Goal: Information Seeking & Learning: Compare options

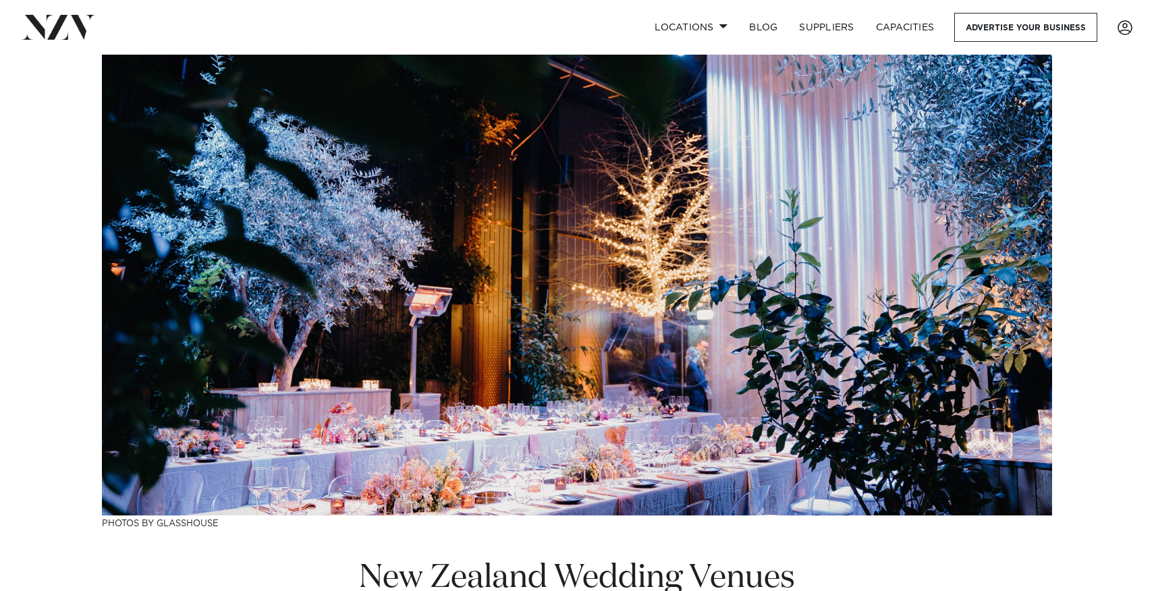
click at [69, 31] on img at bounding box center [59, 27] width 74 height 24
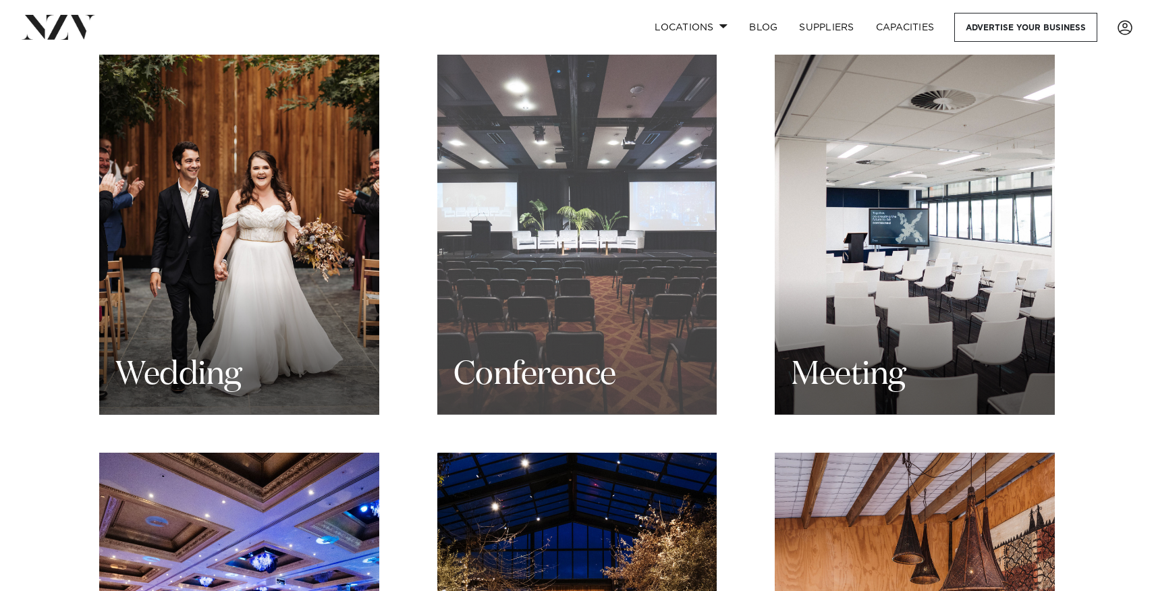
scroll to position [1388, 0]
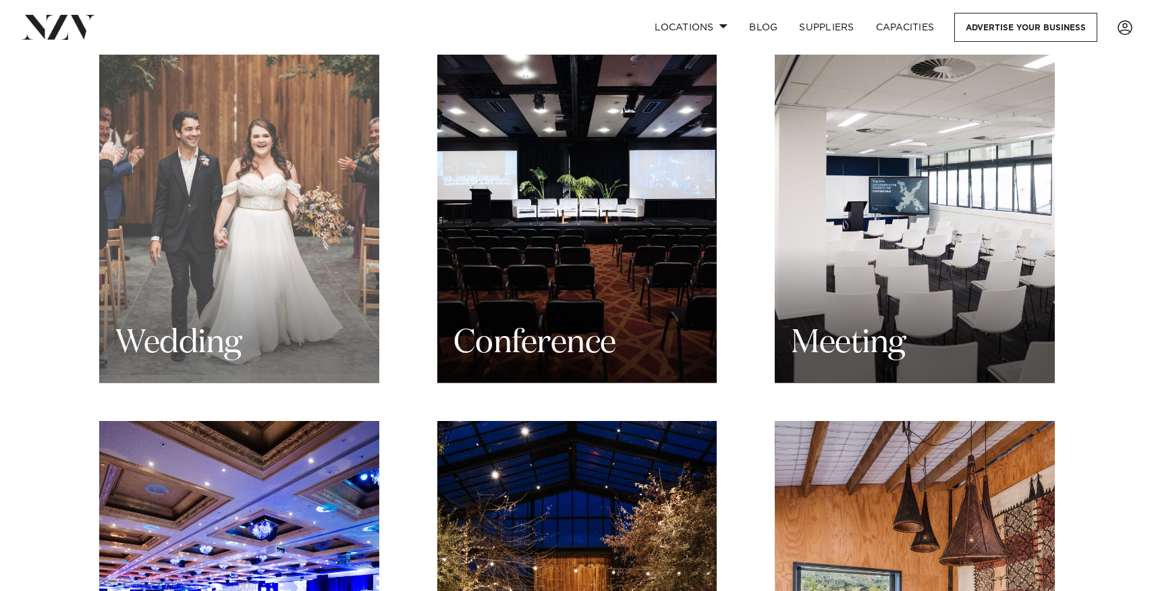
click at [200, 323] on h3 "Wedding" at bounding box center [178, 343] width 126 height 43
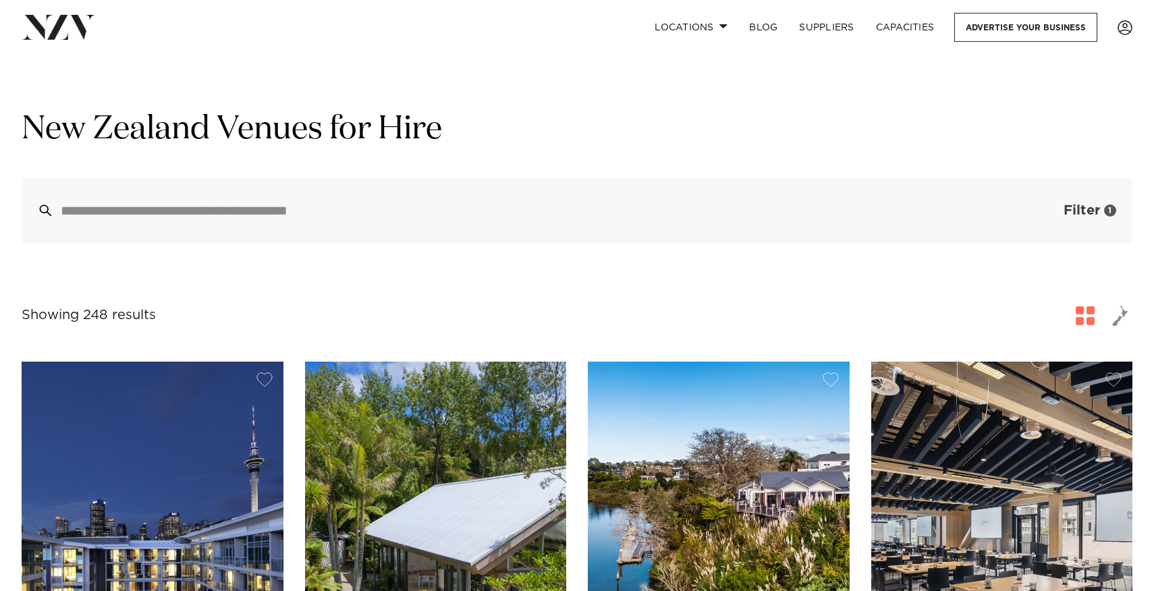
click at [1066, 201] on button "Filter 1" at bounding box center [1076, 210] width 112 height 65
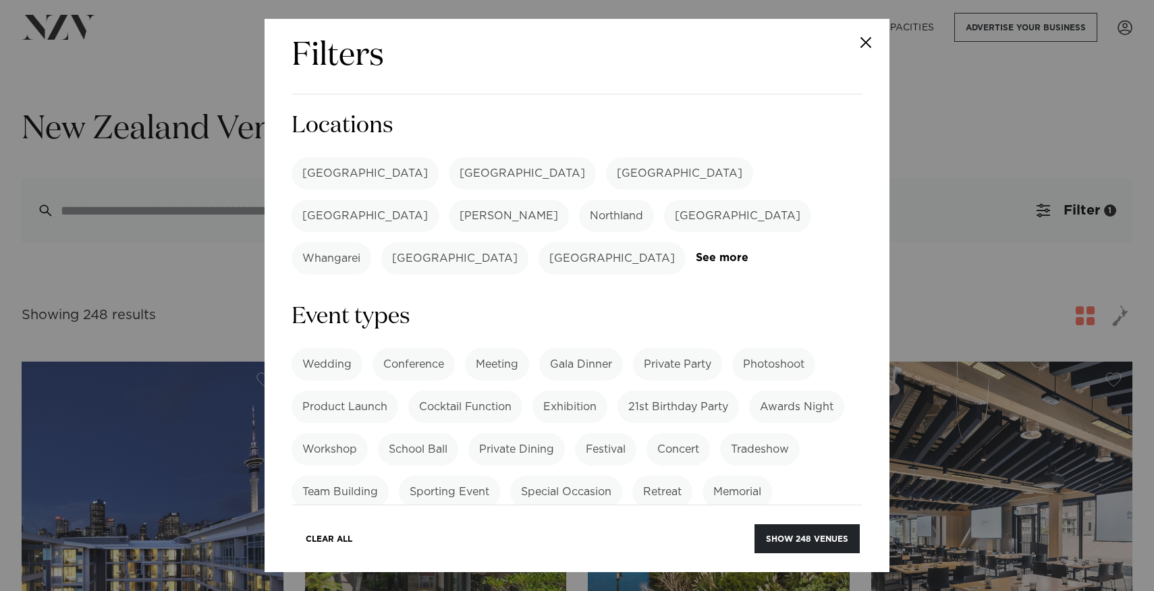
click at [334, 165] on label "[GEOGRAPHIC_DATA]" at bounding box center [364, 173] width 147 height 32
click at [797, 542] on button "Show 91 venues" at bounding box center [810, 538] width 98 height 29
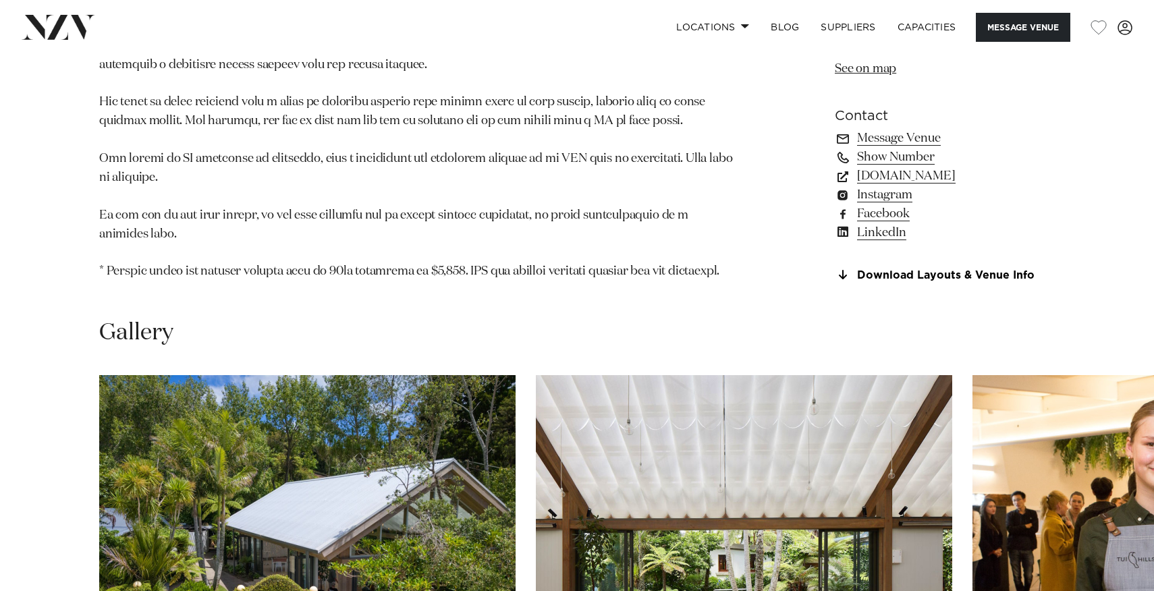
scroll to position [1405, 0]
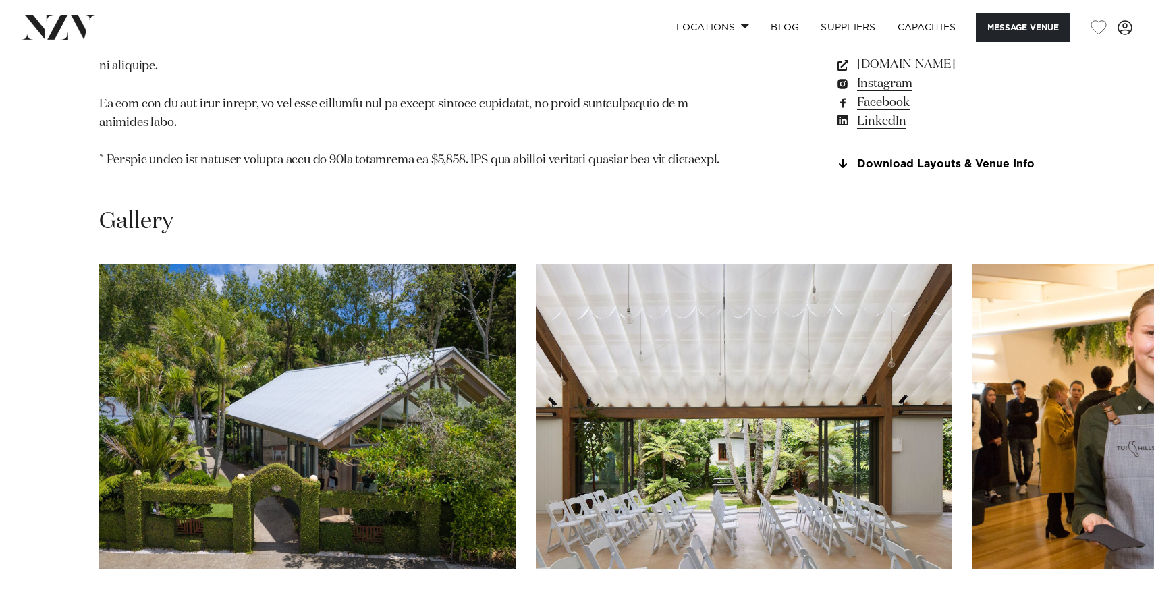
click at [277, 324] on img "1 / 30" at bounding box center [307, 417] width 416 height 306
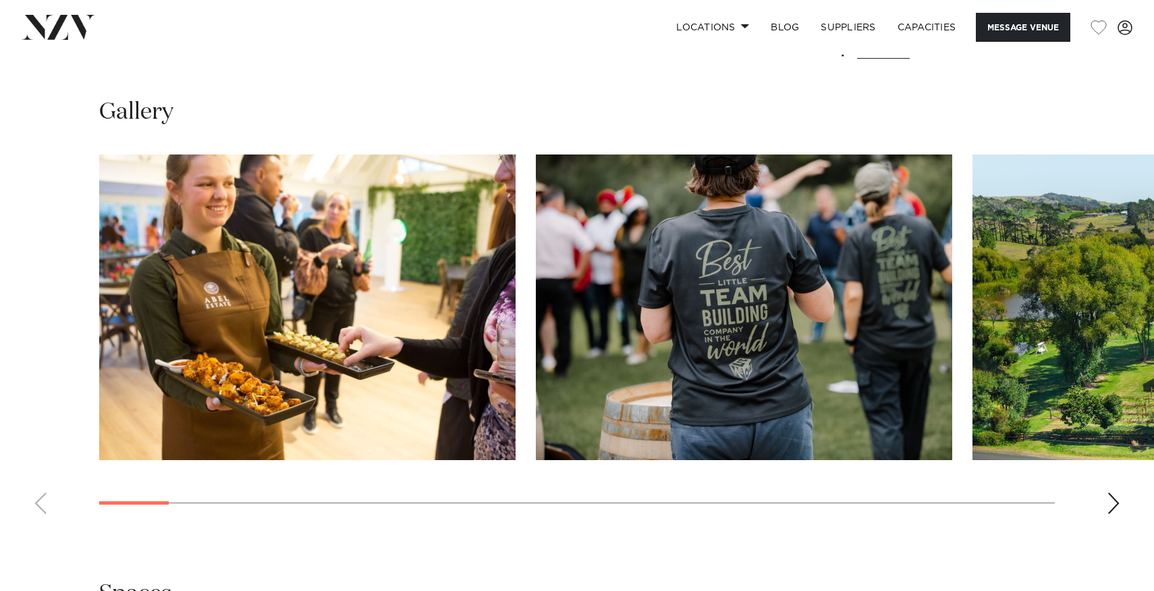
scroll to position [1220, 0]
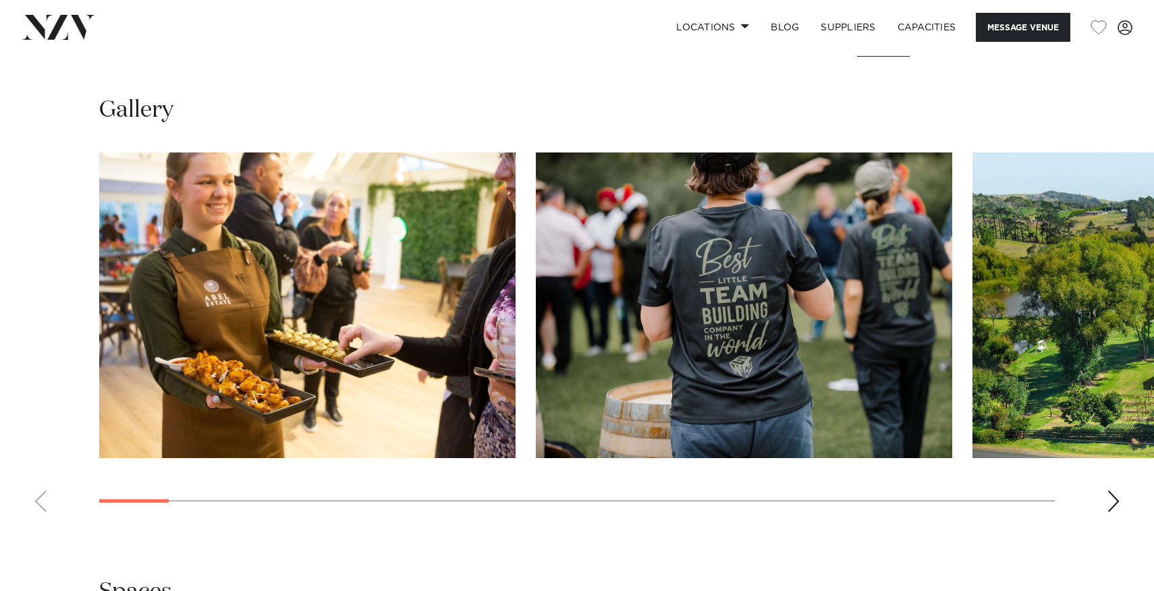
click at [768, 333] on img "2 / 30" at bounding box center [744, 305] width 416 height 306
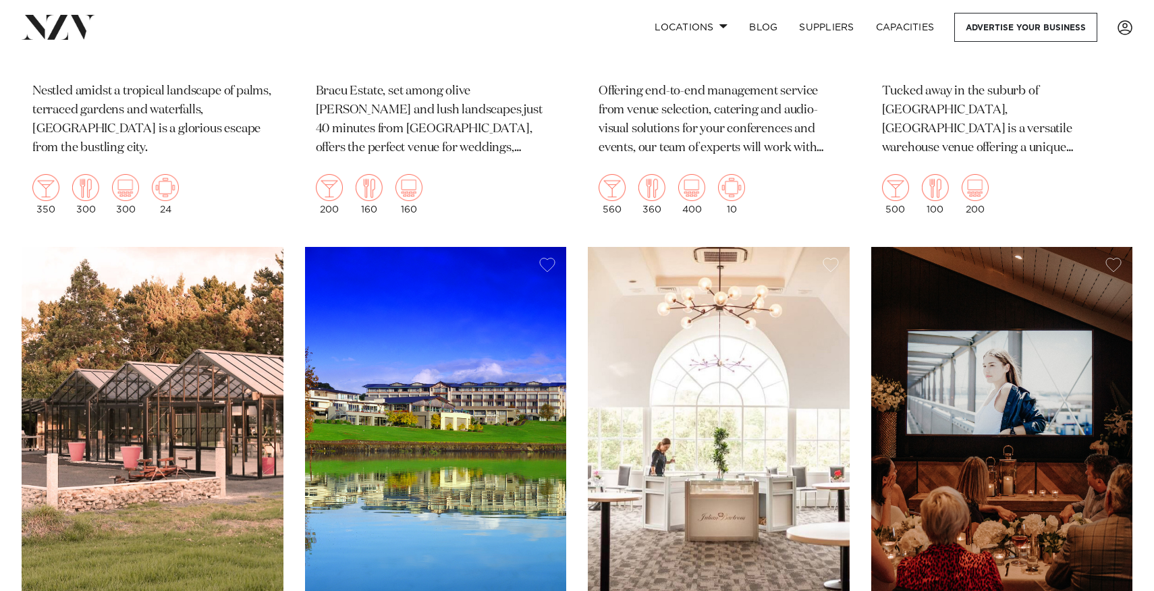
scroll to position [11271, 0]
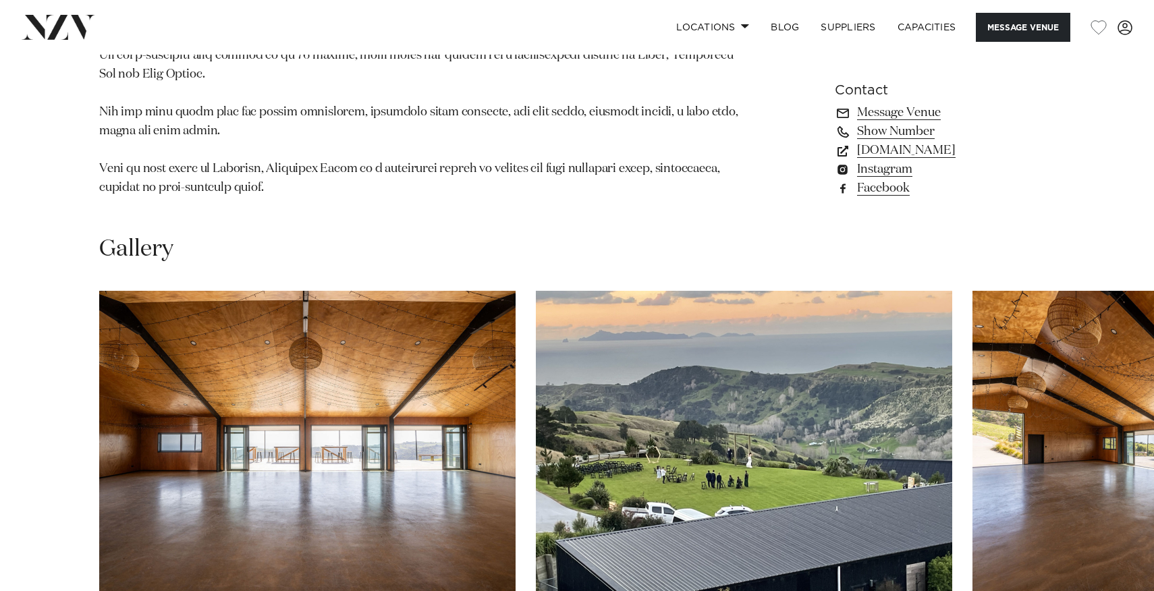
scroll to position [1114, 0]
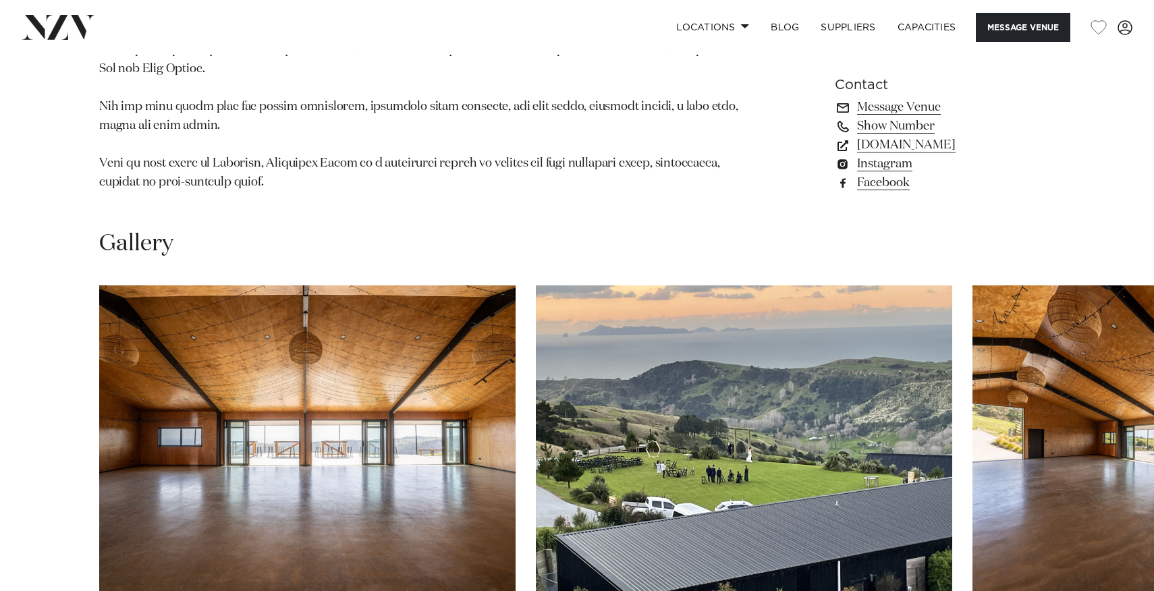
click at [297, 383] on img "1 / 28" at bounding box center [307, 438] width 416 height 306
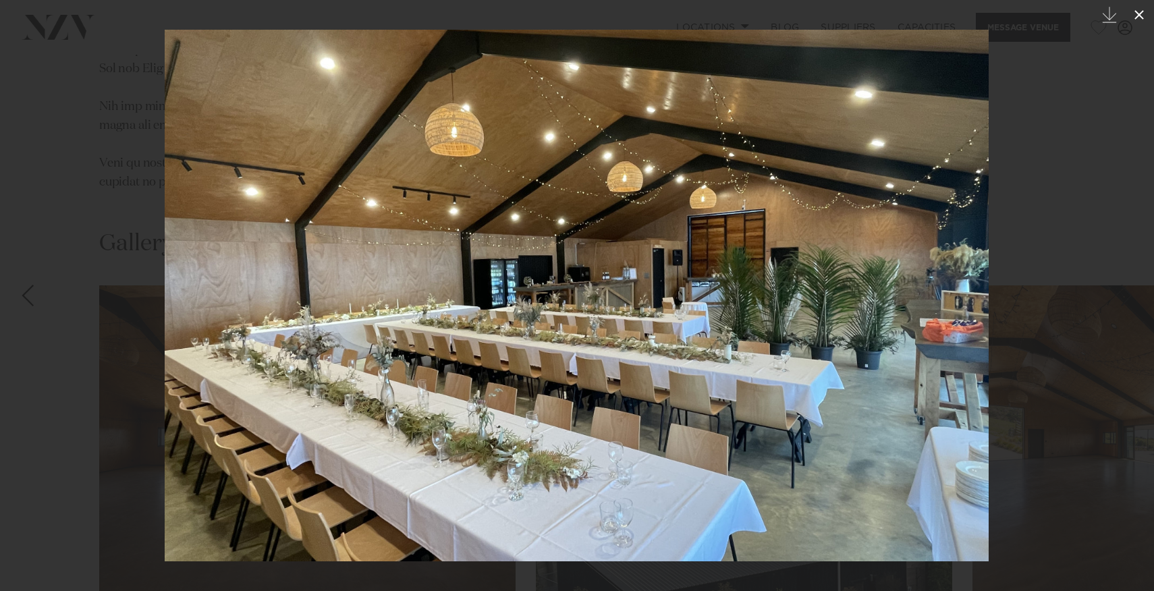
click at [1139, 11] on icon at bounding box center [1139, 15] width 16 height 16
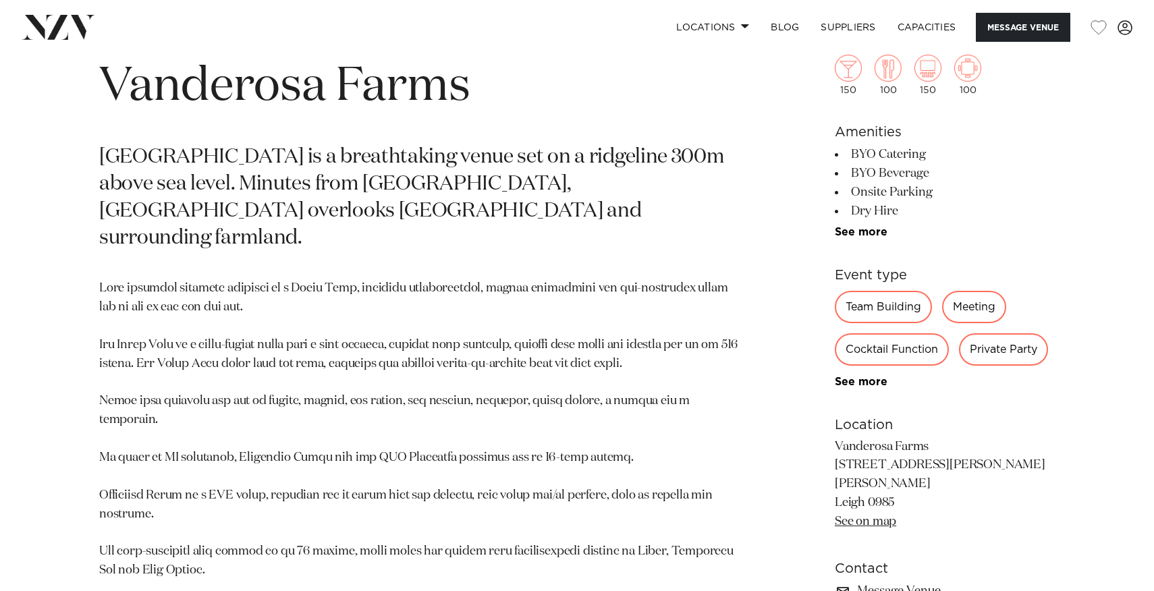
scroll to position [613, 0]
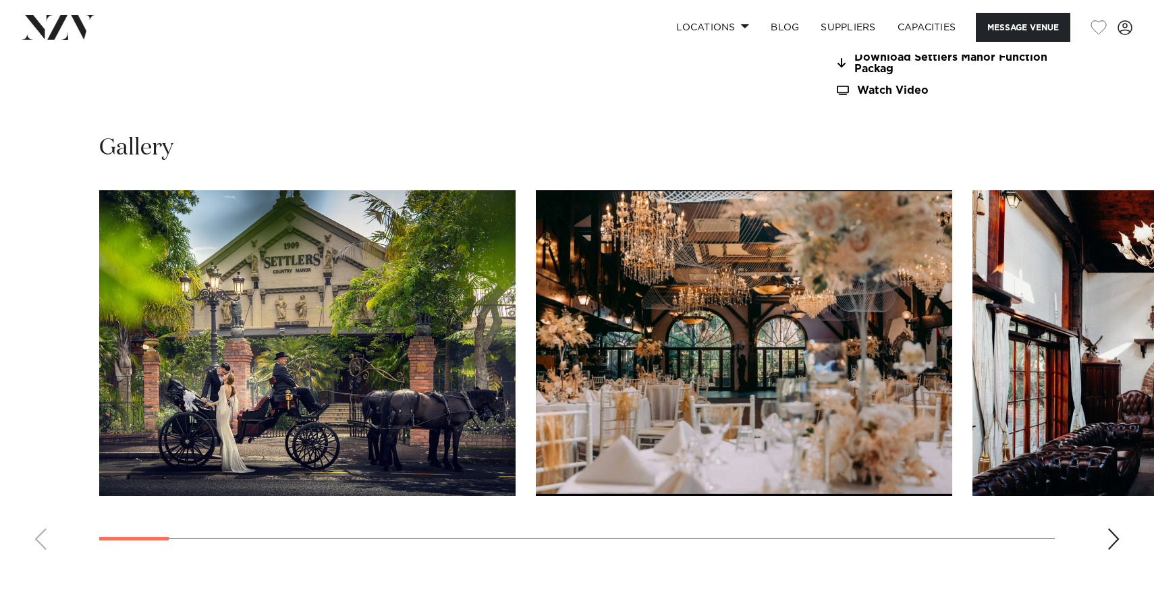
scroll to position [1292, 0]
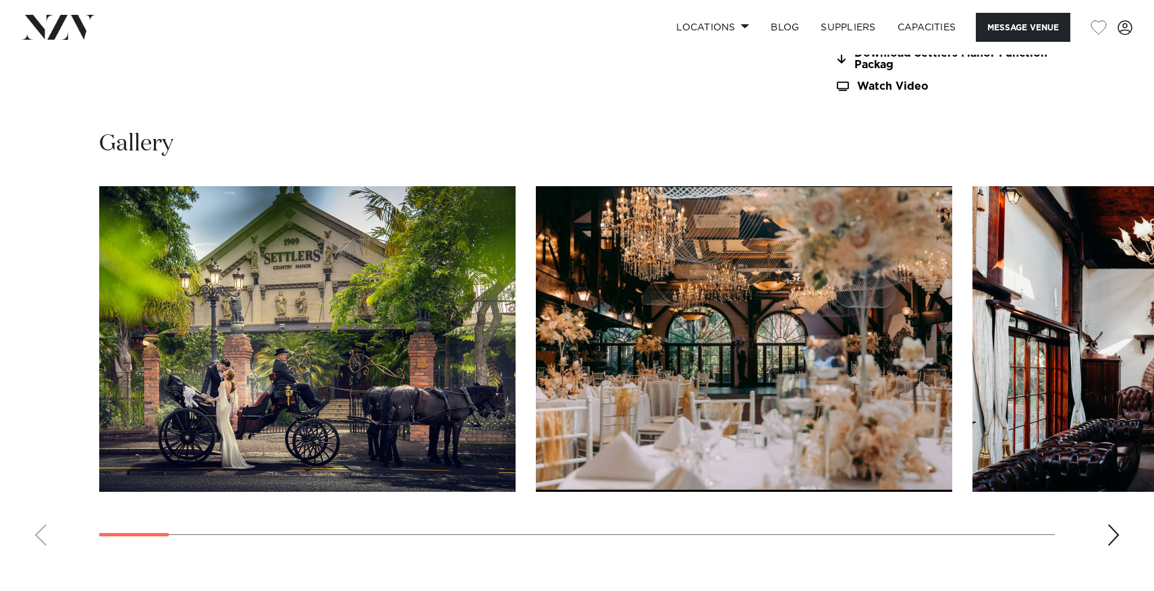
click at [422, 345] on img "1 / 30" at bounding box center [307, 339] width 416 height 306
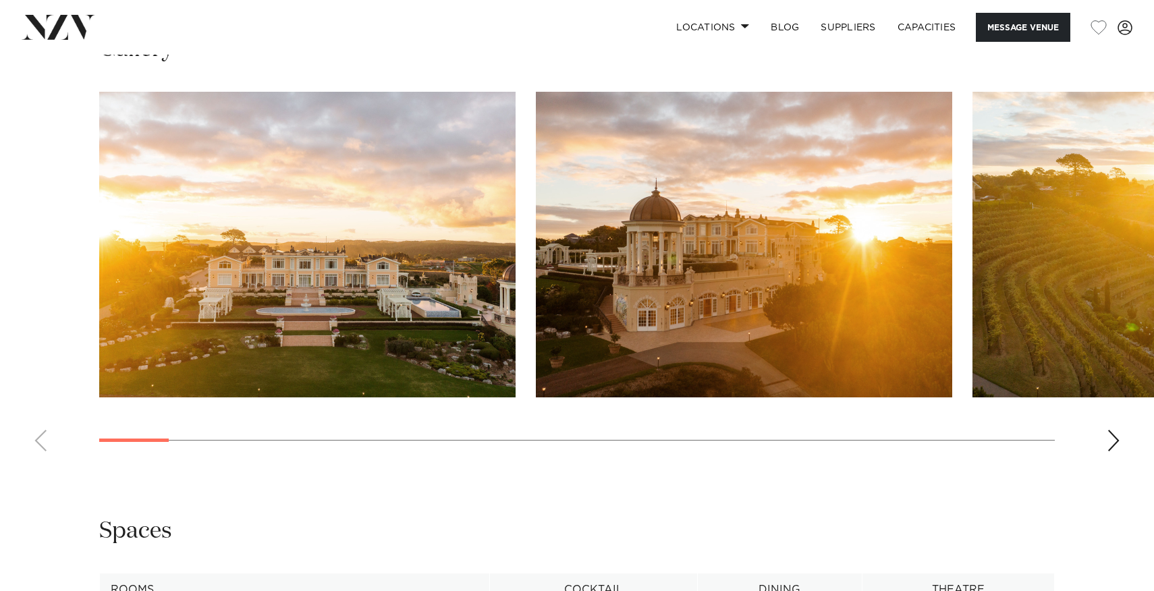
scroll to position [1322, 0]
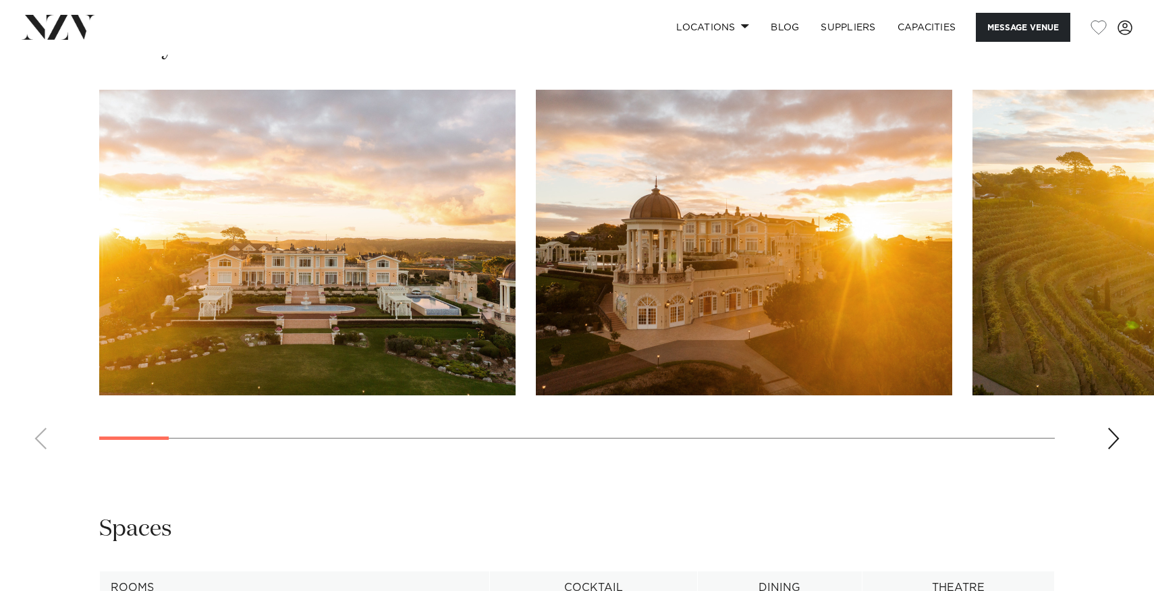
click at [374, 320] on img "1 / 30" at bounding box center [307, 243] width 416 height 306
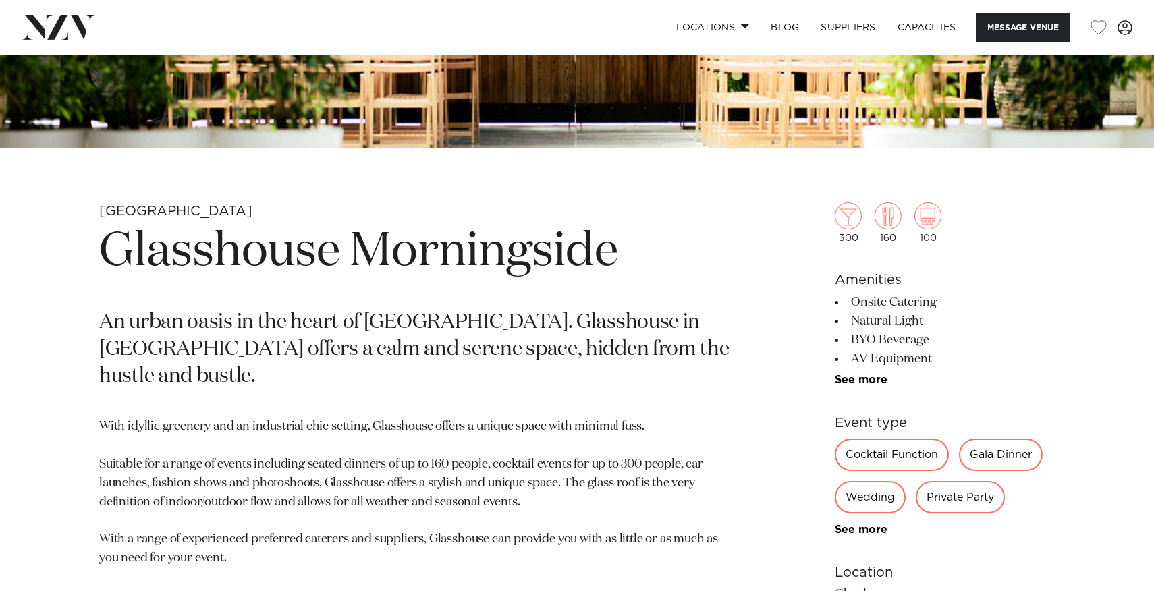
scroll to position [448, 0]
click at [349, 516] on p "With idyllic greenery and an industrial chic setting, Glasshouse offers a uniqu…" at bounding box center [419, 492] width 640 height 150
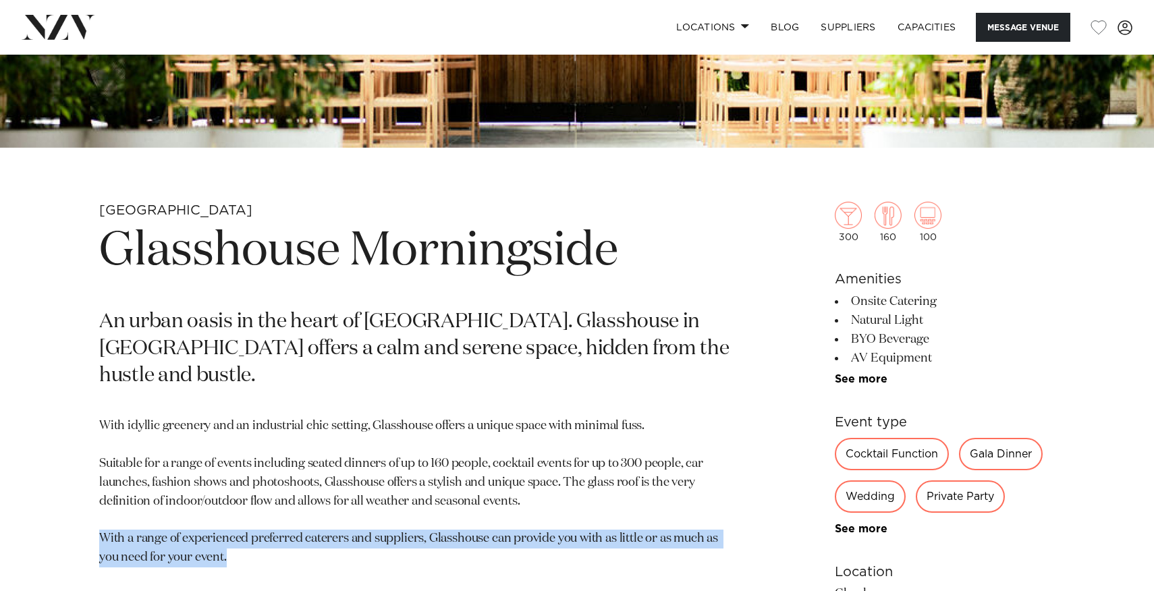
click at [351, 530] on p "With idyllic greenery and an industrial chic setting, Glasshouse offers a uniqu…" at bounding box center [419, 492] width 640 height 150
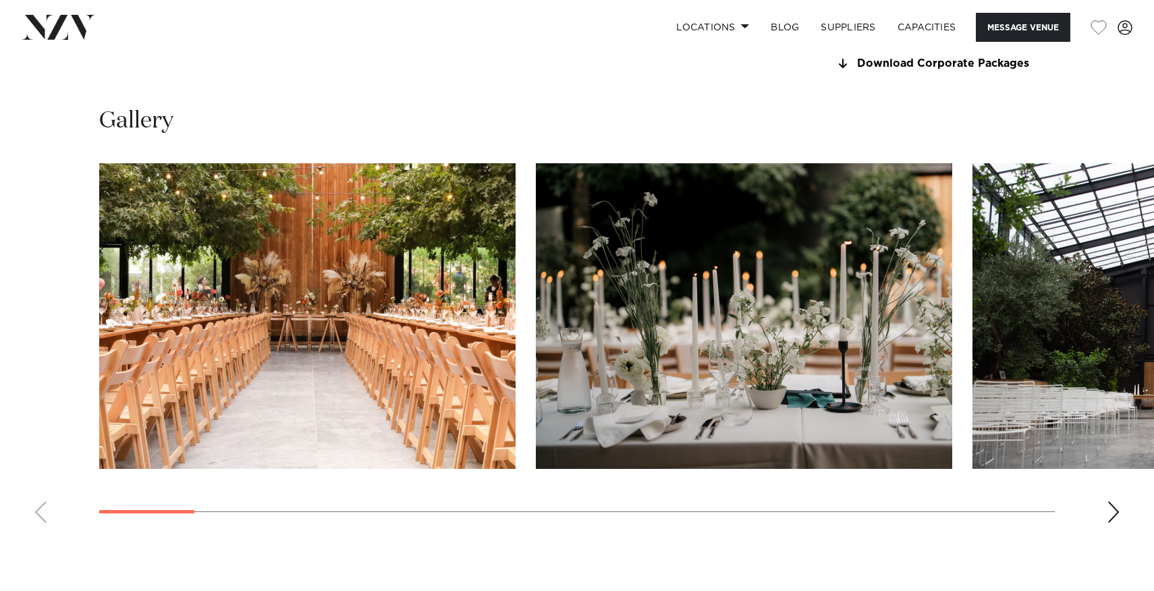
scroll to position [1318, 0]
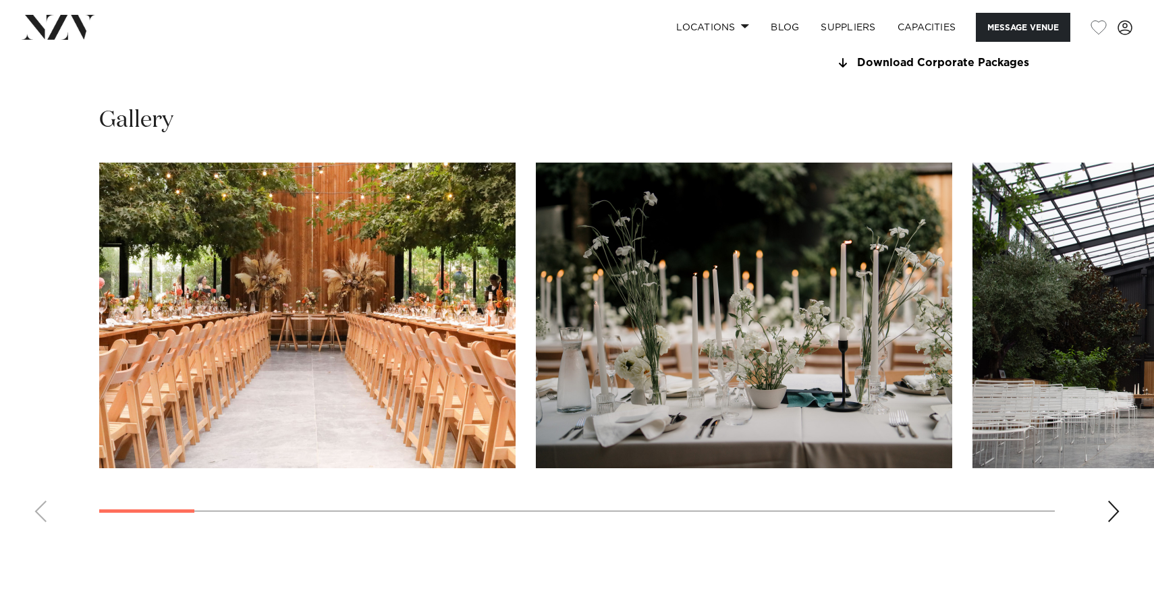
click at [1115, 505] on div "Next slide" at bounding box center [1112, 512] width 13 height 22
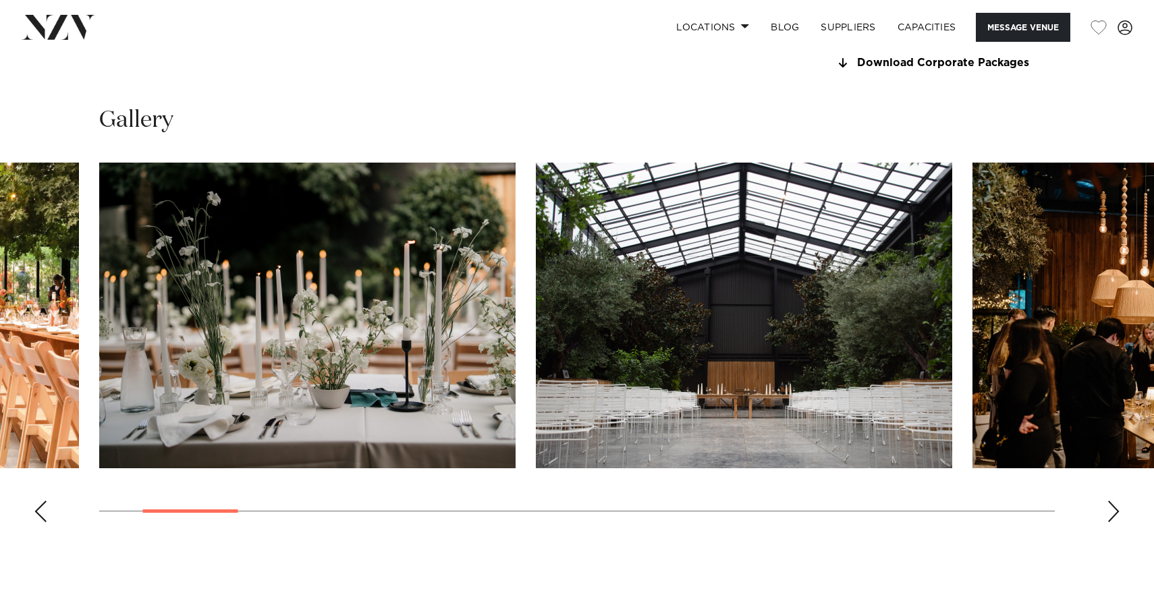
click at [1115, 505] on div "Next slide" at bounding box center [1112, 512] width 13 height 22
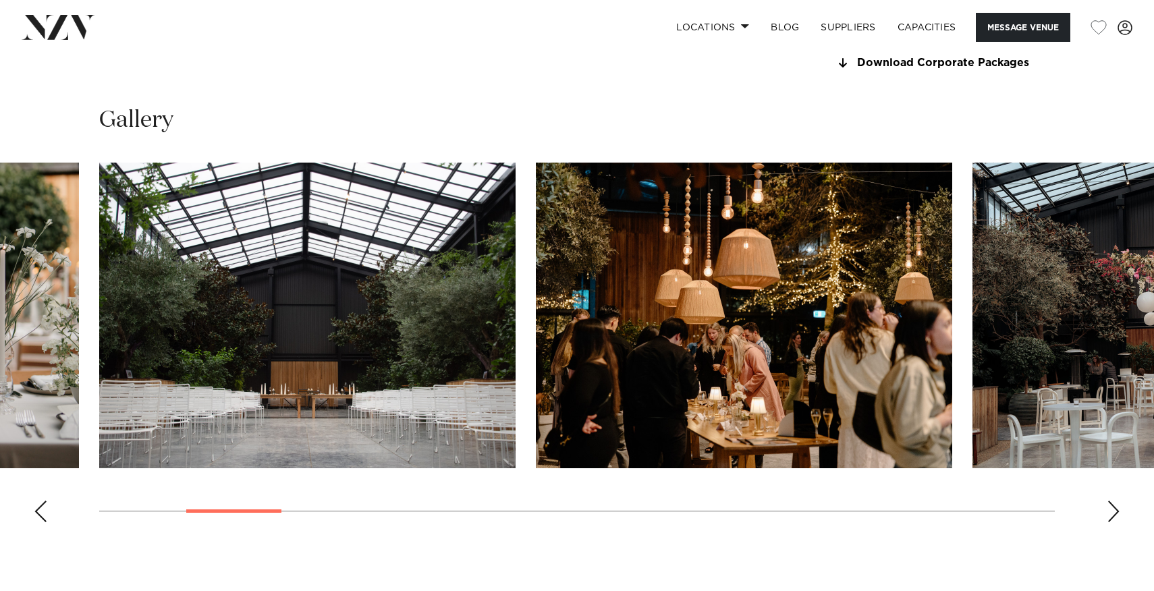
click at [1115, 505] on div "Next slide" at bounding box center [1112, 512] width 13 height 22
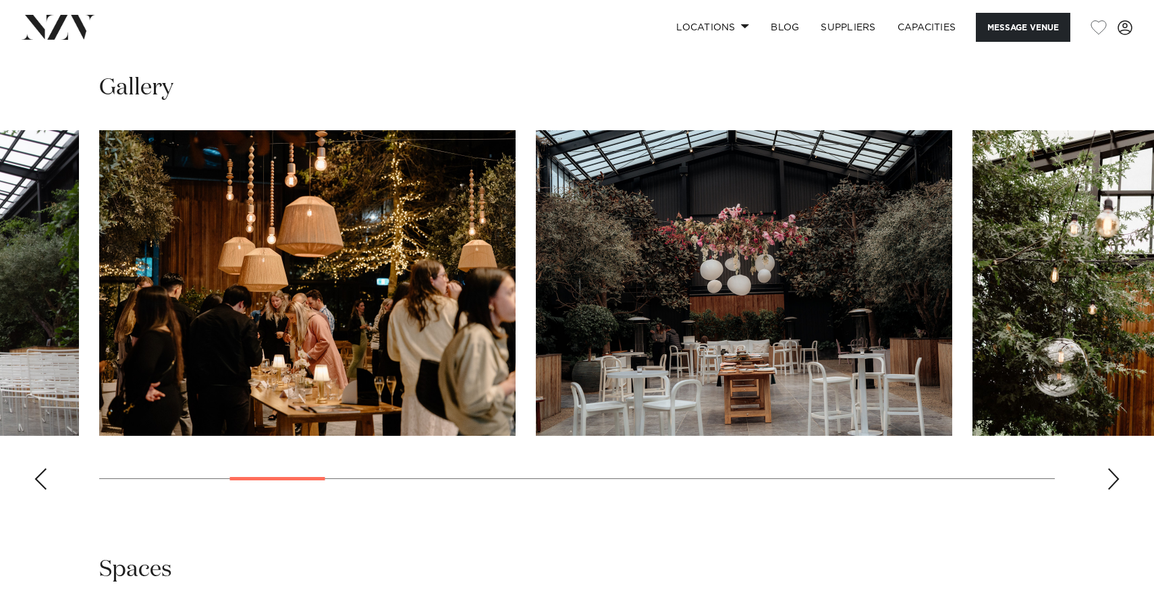
scroll to position [1347, 0]
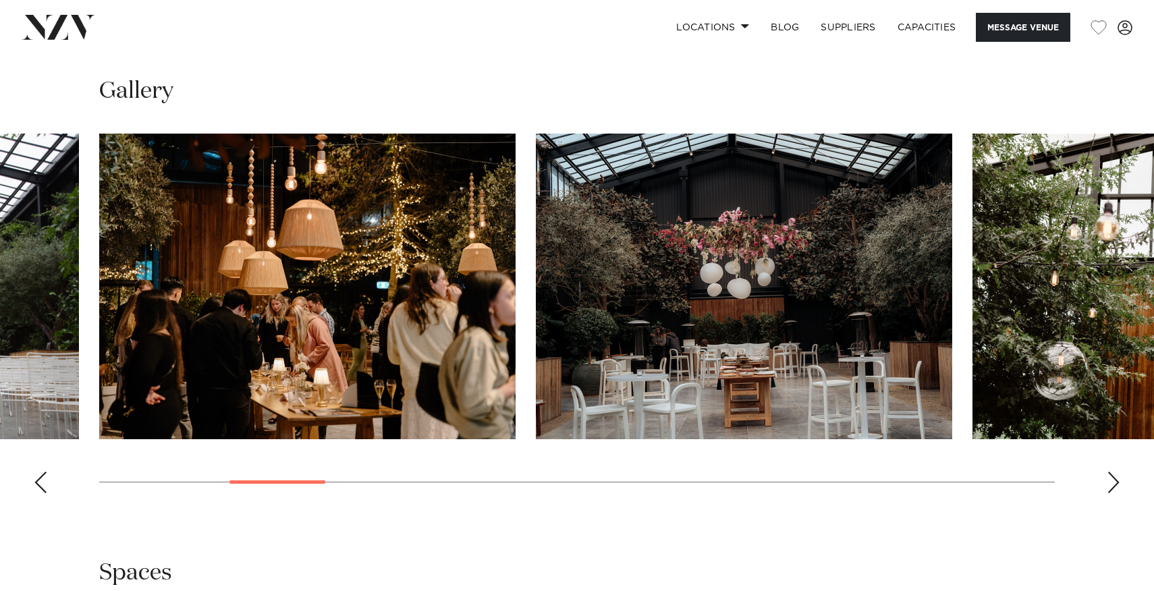
click at [428, 229] on img "4 / 22" at bounding box center [307, 287] width 416 height 306
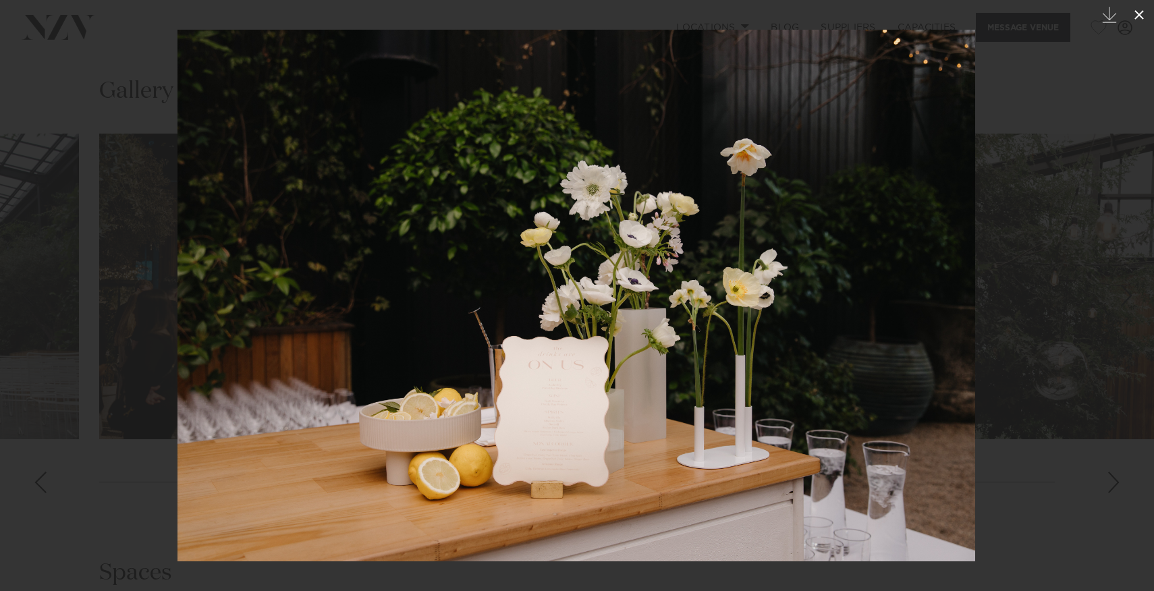
click at [1139, 17] on icon at bounding box center [1139, 15] width 16 height 16
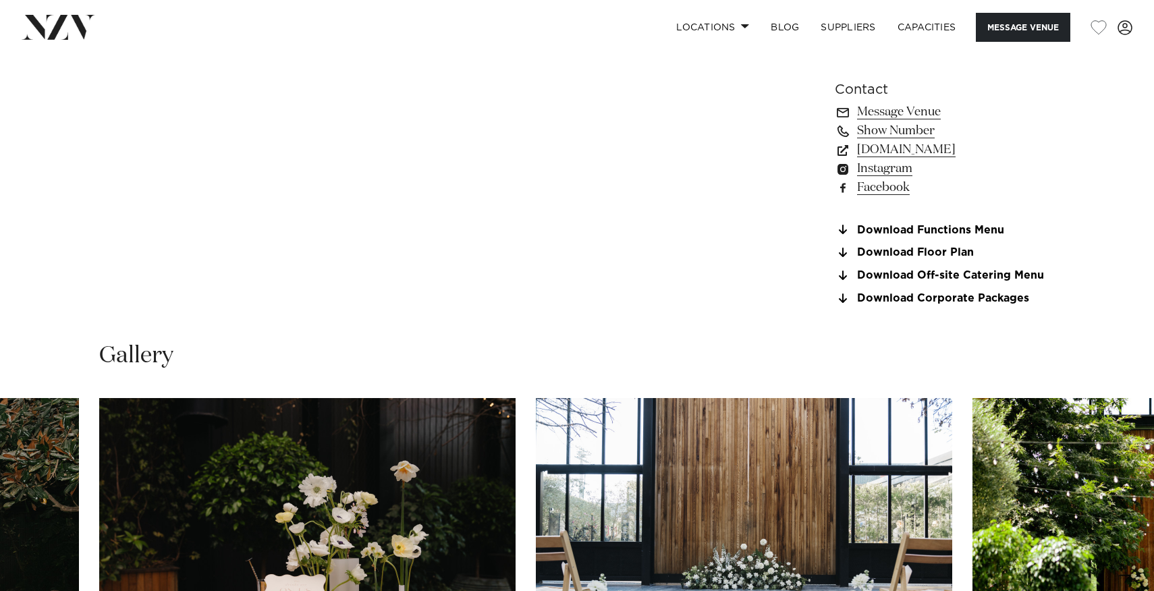
scroll to position [992, 0]
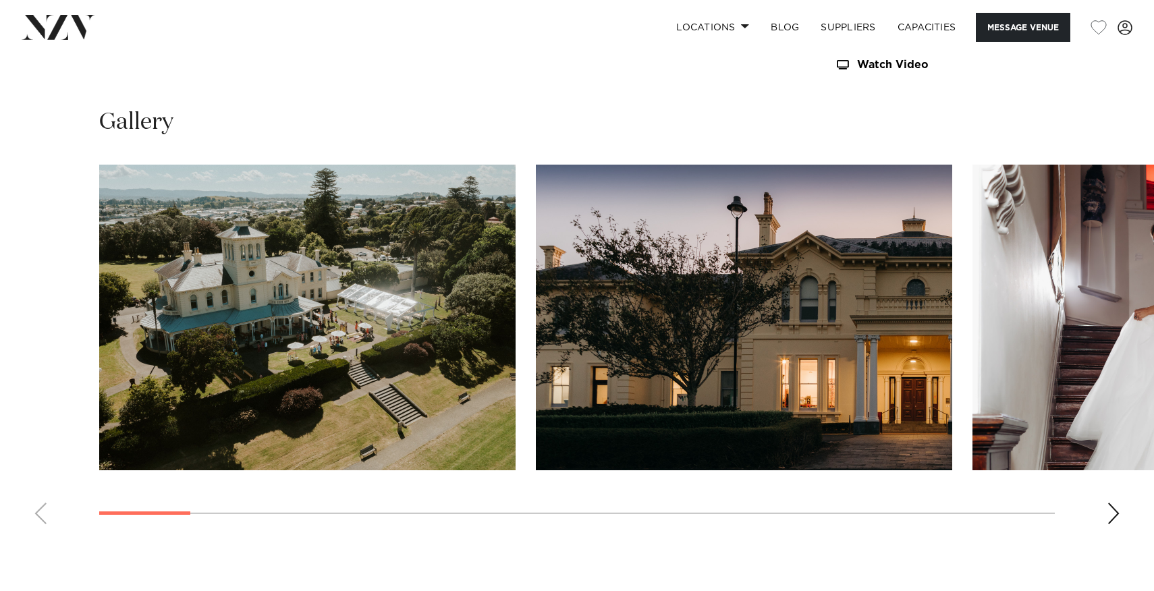
scroll to position [1255, 0]
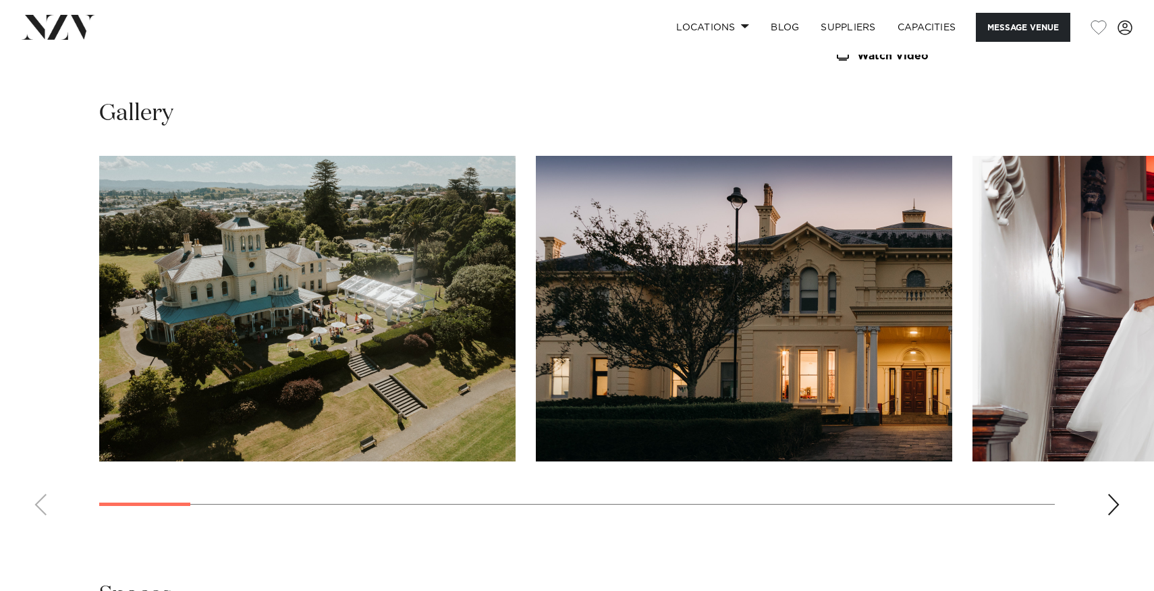
click at [740, 371] on img "2 / 23" at bounding box center [744, 309] width 416 height 306
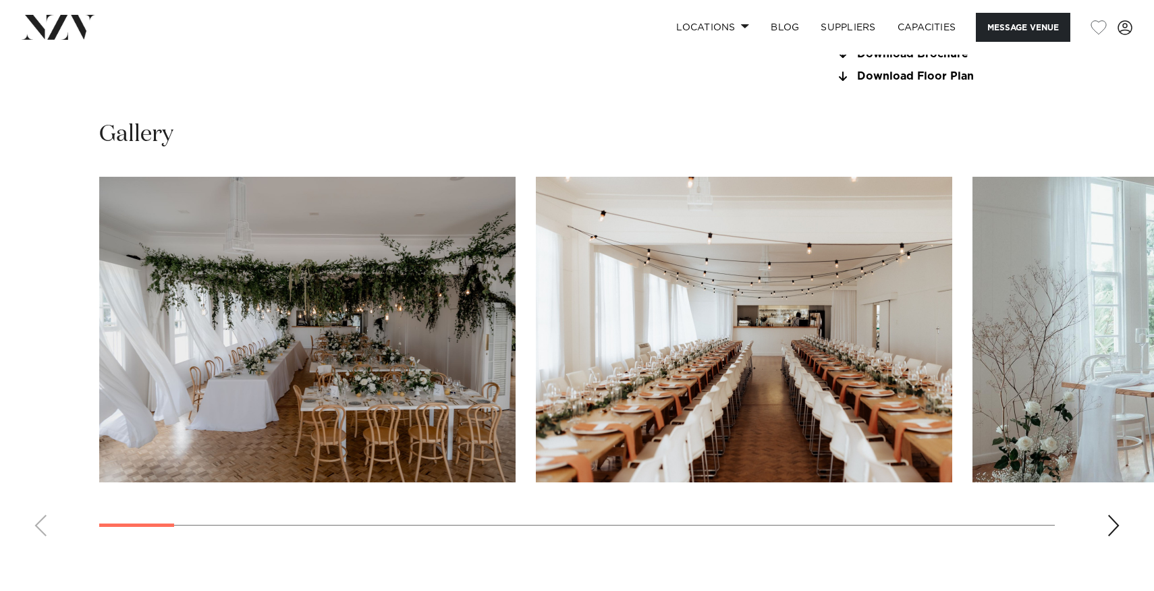
scroll to position [1270, 0]
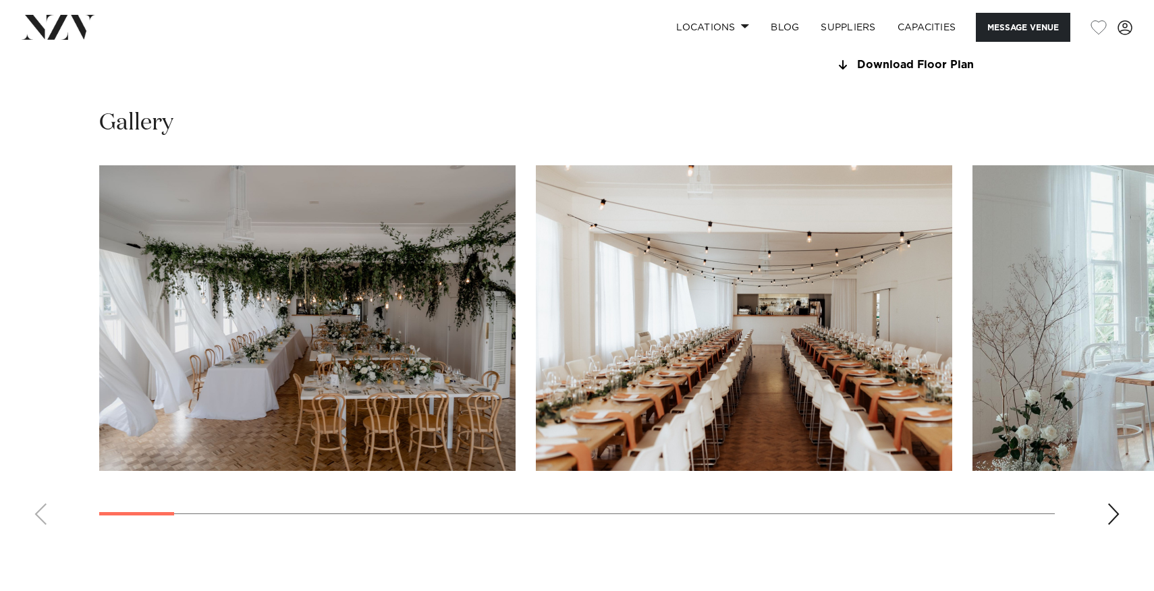
click at [620, 327] on img "2 / 28" at bounding box center [744, 318] width 416 height 306
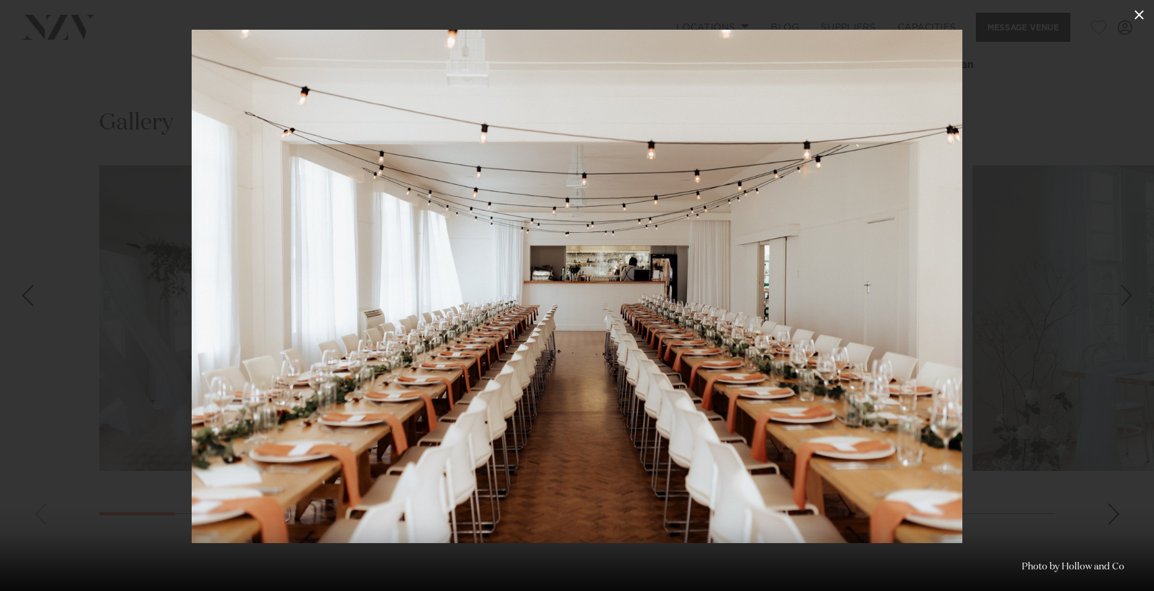
click at [1141, 10] on icon at bounding box center [1139, 15] width 16 height 16
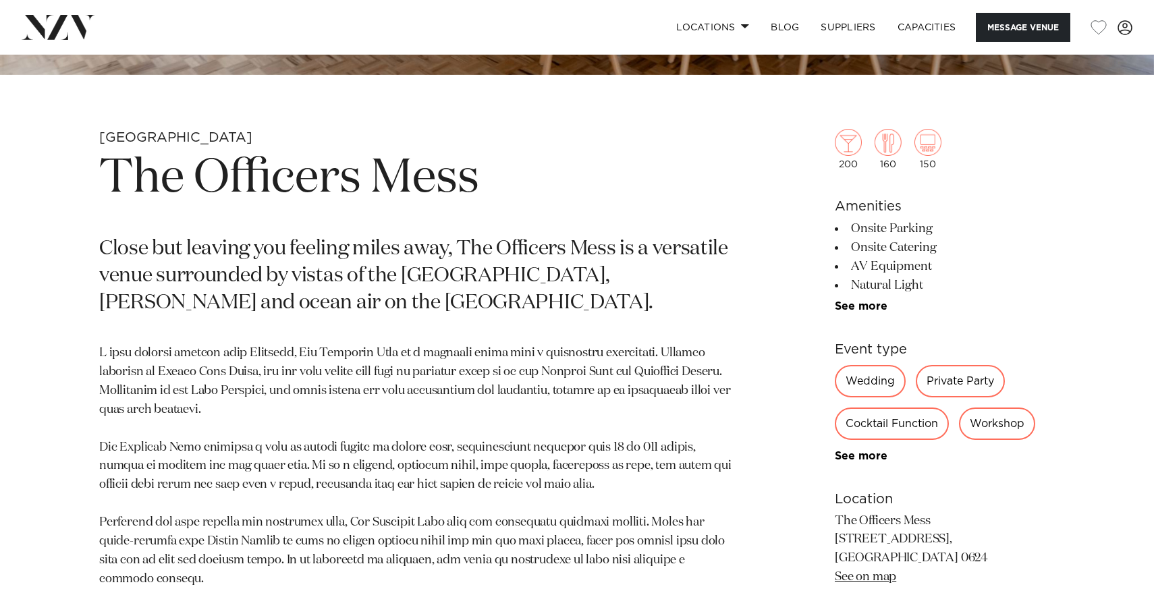
scroll to position [492, 0]
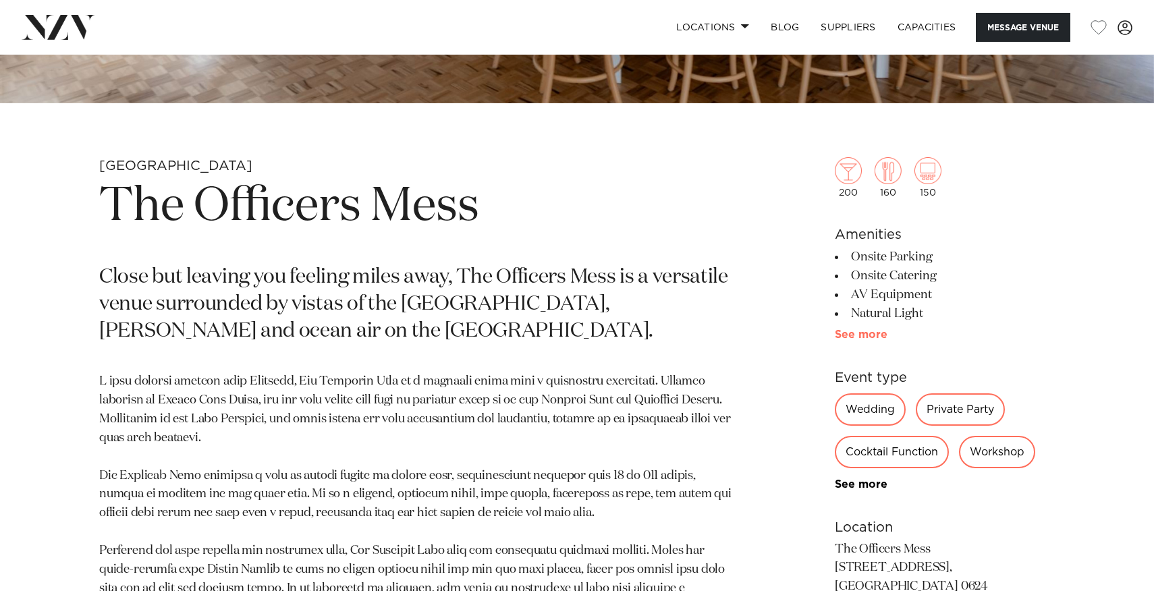
click at [878, 331] on link "See more" at bounding box center [886, 334] width 105 height 11
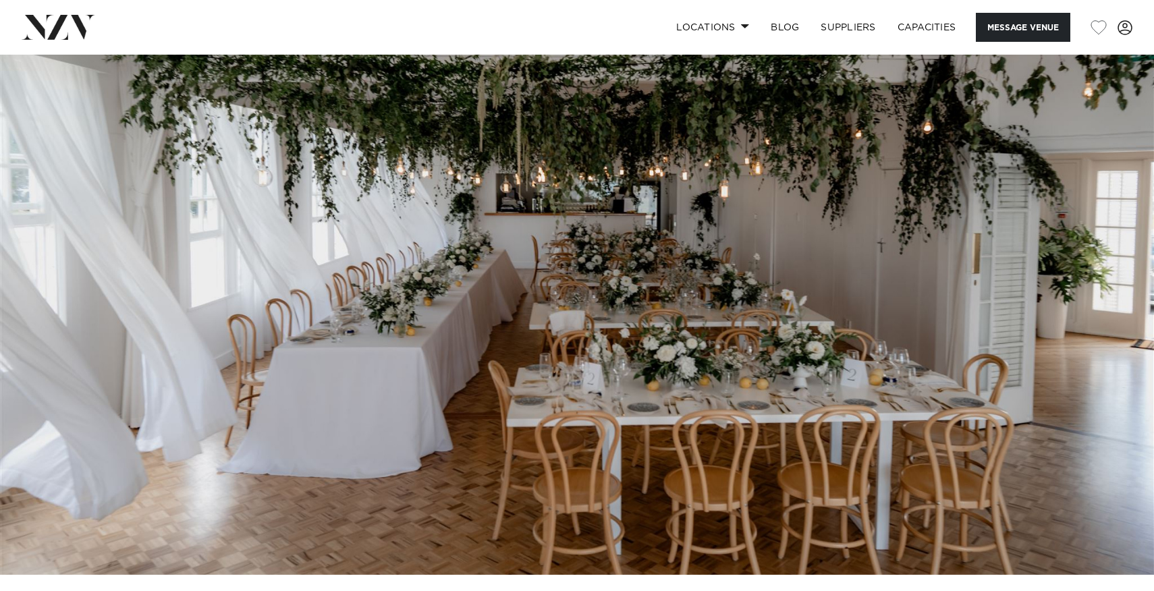
scroll to position [0, 0]
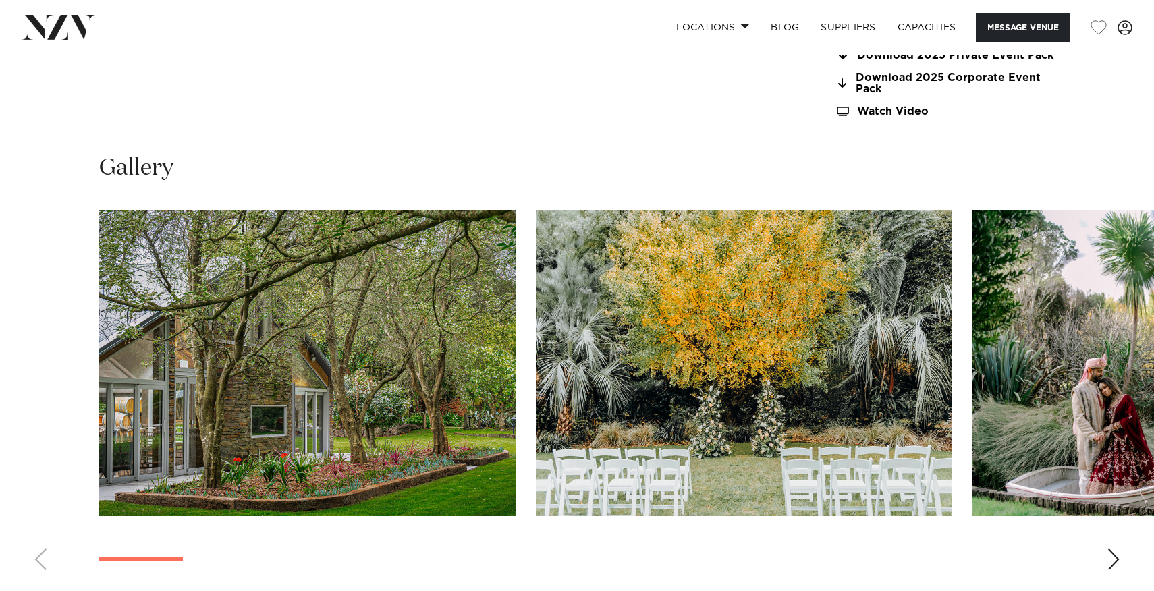
scroll to position [1363, 0]
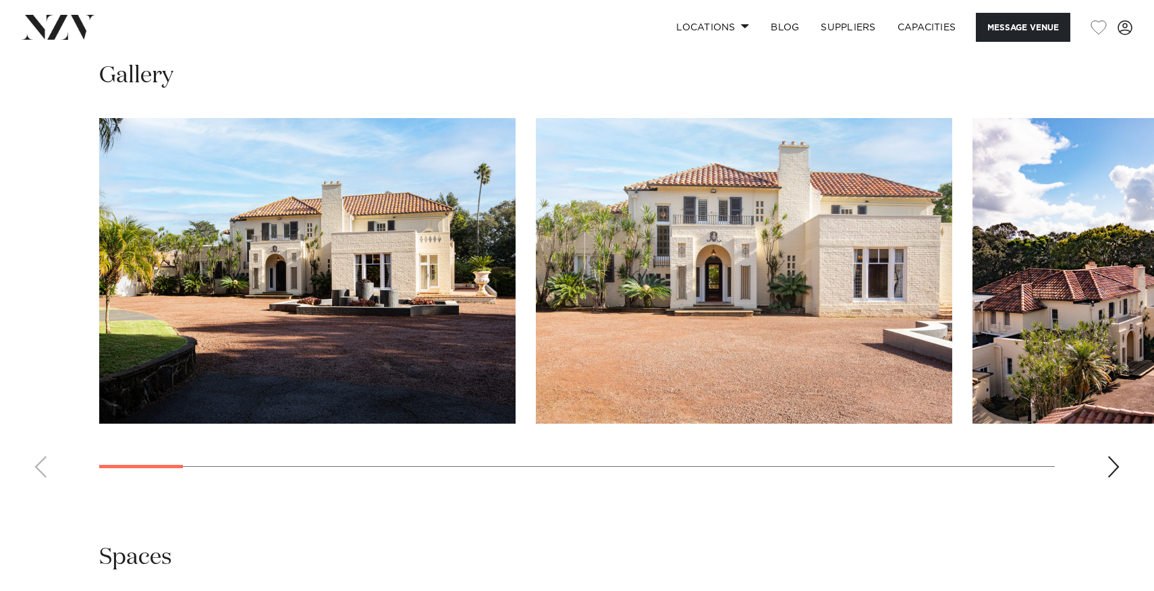
scroll to position [1307, 0]
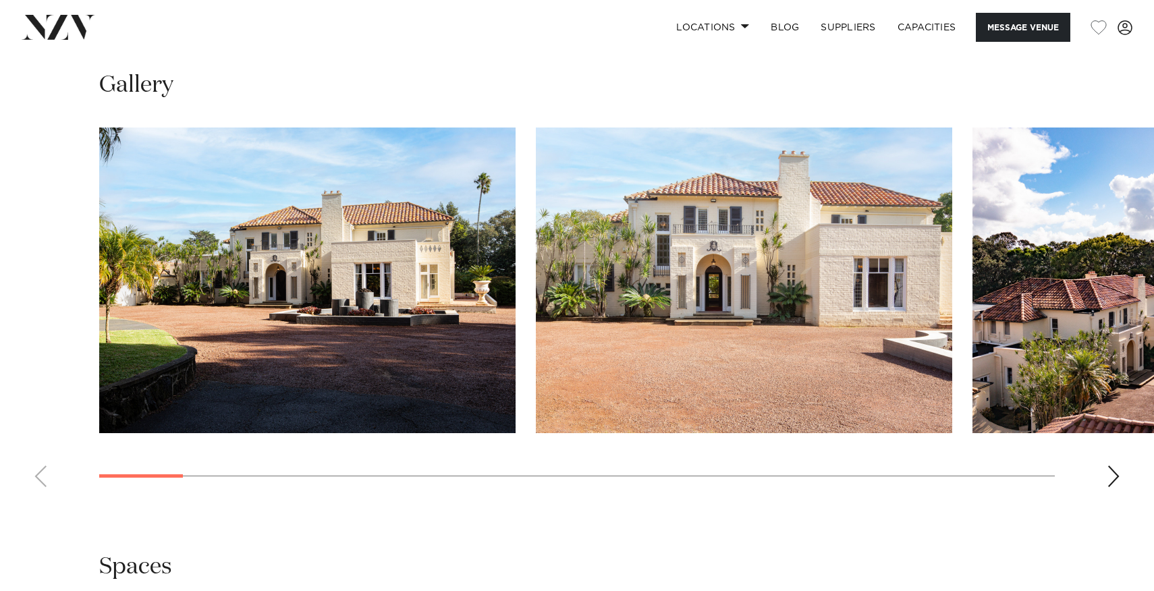
click at [396, 254] on img "1 / 25" at bounding box center [307, 281] width 416 height 306
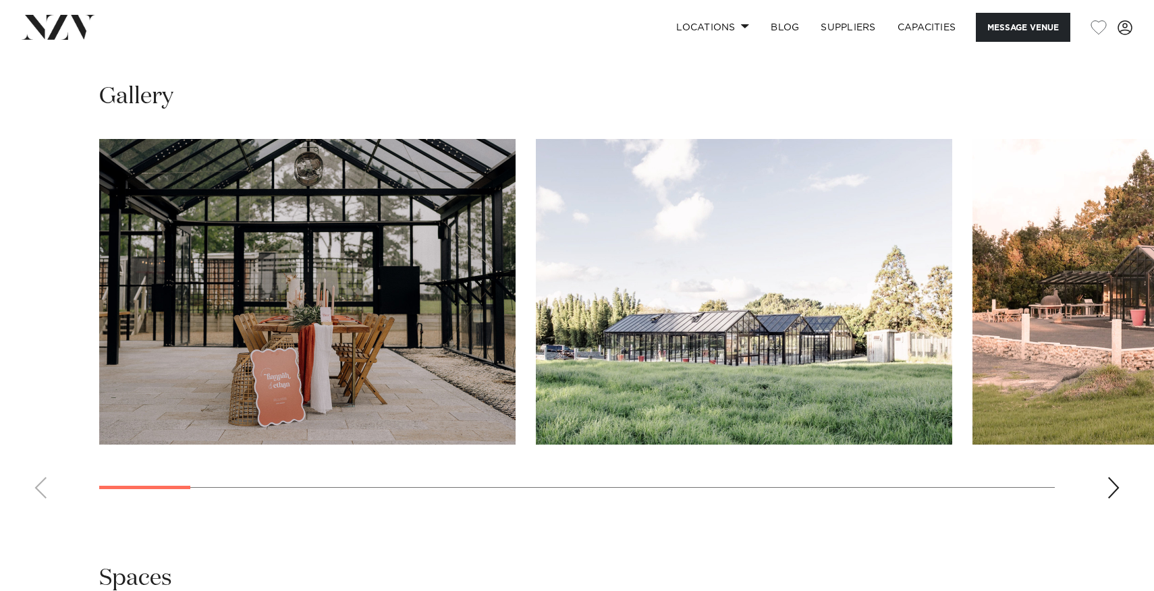
scroll to position [1327, 0]
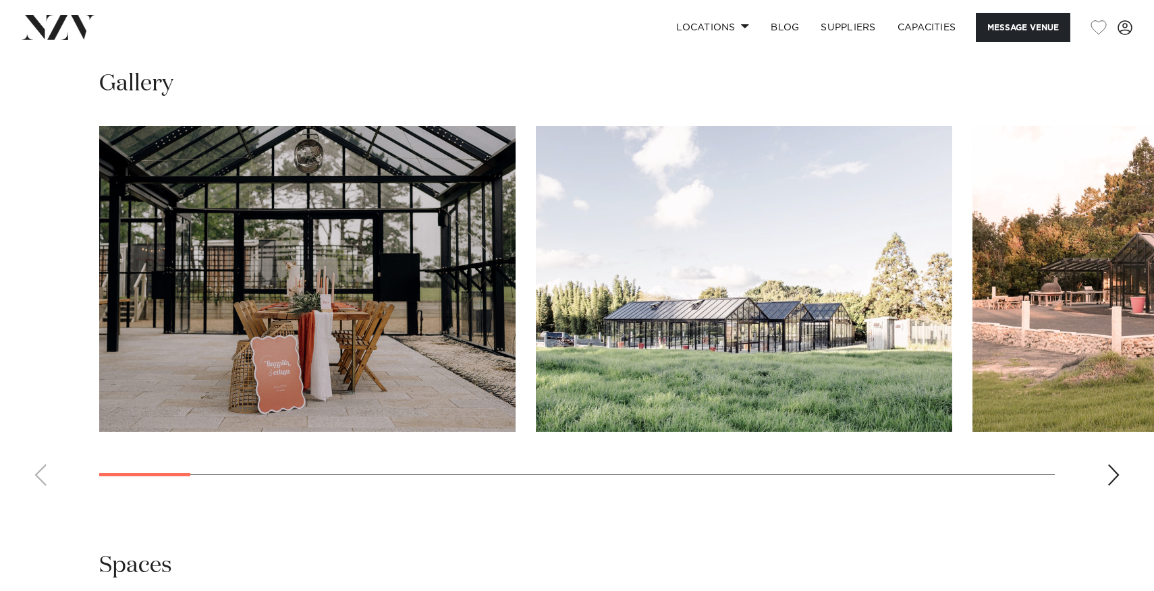
click at [385, 247] on img "1 / 23" at bounding box center [307, 279] width 416 height 306
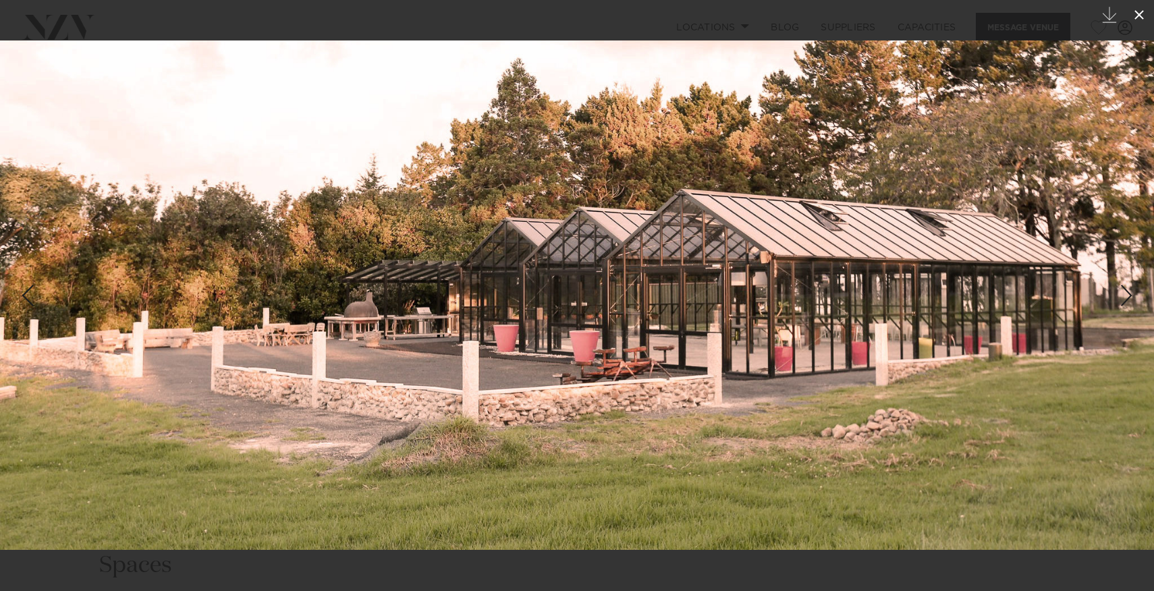
click at [1131, 16] on icon at bounding box center [1139, 15] width 16 height 16
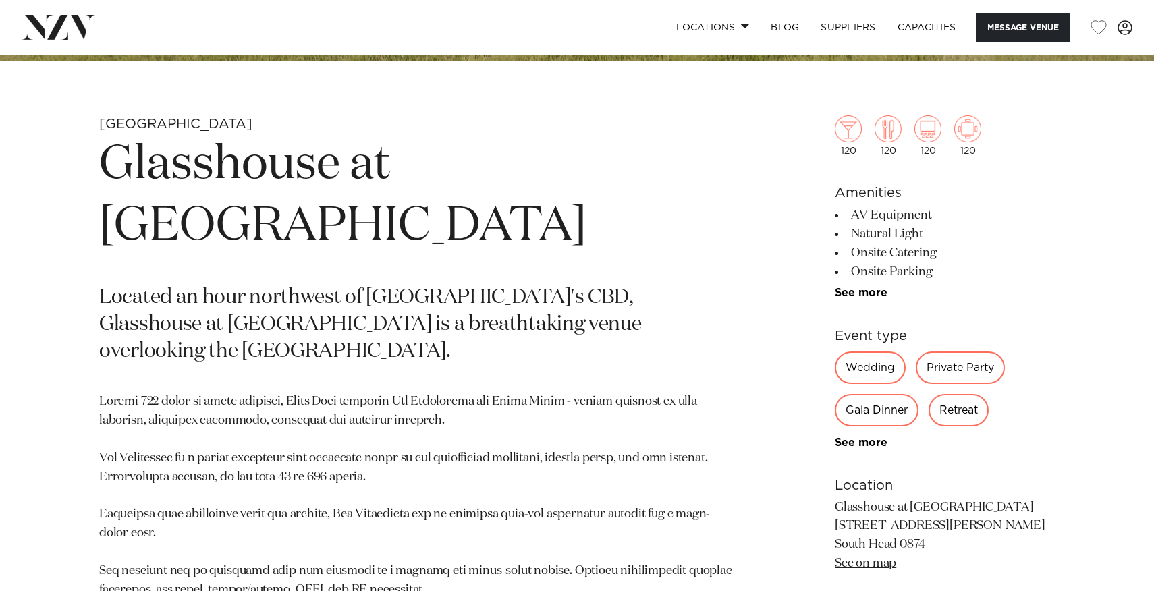
scroll to position [529, 0]
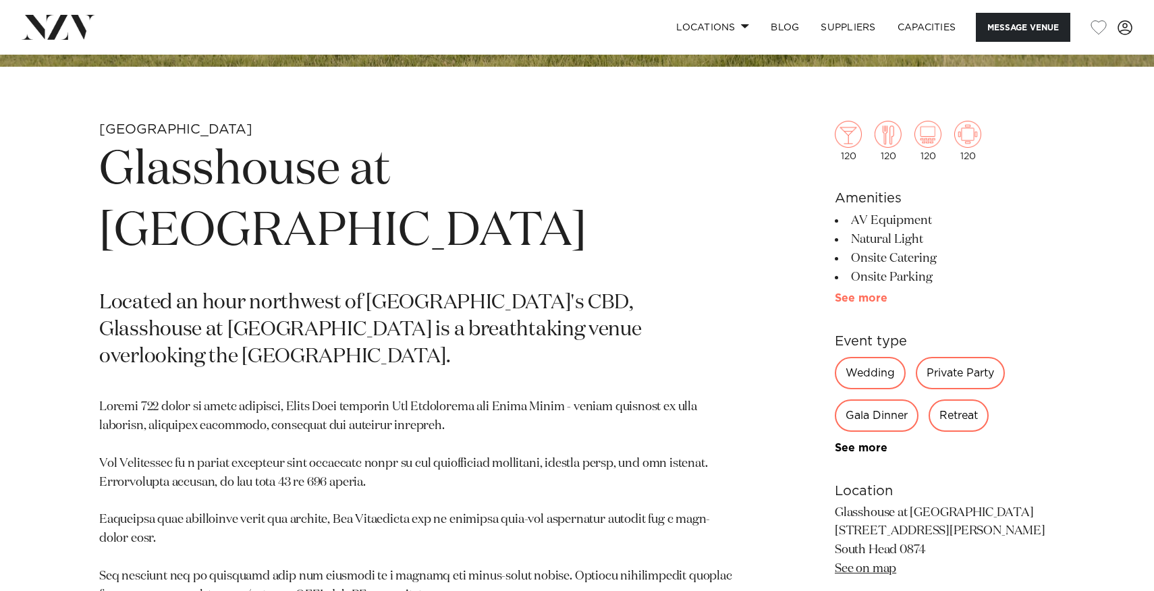
click at [866, 296] on link "See more" at bounding box center [886, 298] width 105 height 11
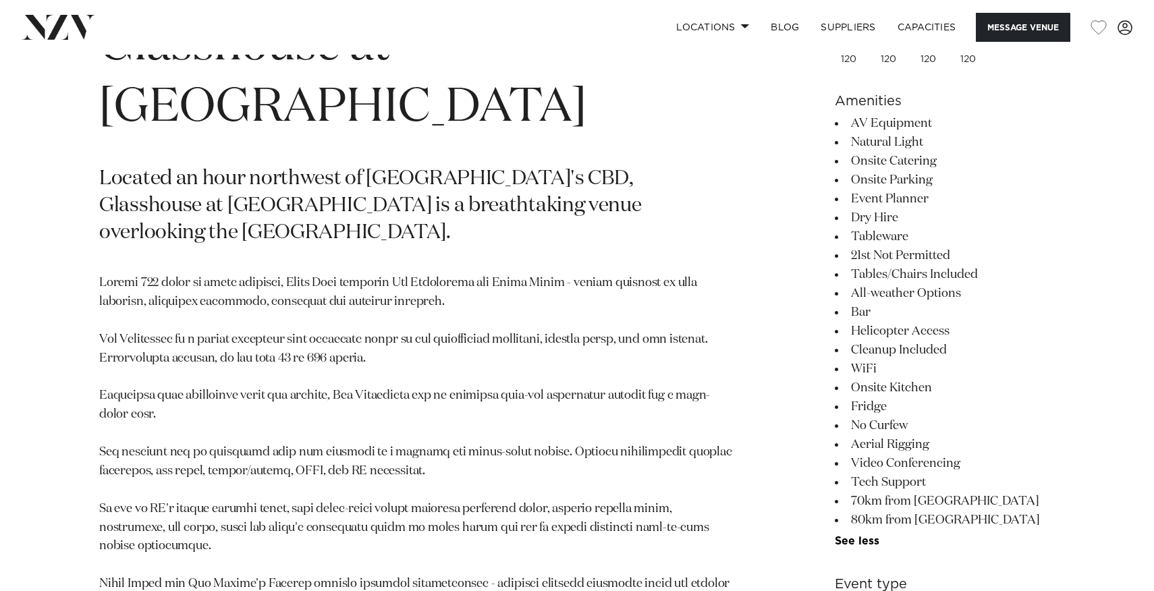
scroll to position [658, 0]
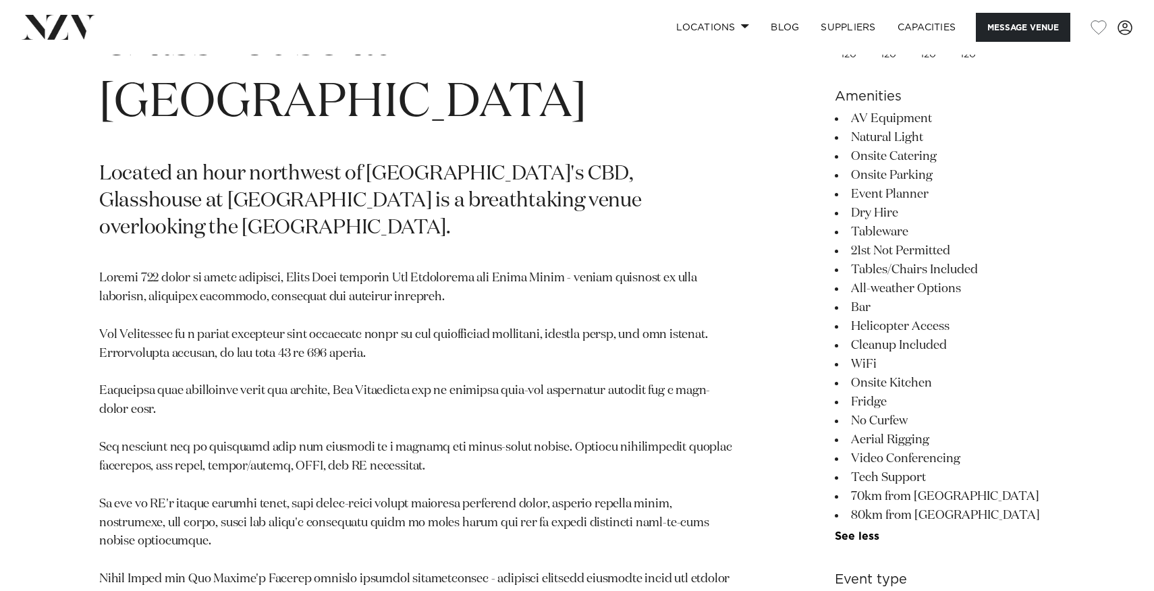
drag, startPoint x: 962, startPoint y: 519, endPoint x: 848, endPoint y: 120, distance: 414.7
click at [848, 120] on ul "AV Equipment Natural Light Onsite Catering Onsite Parking Event Planner Dry Hir…" at bounding box center [944, 325] width 220 height 433
click at [955, 251] on li "21st Not Permitted" at bounding box center [944, 251] width 220 height 19
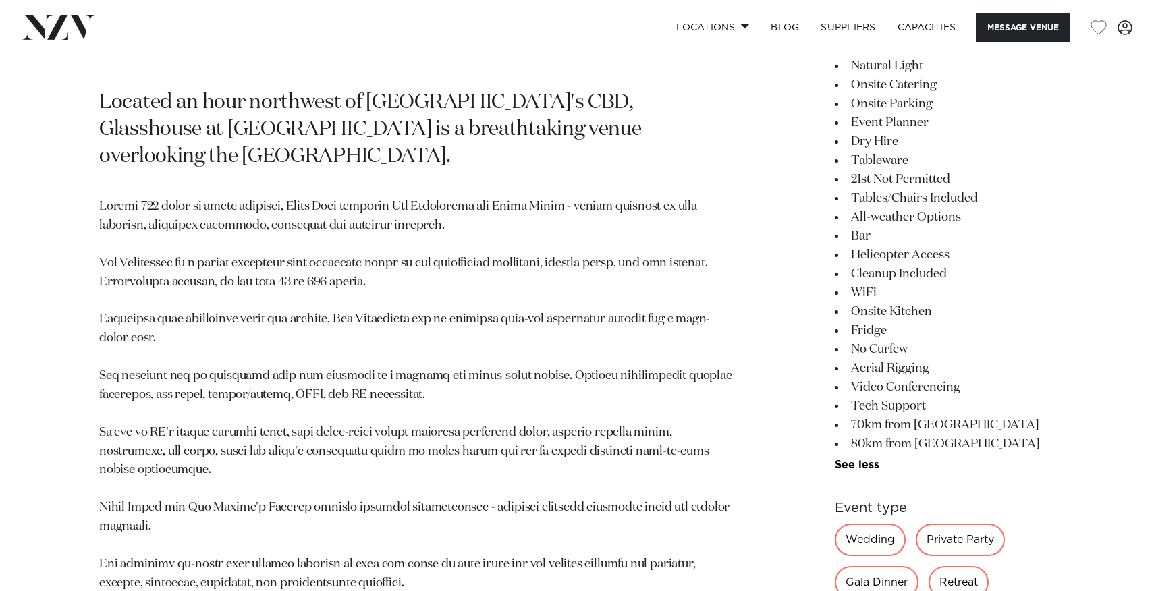
scroll to position [730, 0]
click at [656, 341] on p at bounding box center [419, 413] width 640 height 432
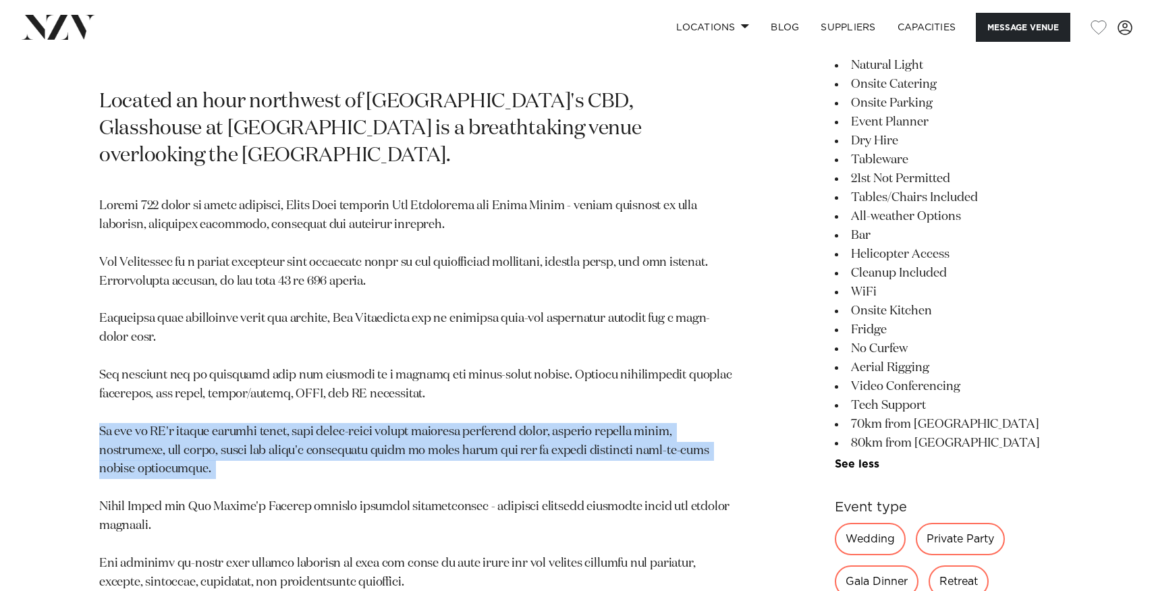
click at [635, 393] on p at bounding box center [419, 413] width 640 height 432
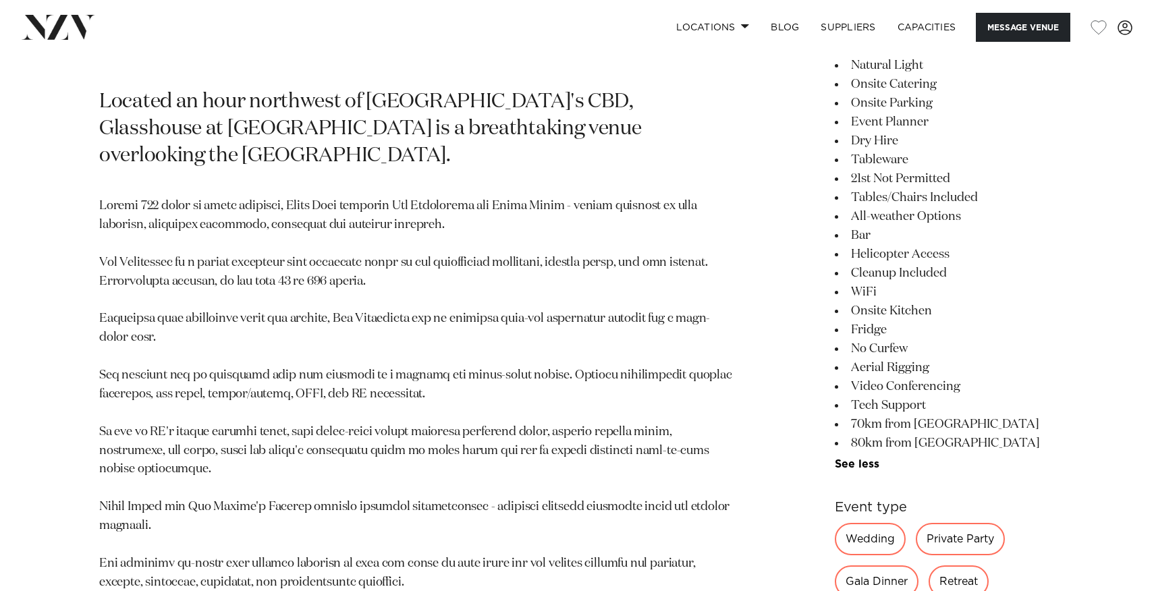
click at [635, 393] on p at bounding box center [419, 413] width 640 height 432
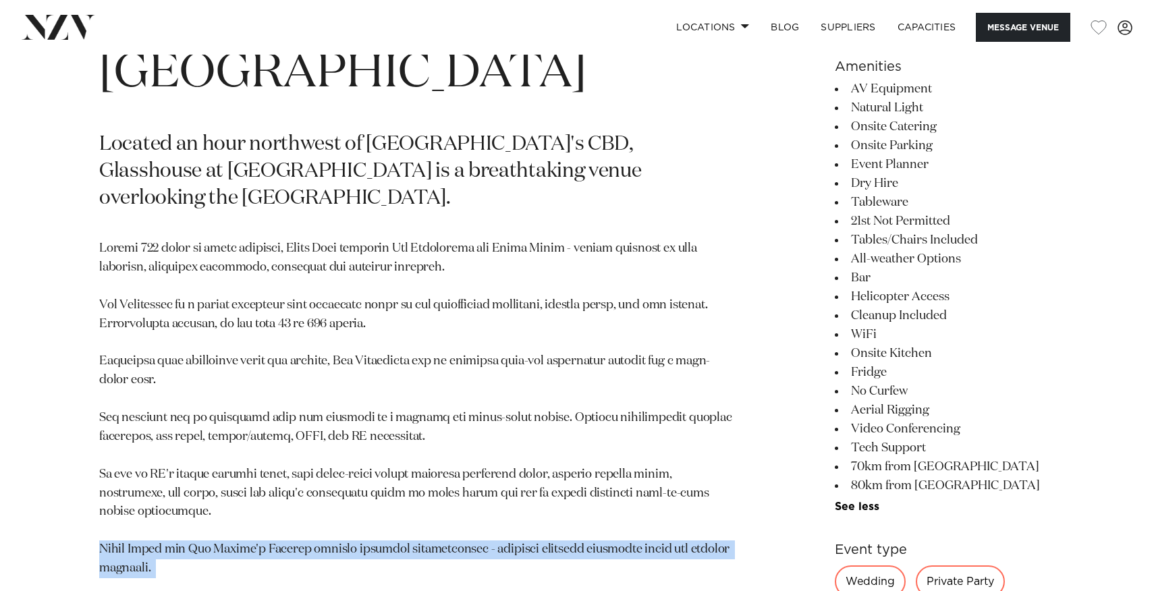
scroll to position [688, 0]
click at [633, 337] on p at bounding box center [419, 455] width 640 height 432
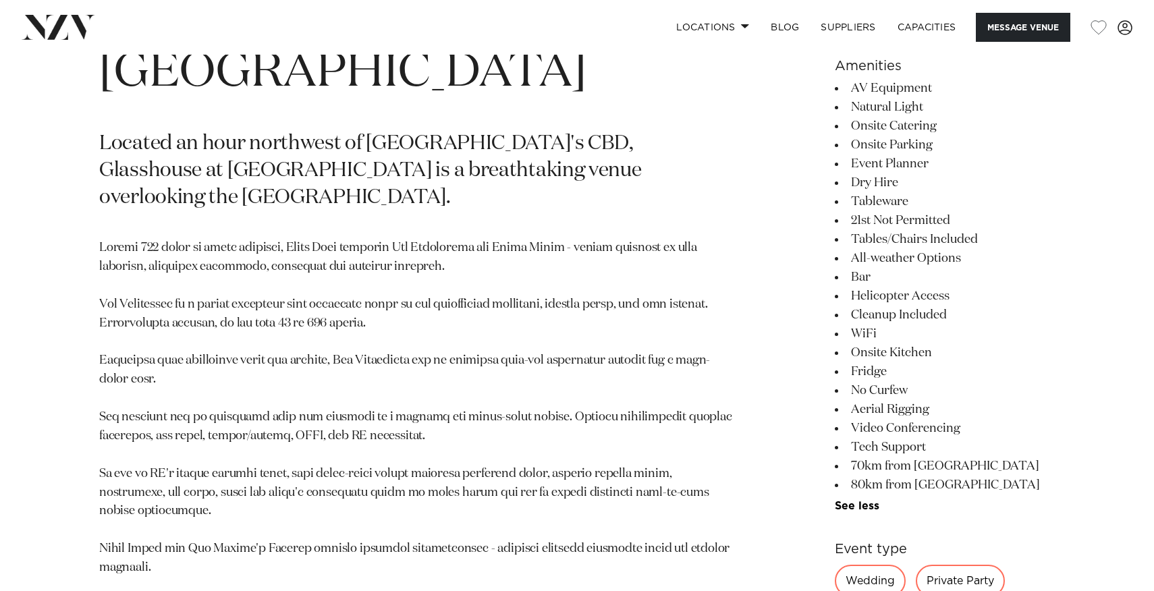
click at [633, 337] on p at bounding box center [419, 455] width 640 height 432
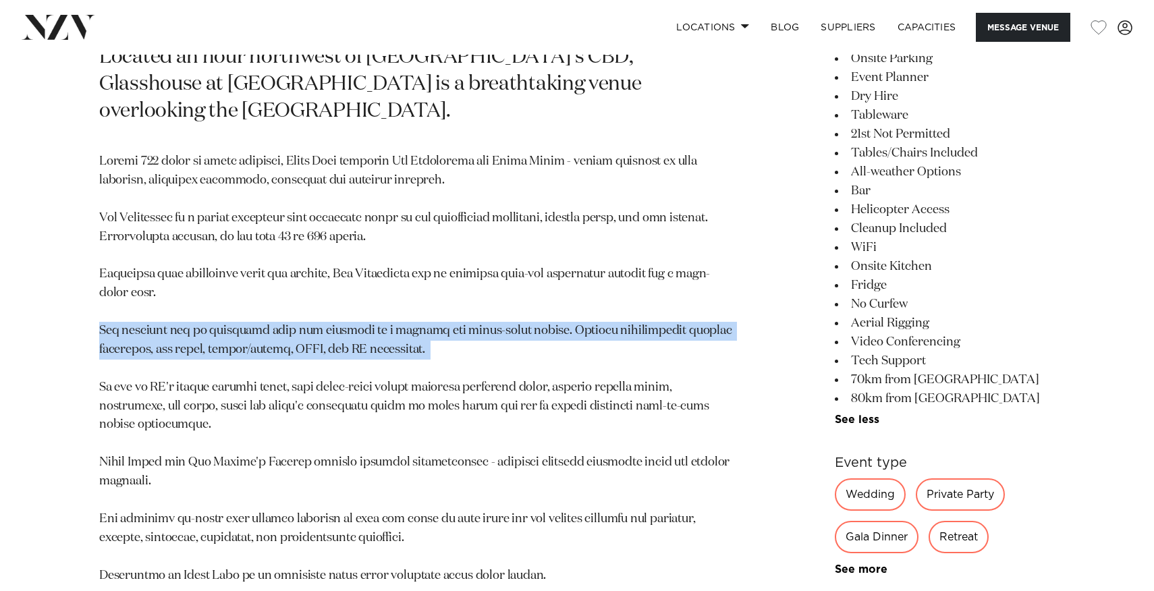
scroll to position [775, 0]
click at [640, 359] on p at bounding box center [419, 368] width 640 height 432
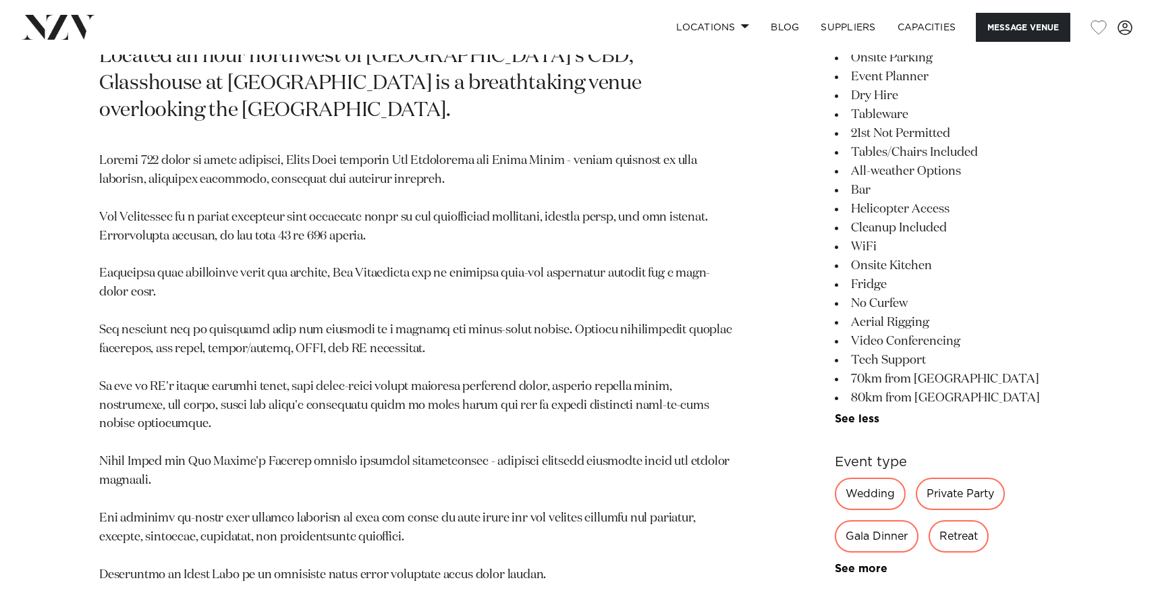
click at [640, 359] on p at bounding box center [419, 368] width 640 height 432
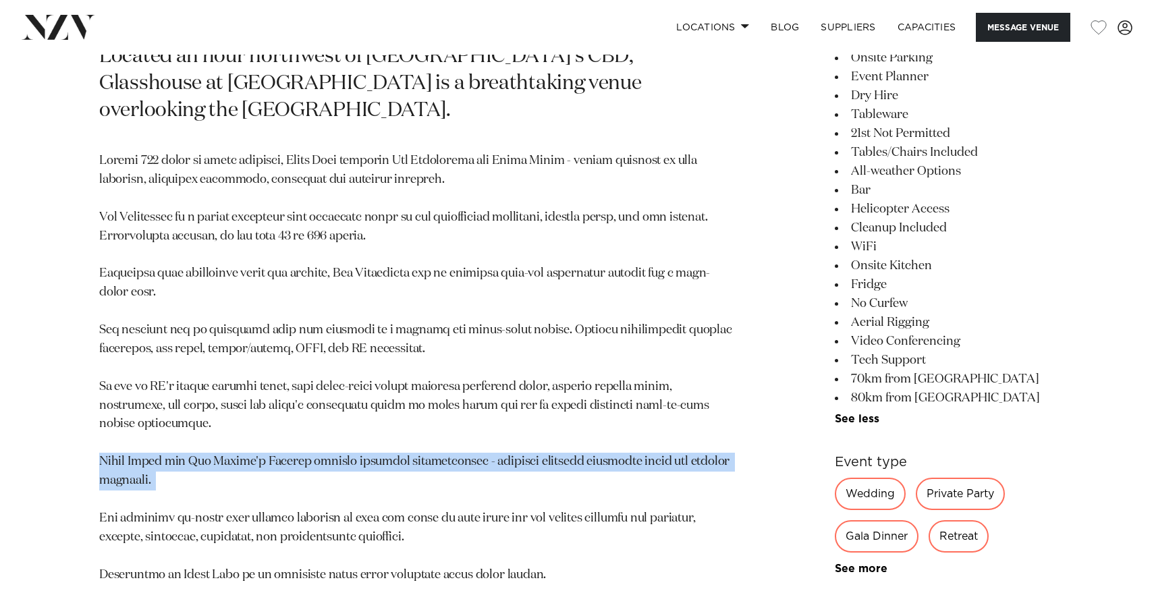
click at [635, 406] on p at bounding box center [419, 368] width 640 height 432
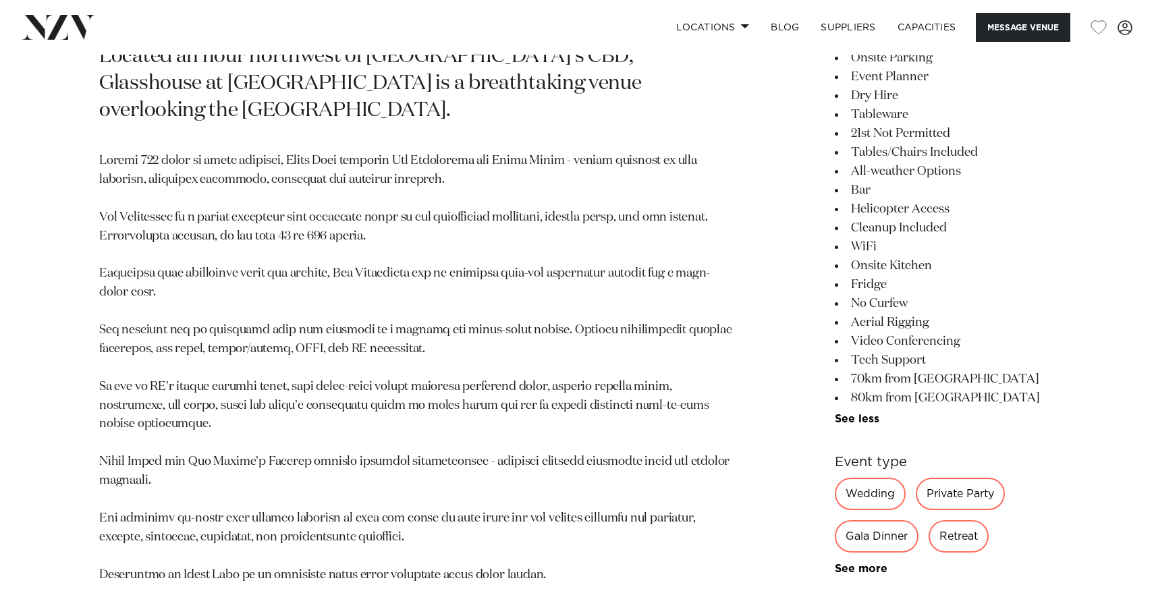
click at [635, 406] on p at bounding box center [419, 368] width 640 height 432
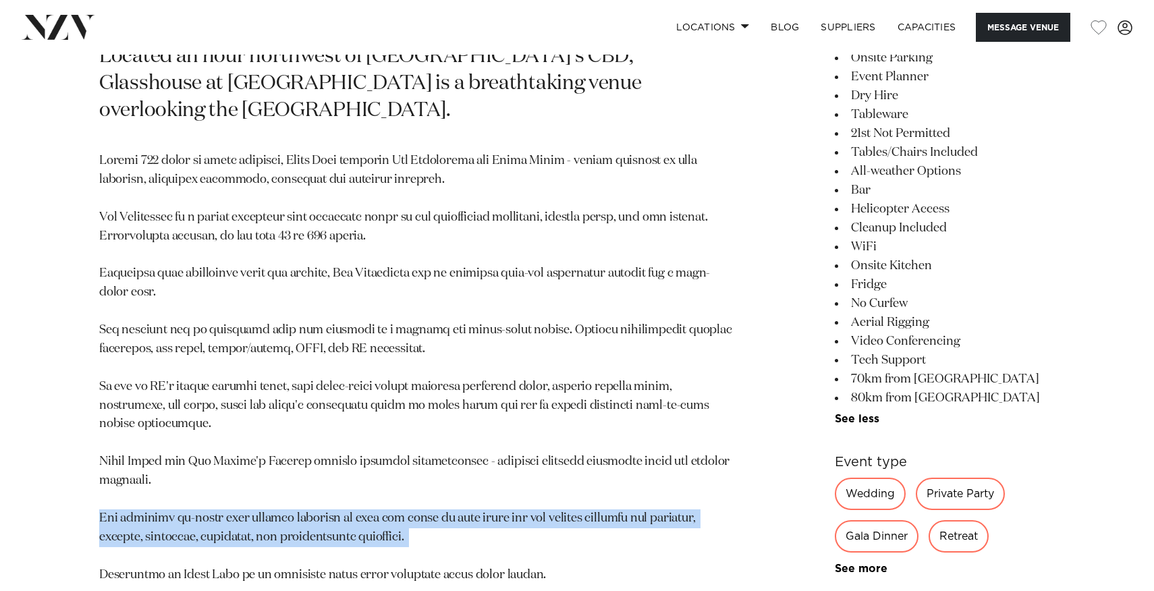
click at [477, 480] on section "Auckland Glasshouse at Aotea Farm Located an hour northwest of Auckland's CBD, …" at bounding box center [419, 393] width 640 height 1036
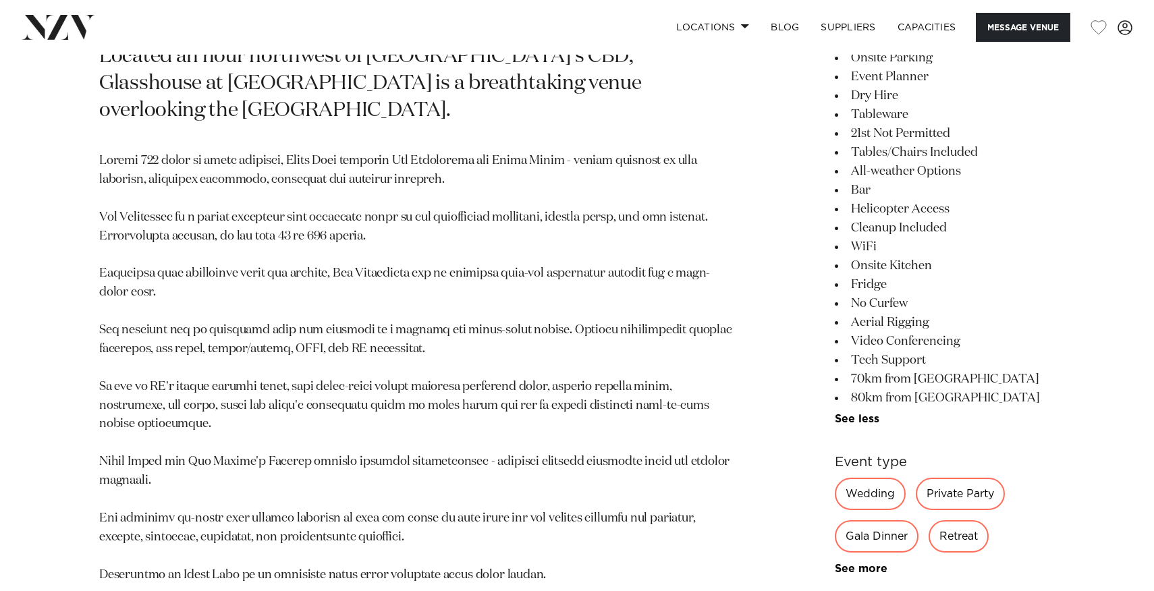
click at [477, 480] on section "Auckland Glasshouse at Aotea Farm Located an hour northwest of Auckland's CBD, …" at bounding box center [419, 393] width 640 height 1036
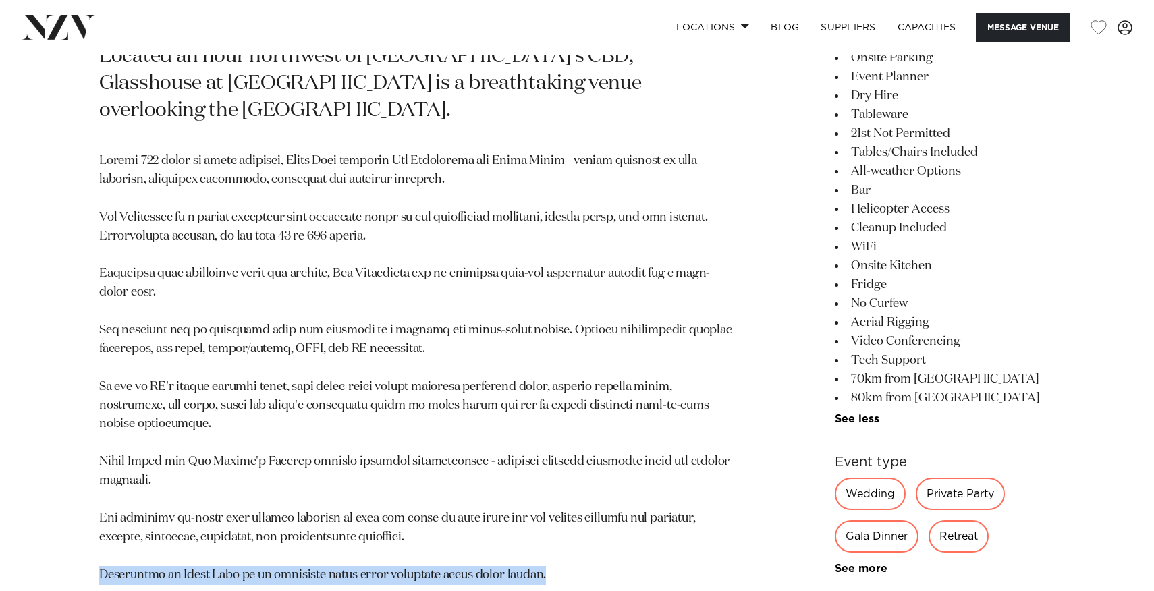
click at [509, 457] on p at bounding box center [419, 368] width 640 height 432
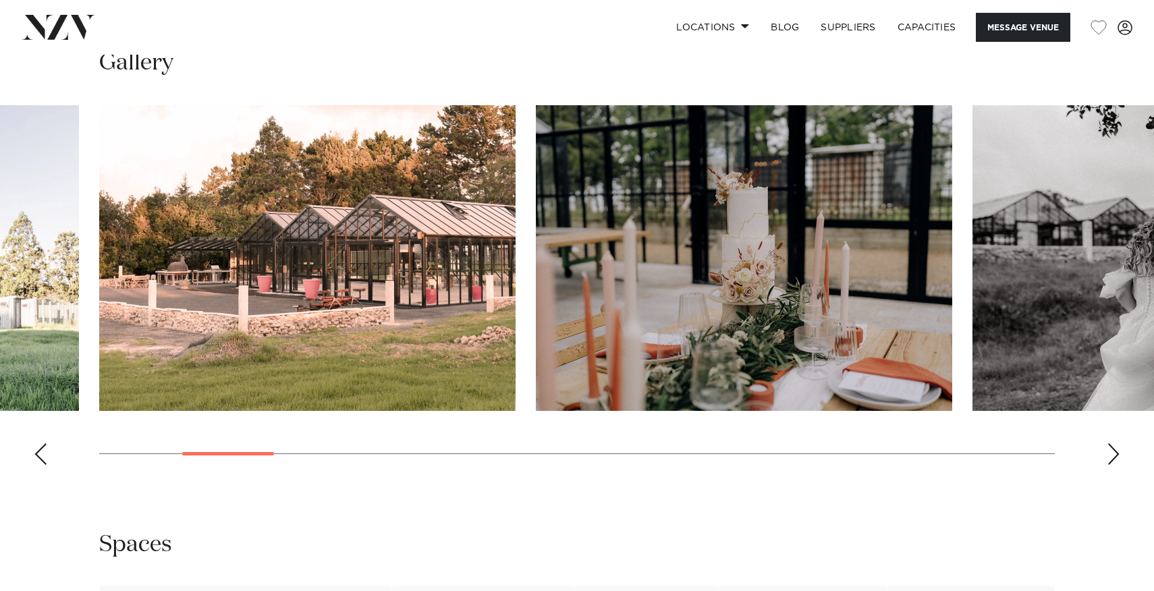
scroll to position [1656, 0]
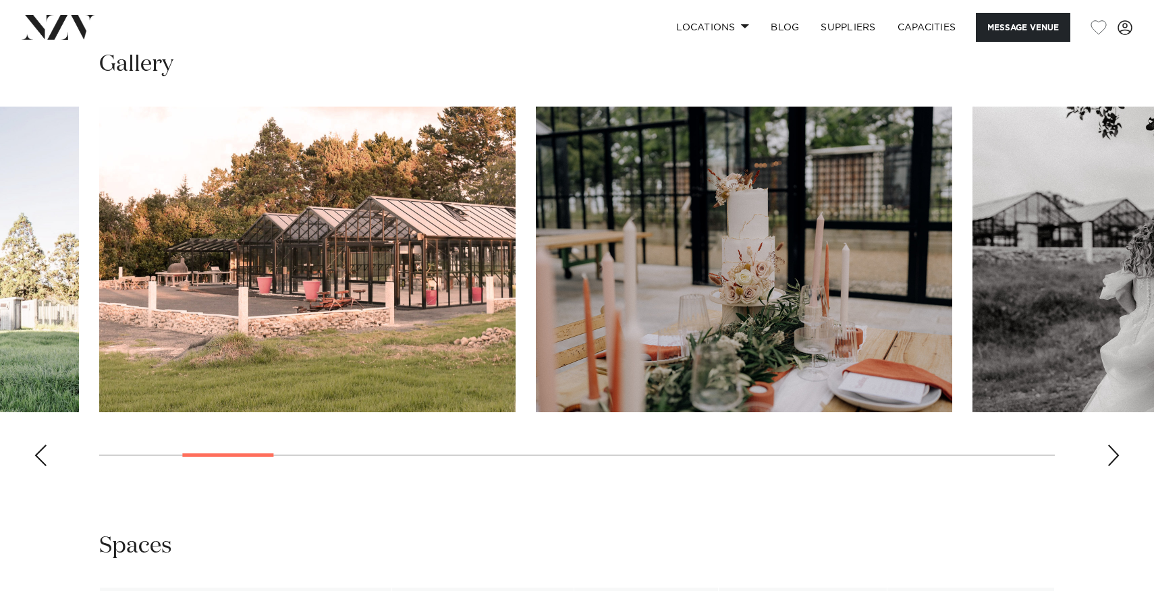
click at [418, 277] on img "3 / 23" at bounding box center [307, 260] width 416 height 306
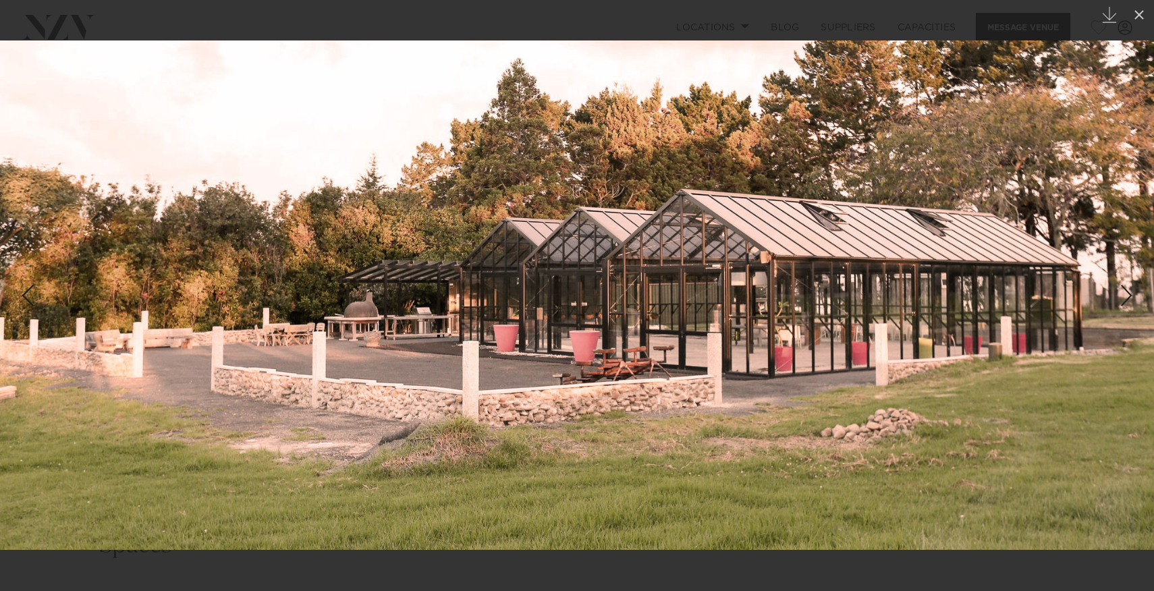
click at [1129, 314] on link at bounding box center [1129, 295] width 47 height 67
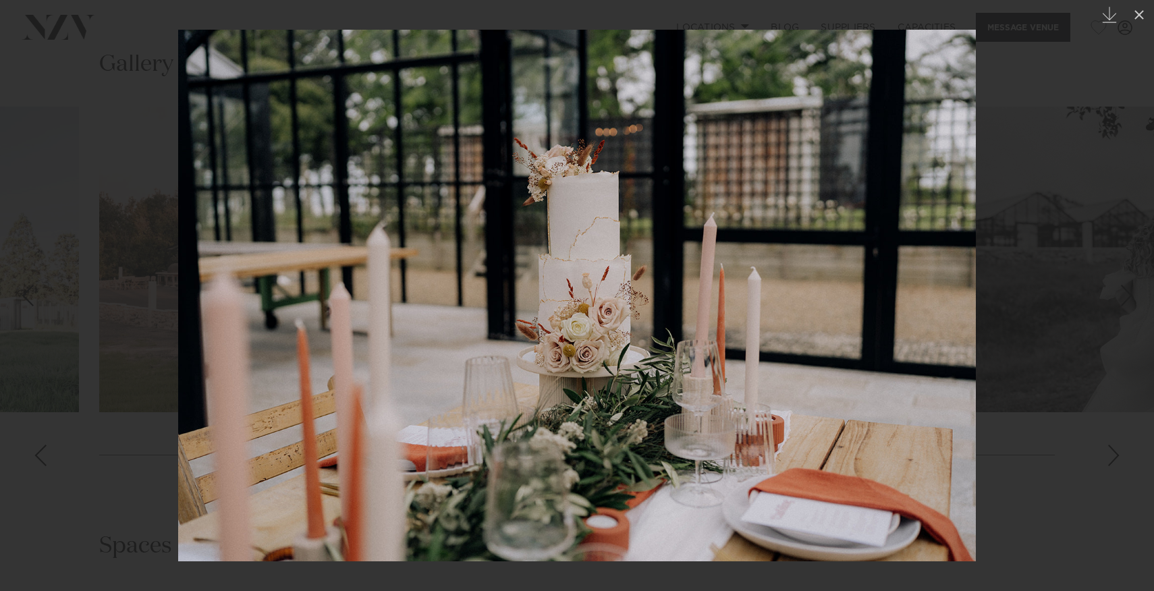
click at [1129, 314] on link at bounding box center [1129, 295] width 47 height 67
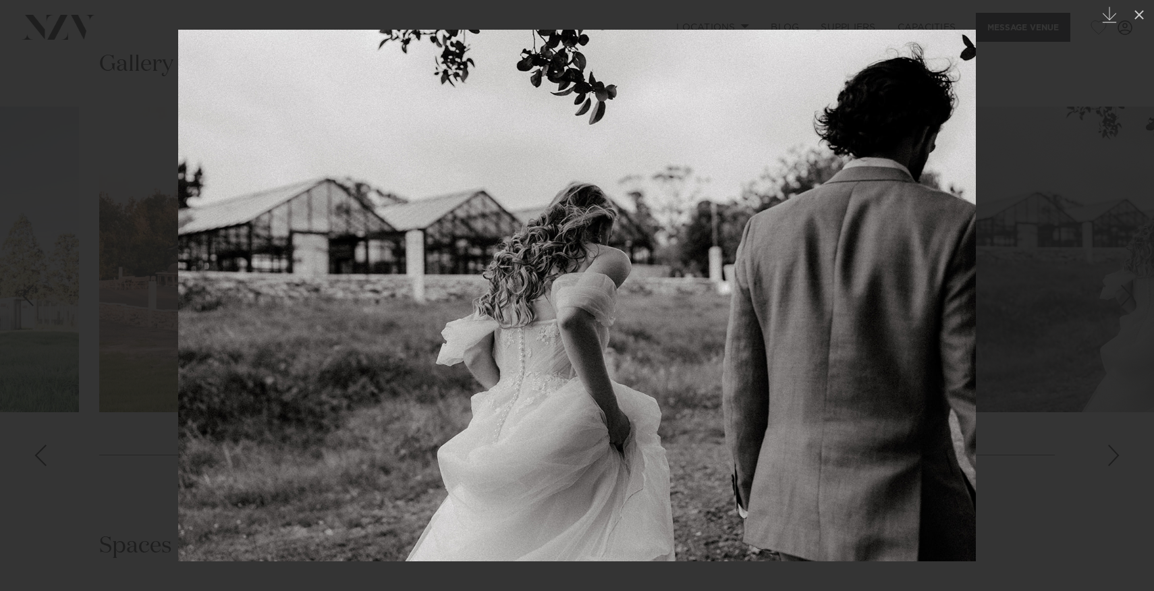
click at [1129, 314] on link at bounding box center [1129, 295] width 47 height 67
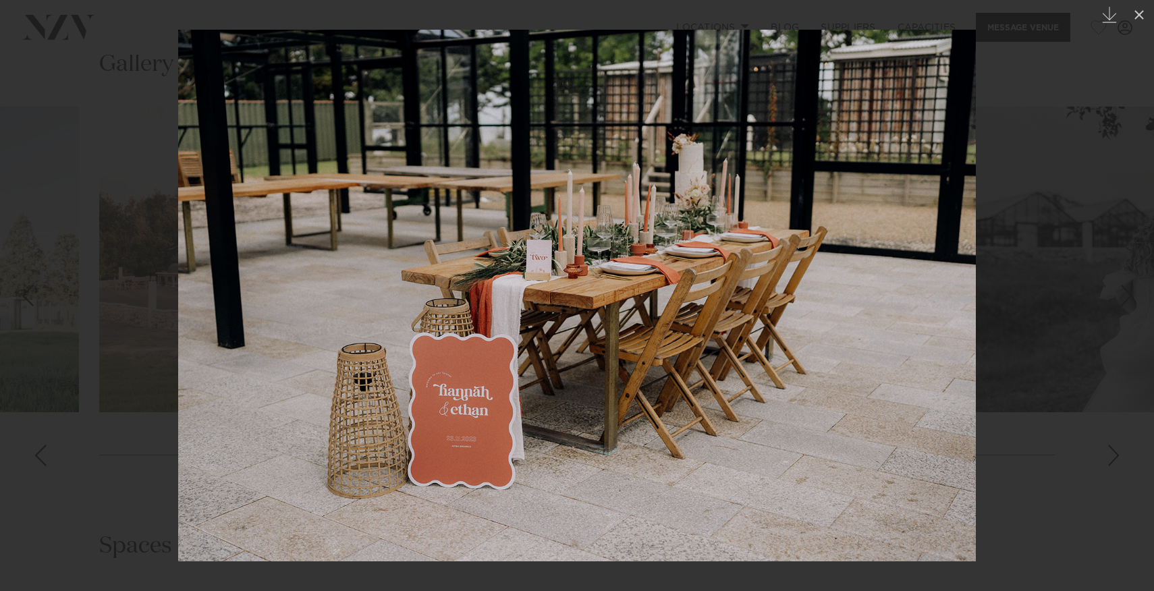
click at [1129, 314] on link at bounding box center [1129, 295] width 47 height 67
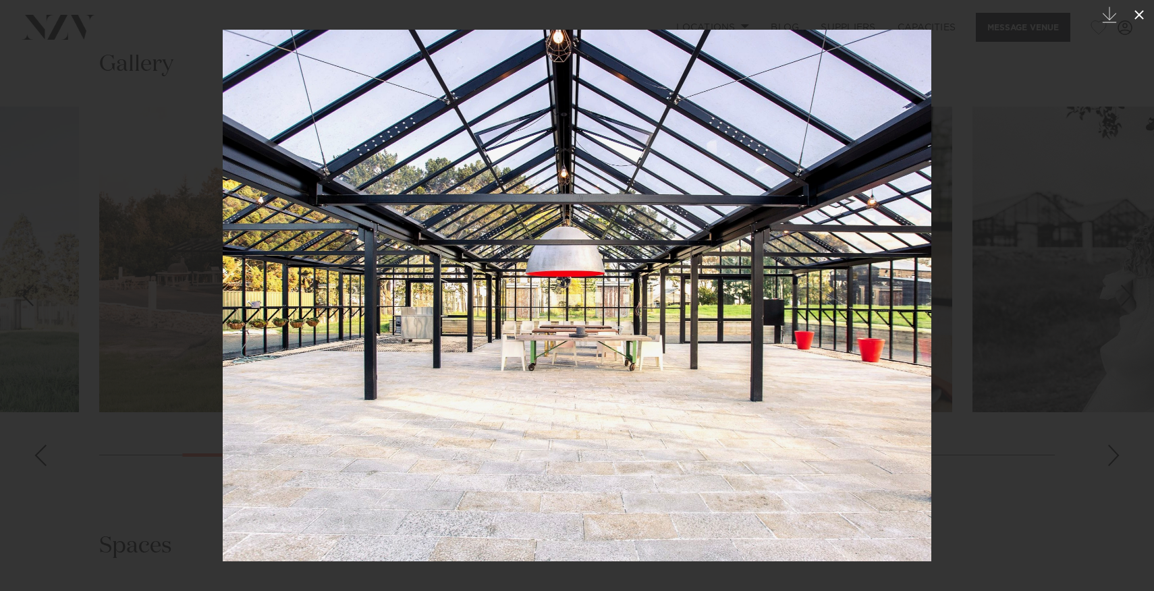
click at [1144, 14] on icon at bounding box center [1139, 15] width 16 height 16
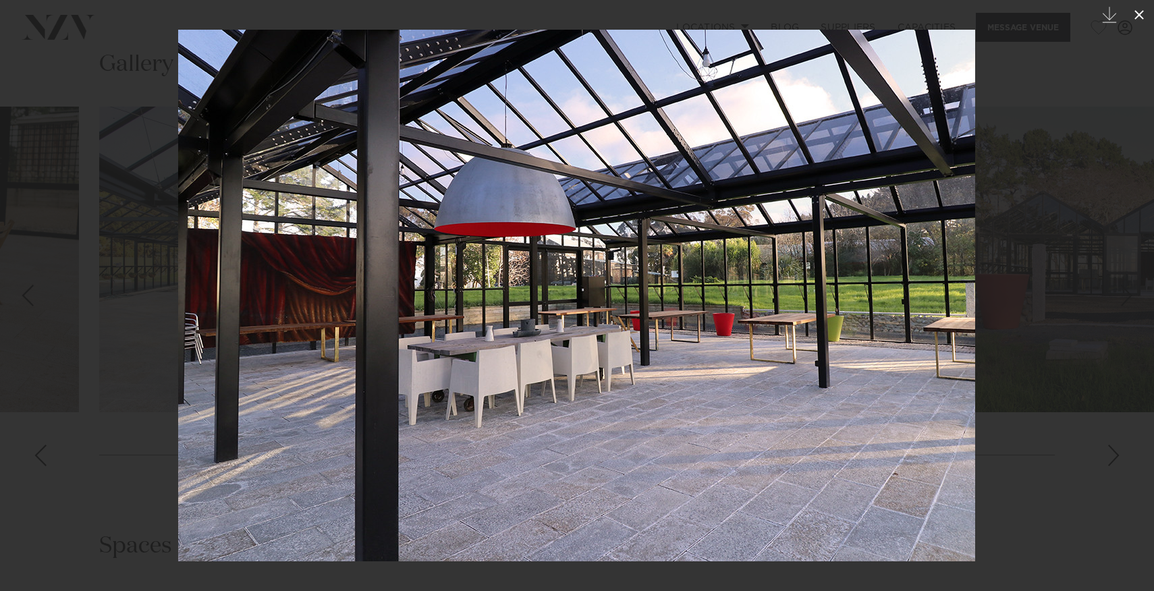
click at [1136, 20] on icon at bounding box center [1139, 15] width 16 height 16
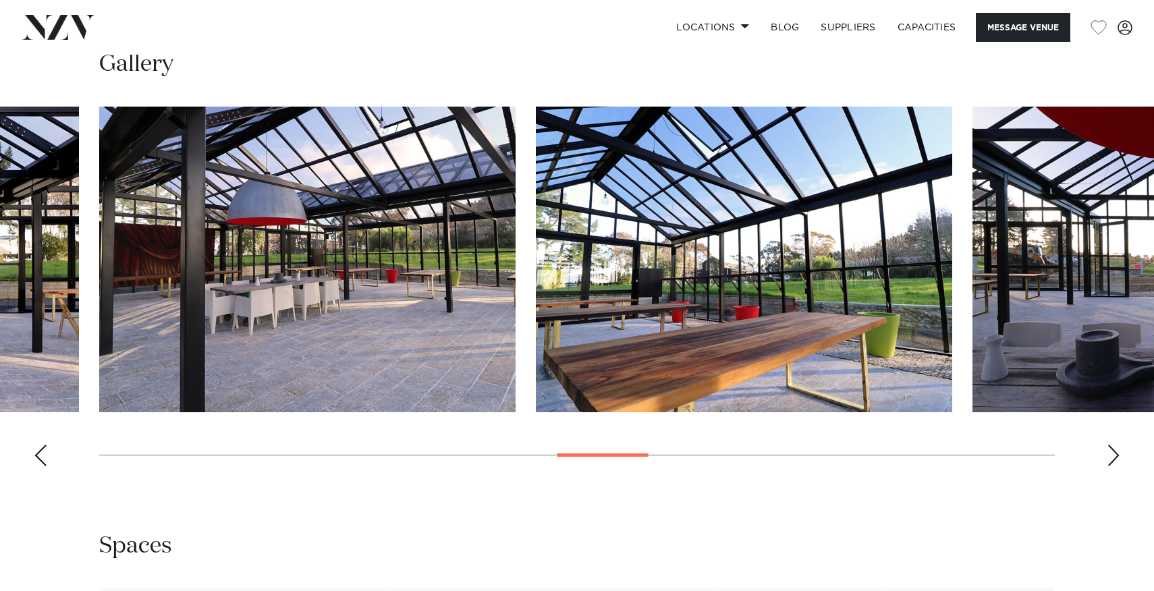
click at [1110, 454] on div "Next slide" at bounding box center [1112, 456] width 13 height 22
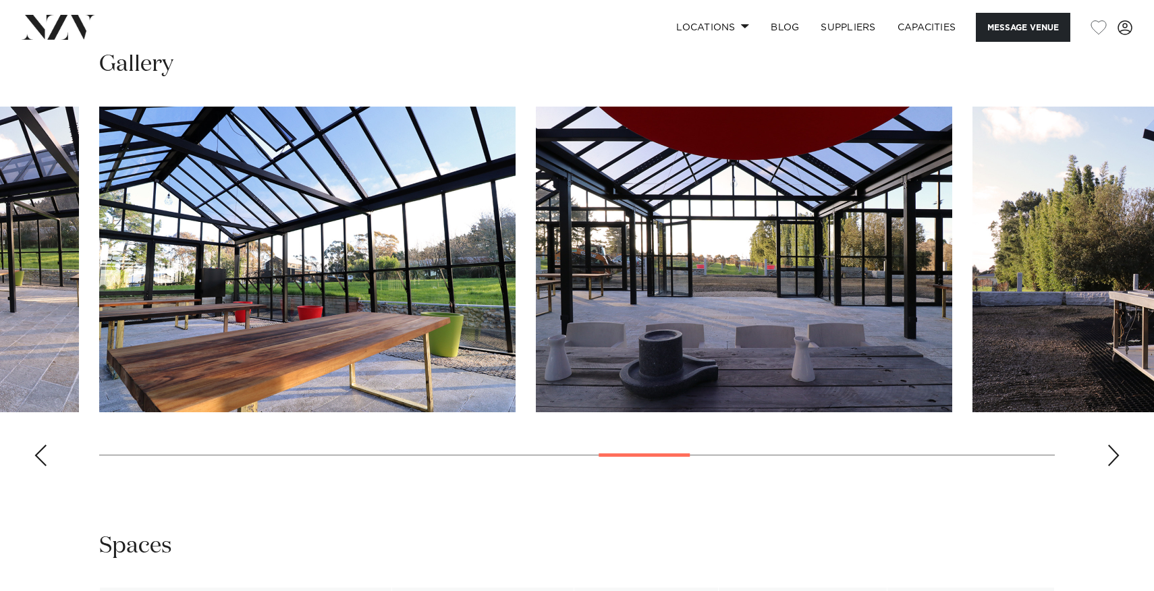
click at [1110, 454] on div "Next slide" at bounding box center [1112, 456] width 13 height 22
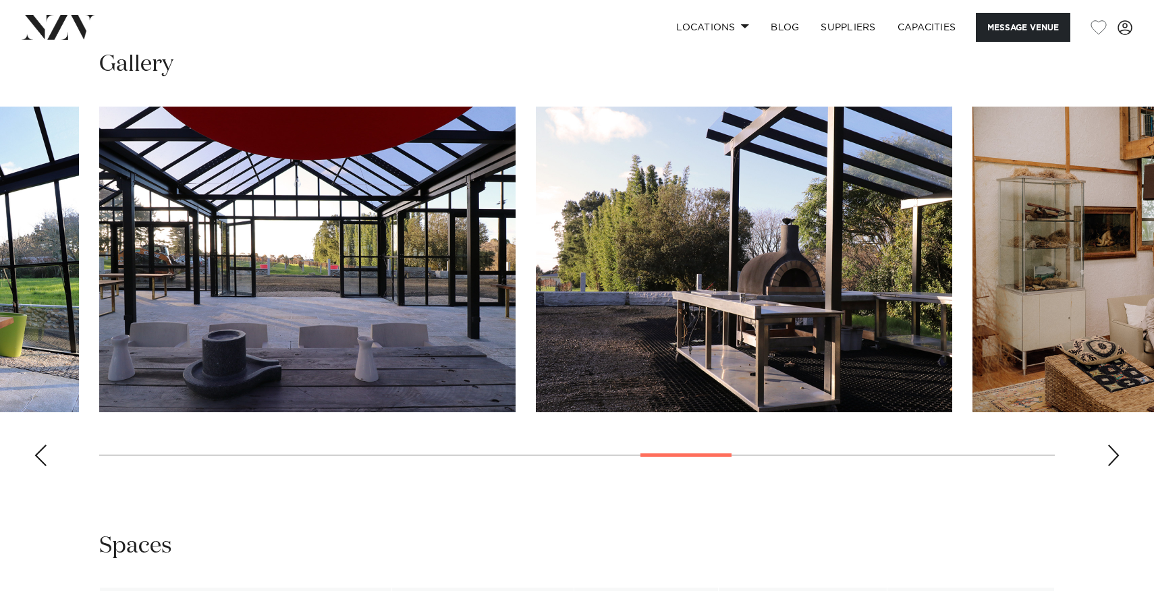
click at [1110, 454] on div "Next slide" at bounding box center [1112, 456] width 13 height 22
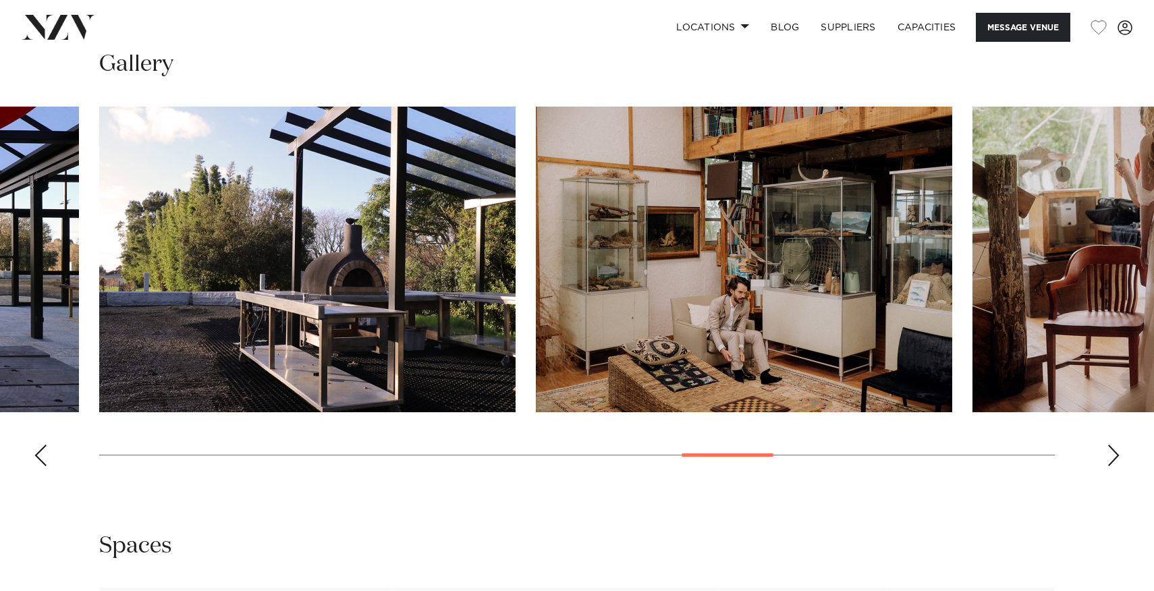
click at [1110, 454] on div "Next slide" at bounding box center [1112, 456] width 13 height 22
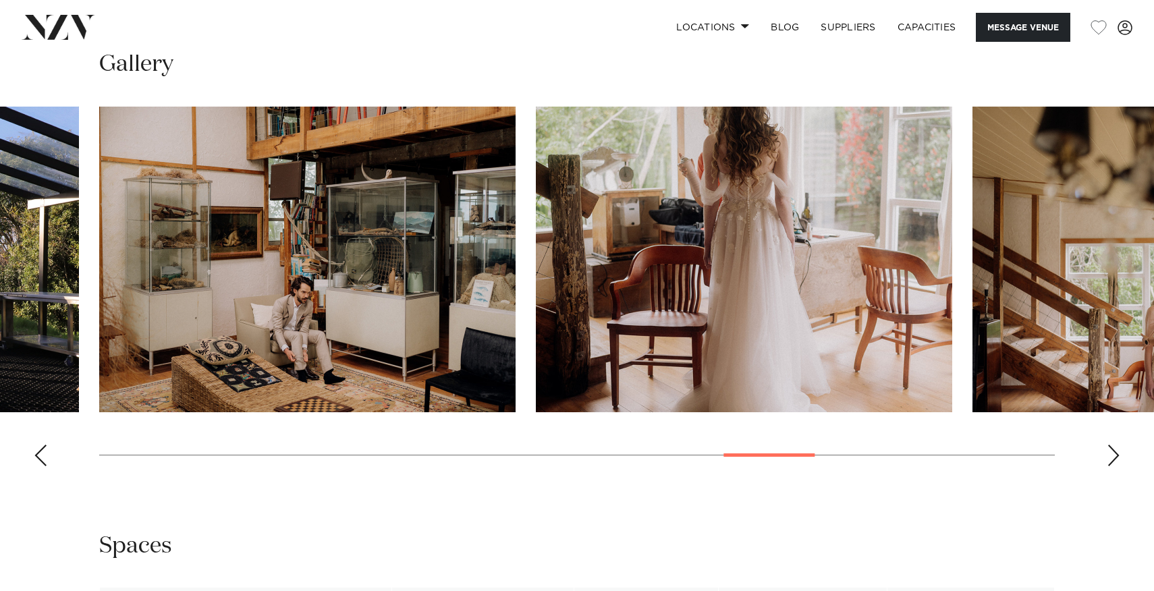
click at [1110, 454] on div "Next slide" at bounding box center [1112, 456] width 13 height 22
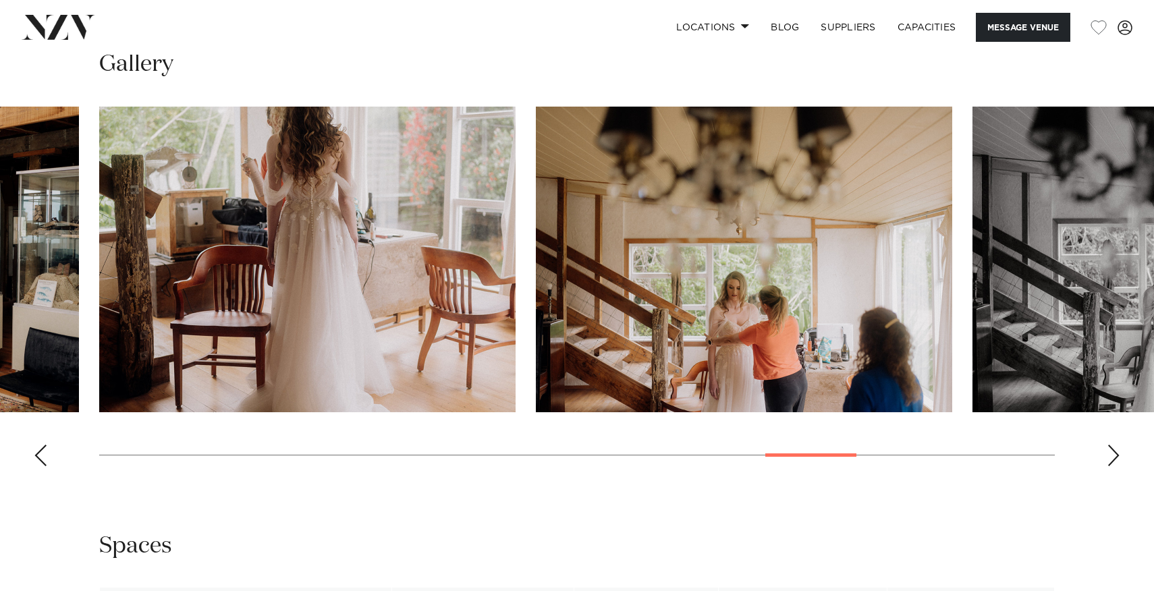
click at [1110, 454] on div "Next slide" at bounding box center [1112, 456] width 13 height 22
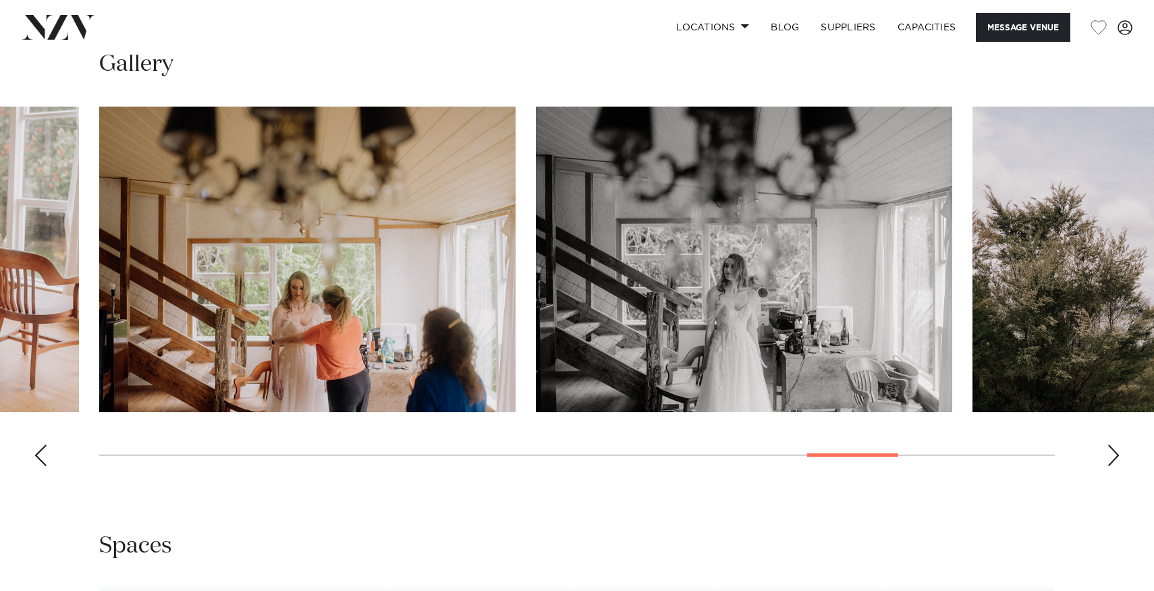
click at [1110, 454] on div "Next slide" at bounding box center [1112, 456] width 13 height 22
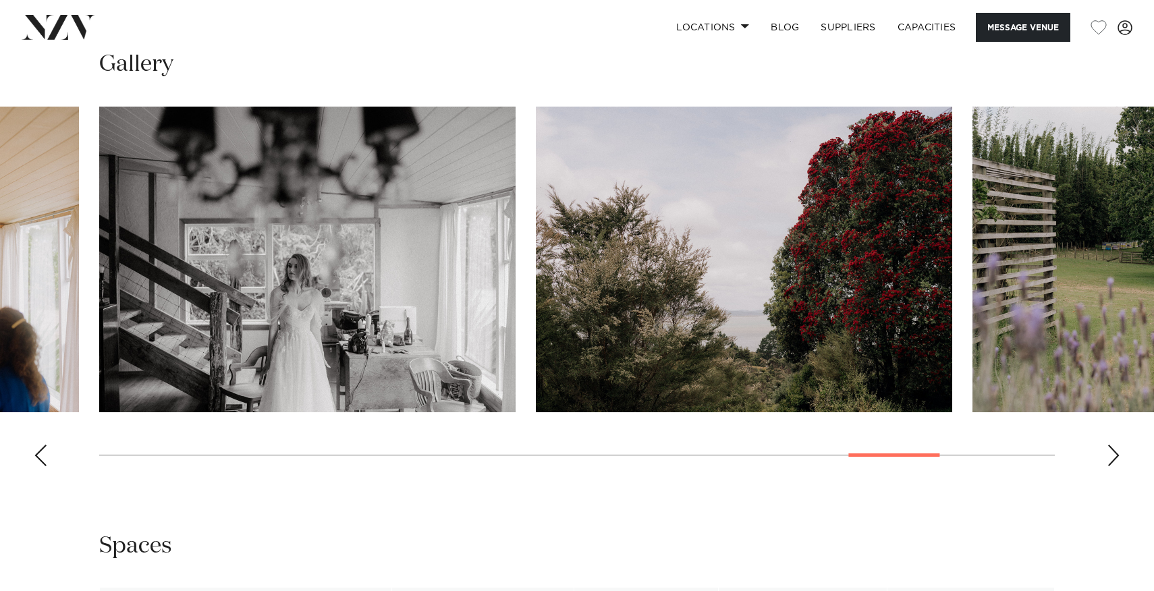
click at [1110, 454] on div "Next slide" at bounding box center [1112, 456] width 13 height 22
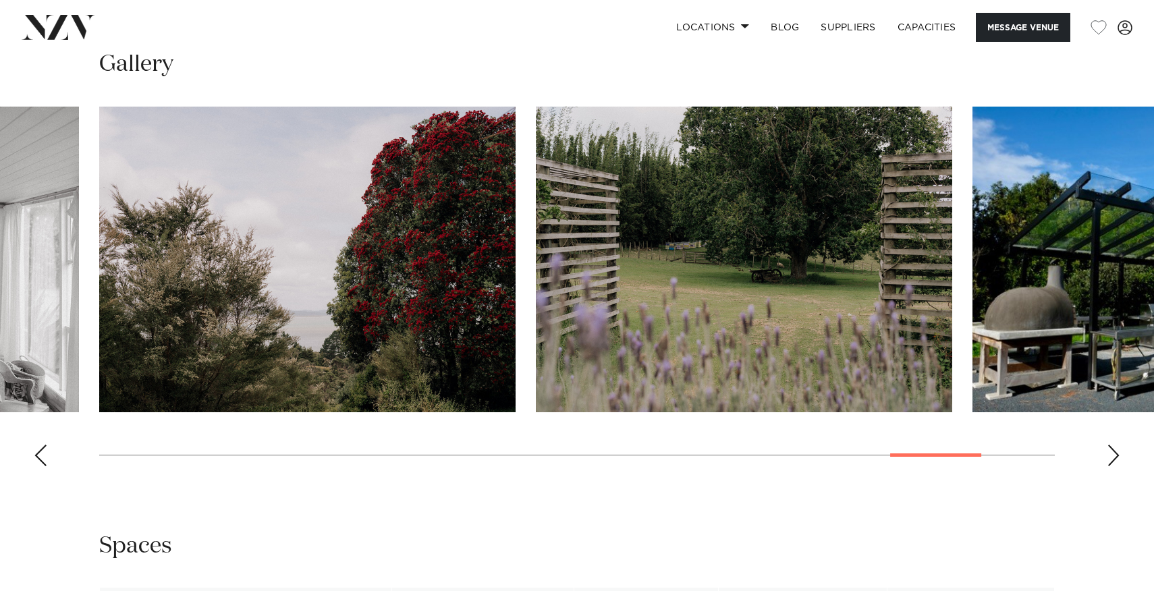
click at [1110, 454] on div "Next slide" at bounding box center [1112, 456] width 13 height 22
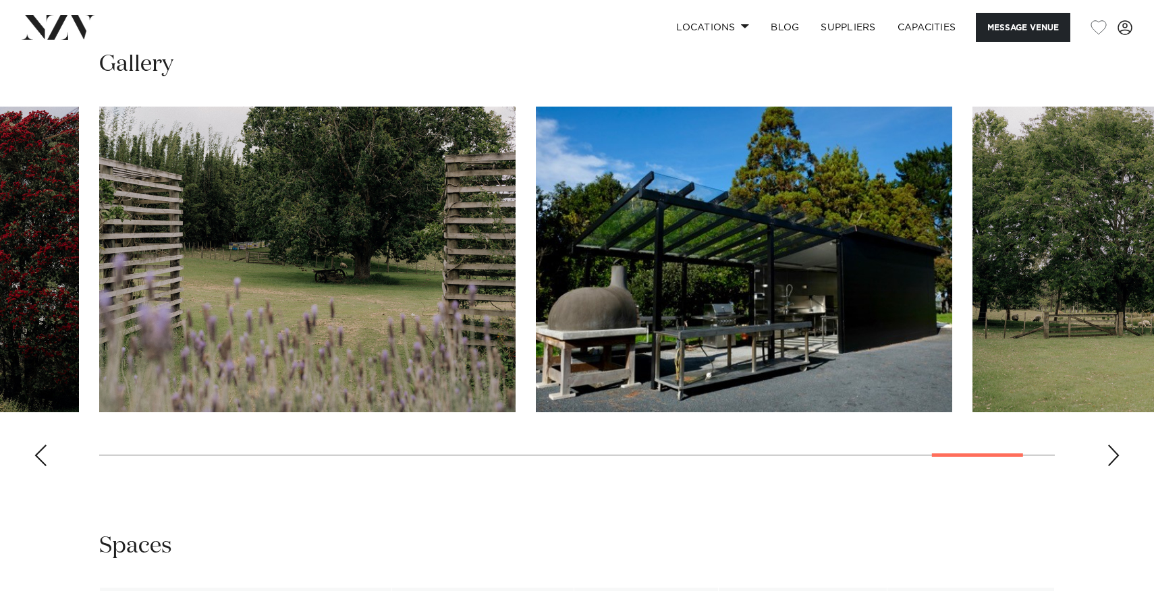
click at [1110, 454] on div "Next slide" at bounding box center [1112, 456] width 13 height 22
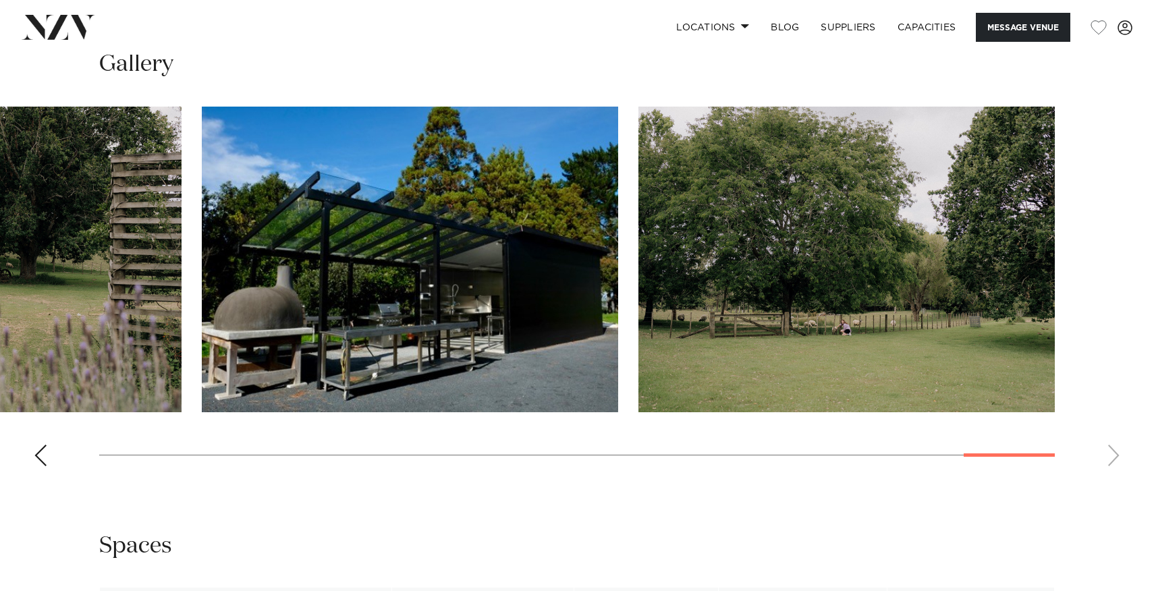
click at [1110, 454] on swiper-container at bounding box center [577, 292] width 1154 height 370
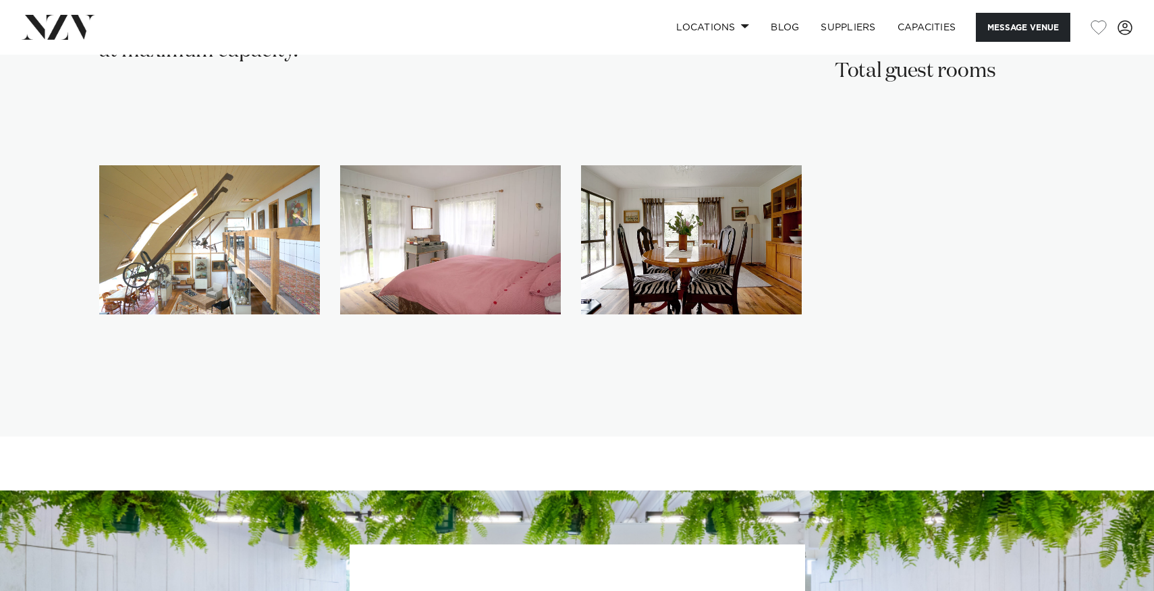
scroll to position [2579, 0]
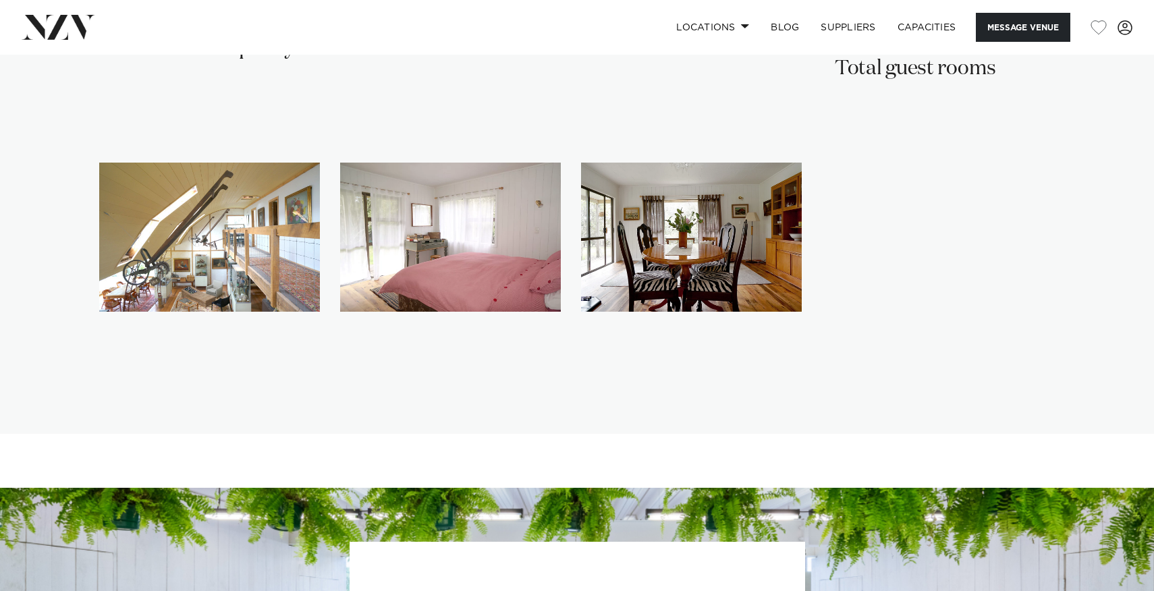
click at [275, 205] on img "1 / 3" at bounding box center [209, 237] width 221 height 149
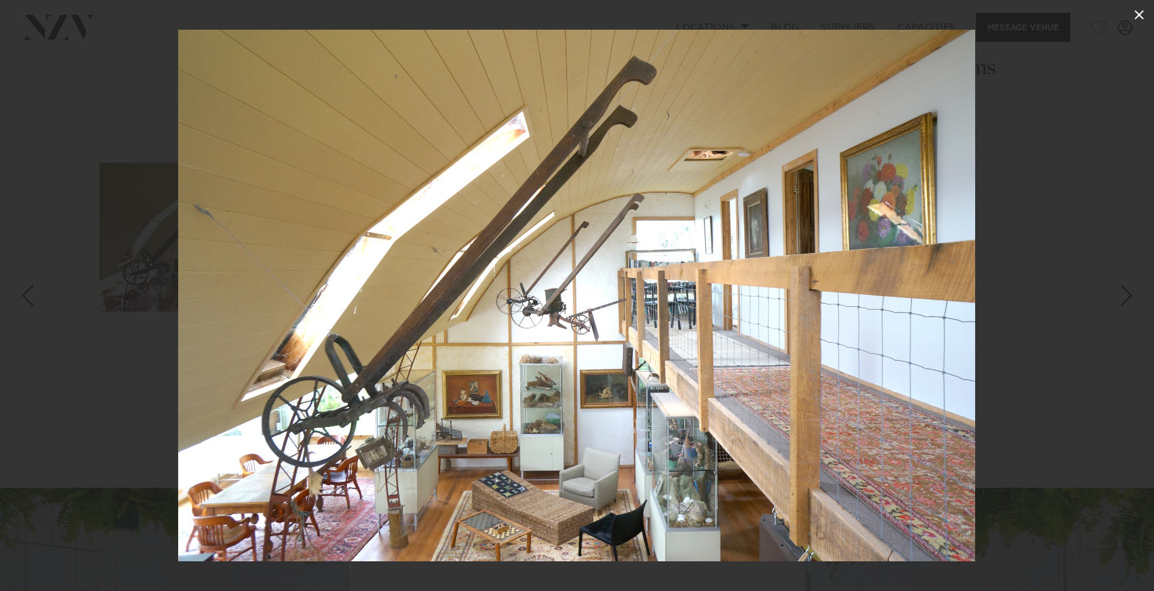
click at [1137, 17] on icon at bounding box center [1139, 15] width 16 height 16
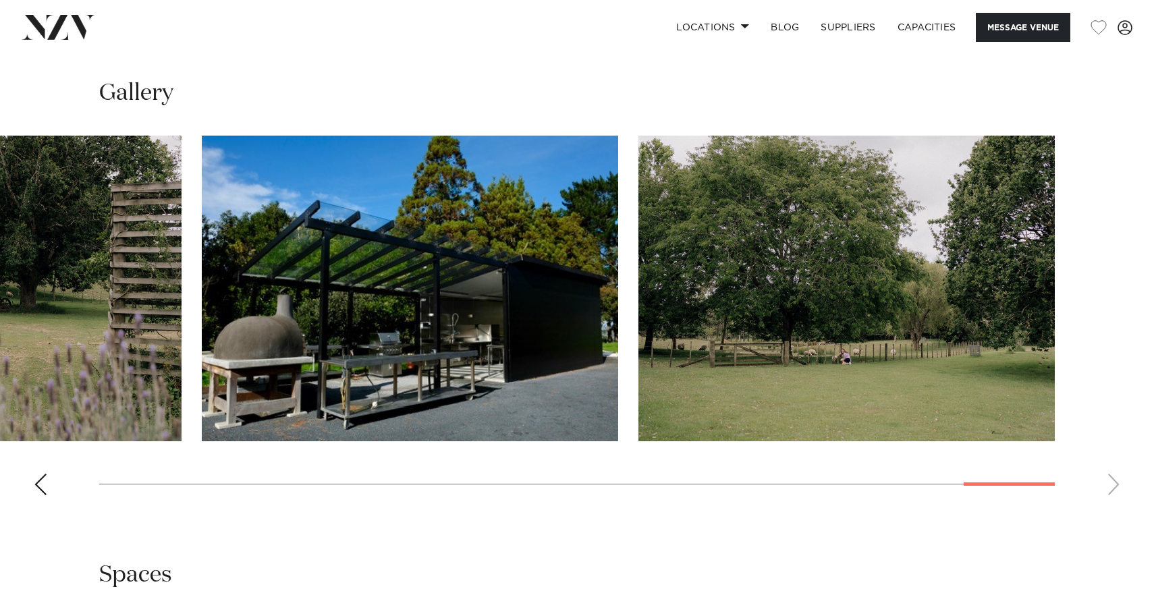
scroll to position [1624, 0]
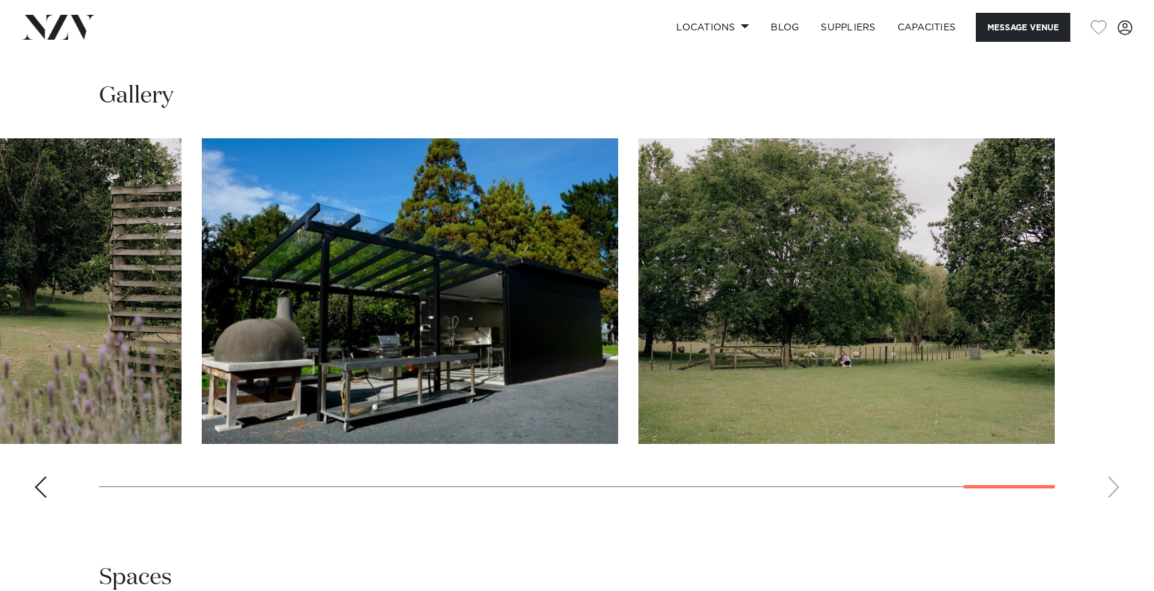
click at [1118, 489] on swiper-container at bounding box center [577, 323] width 1154 height 370
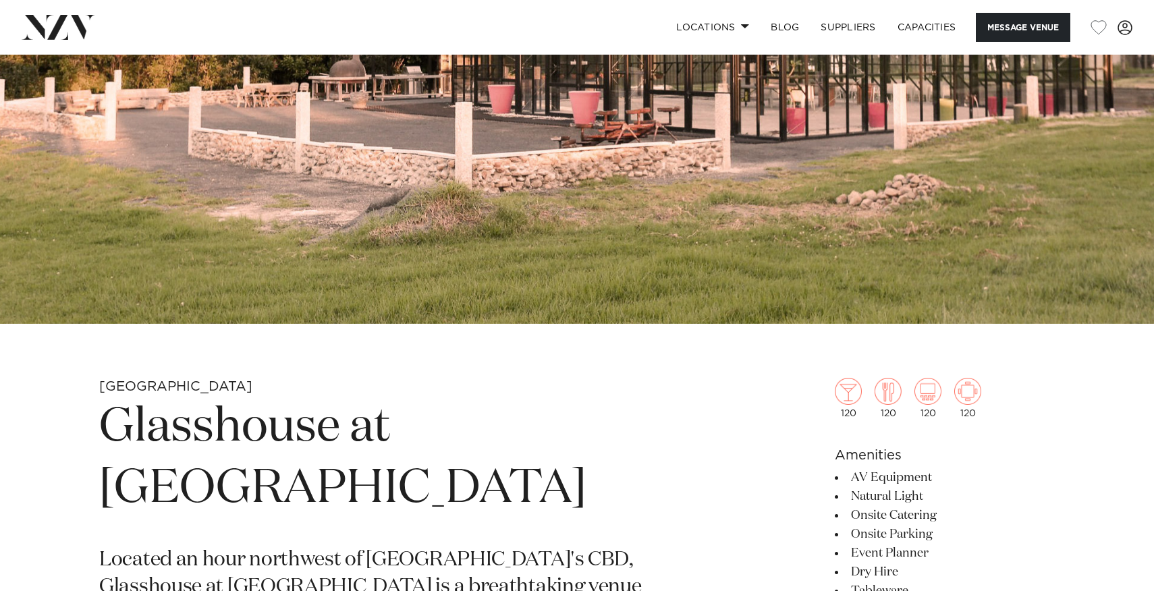
scroll to position [270, 0]
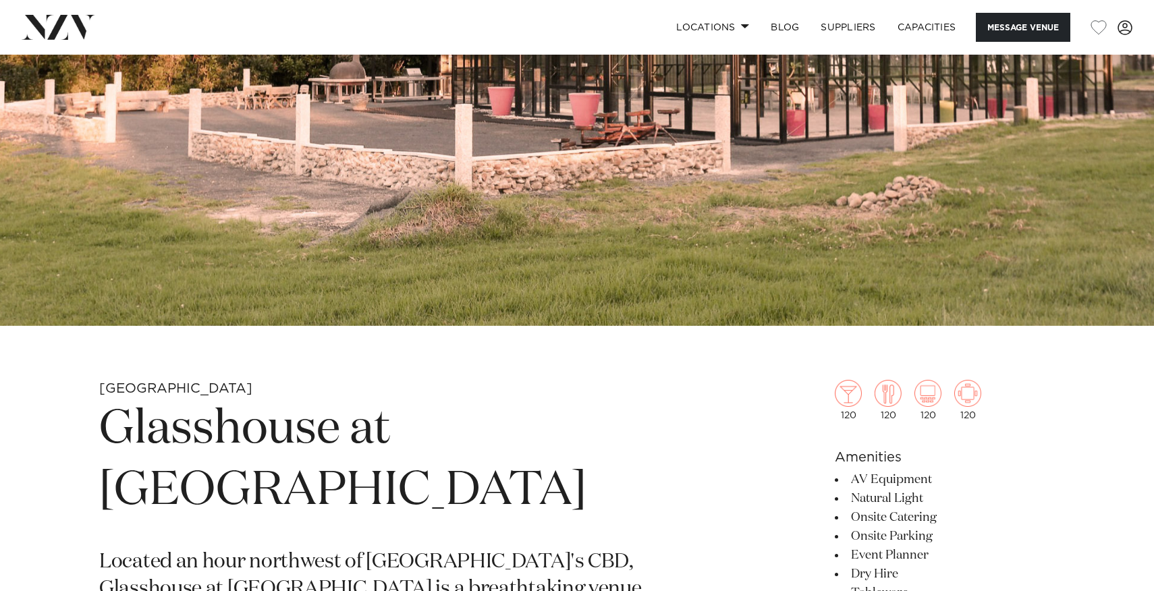
click at [303, 438] on h1 "Glasshouse at Aotea Farm" at bounding box center [419, 461] width 640 height 124
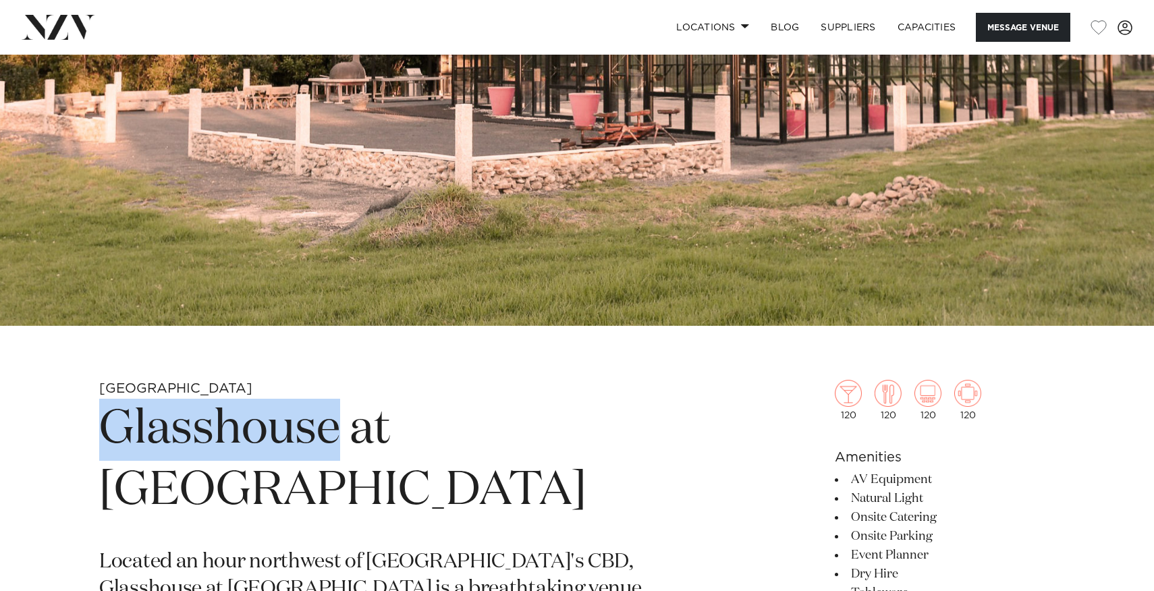
click at [303, 438] on h1 "Glasshouse at Aotea Farm" at bounding box center [419, 461] width 640 height 124
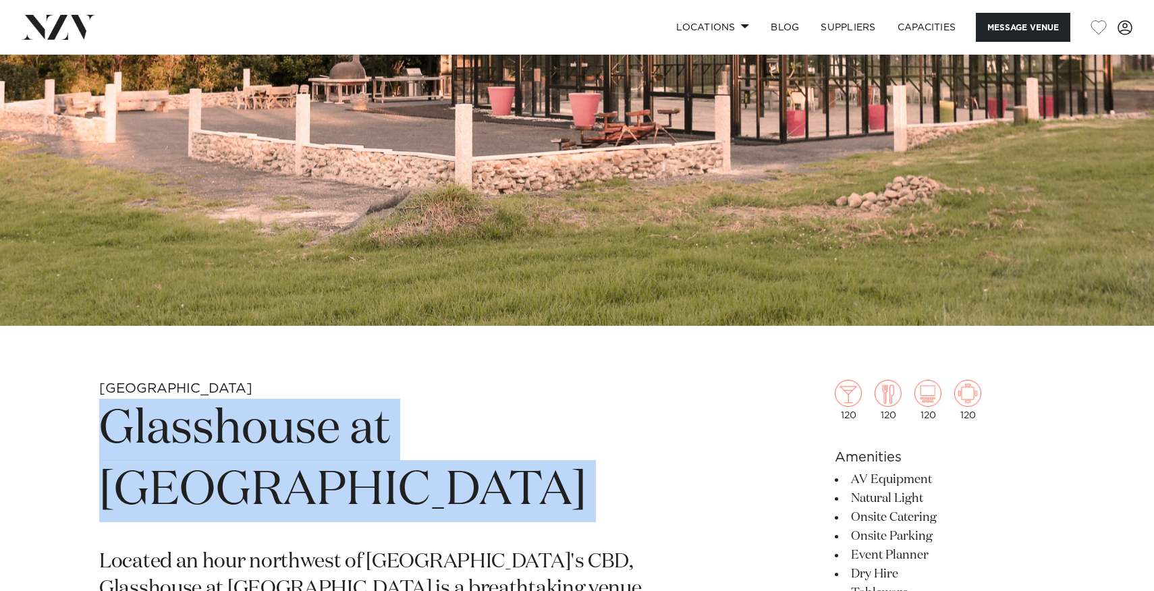
copy section "Glasshouse at Aotea Farm"
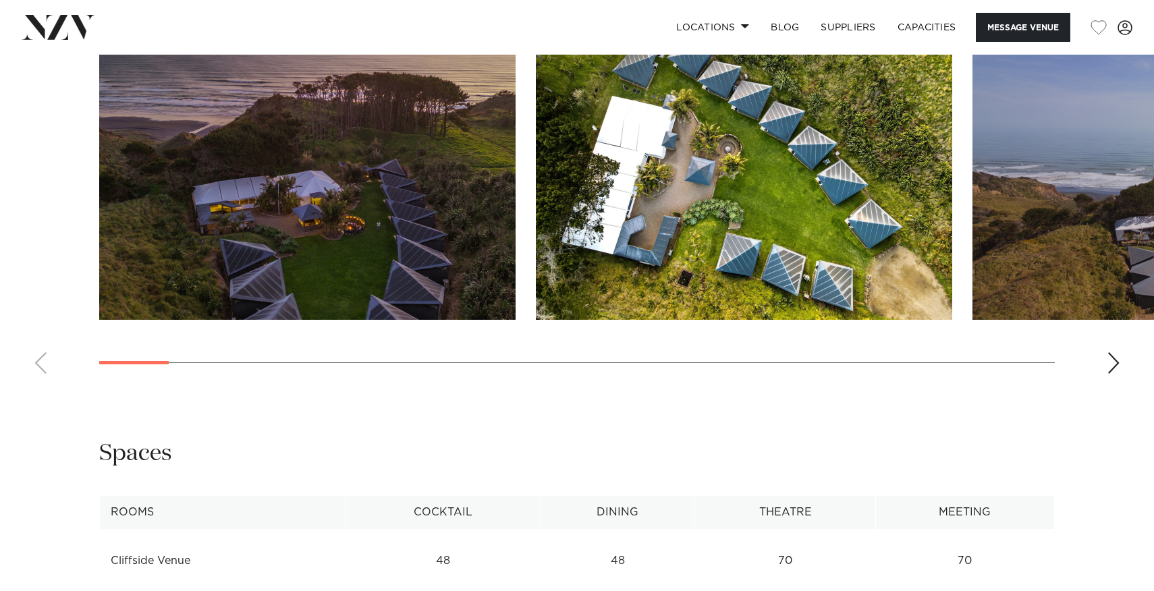
scroll to position [1500, 0]
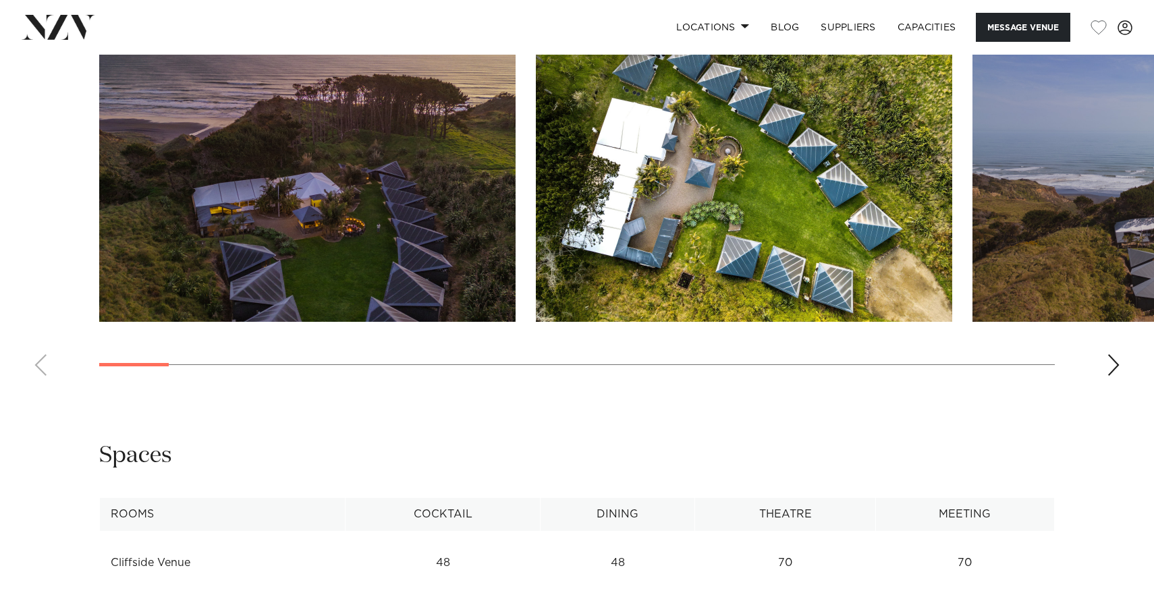
click at [300, 173] on img "1 / 30" at bounding box center [307, 169] width 416 height 306
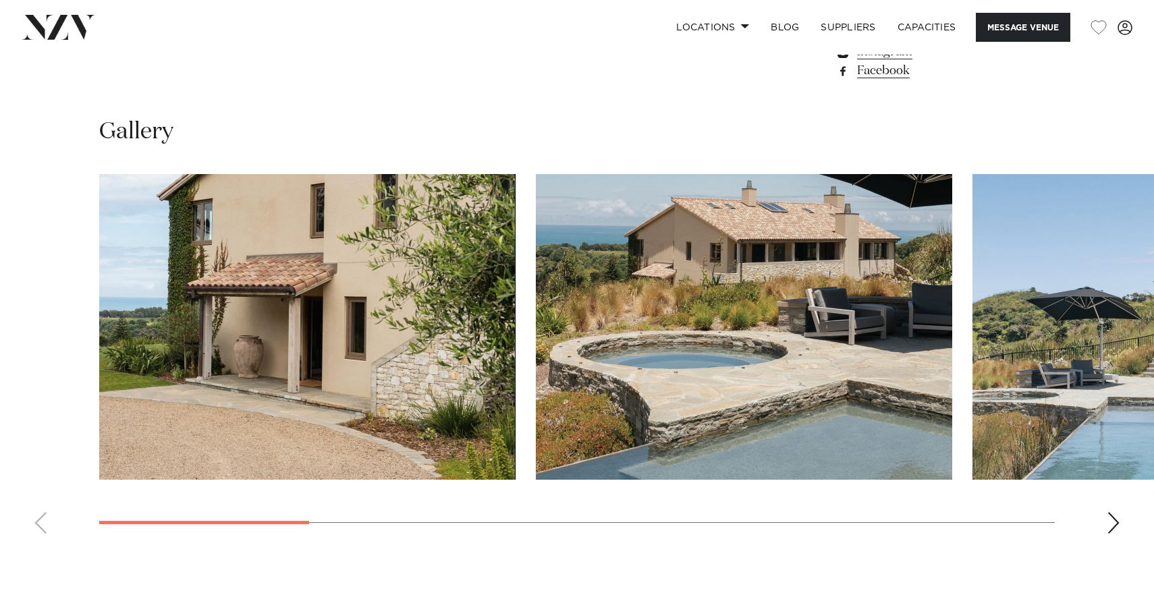
scroll to position [1203, 0]
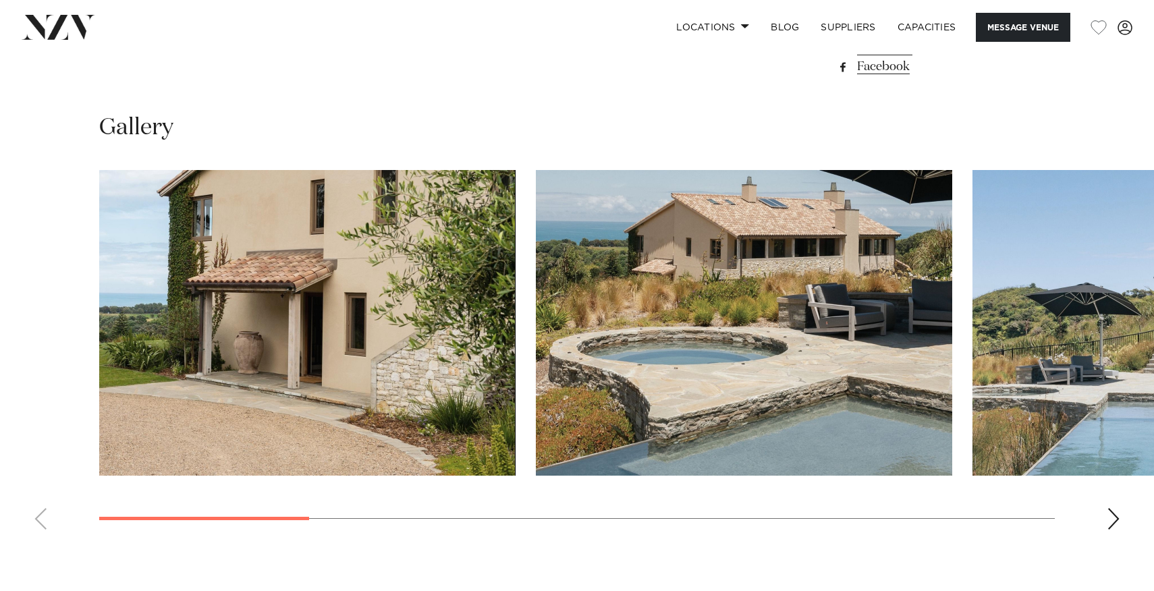
click at [323, 291] on img "1 / 10" at bounding box center [307, 323] width 416 height 306
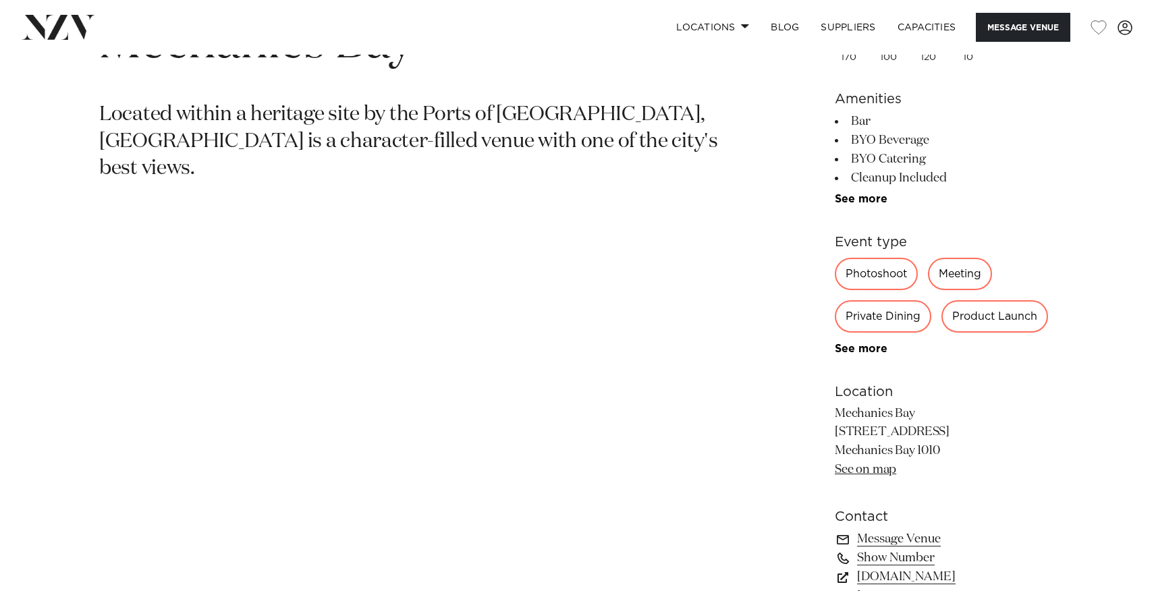
scroll to position [656, 0]
click at [839, 199] on link "See more" at bounding box center [886, 198] width 105 height 11
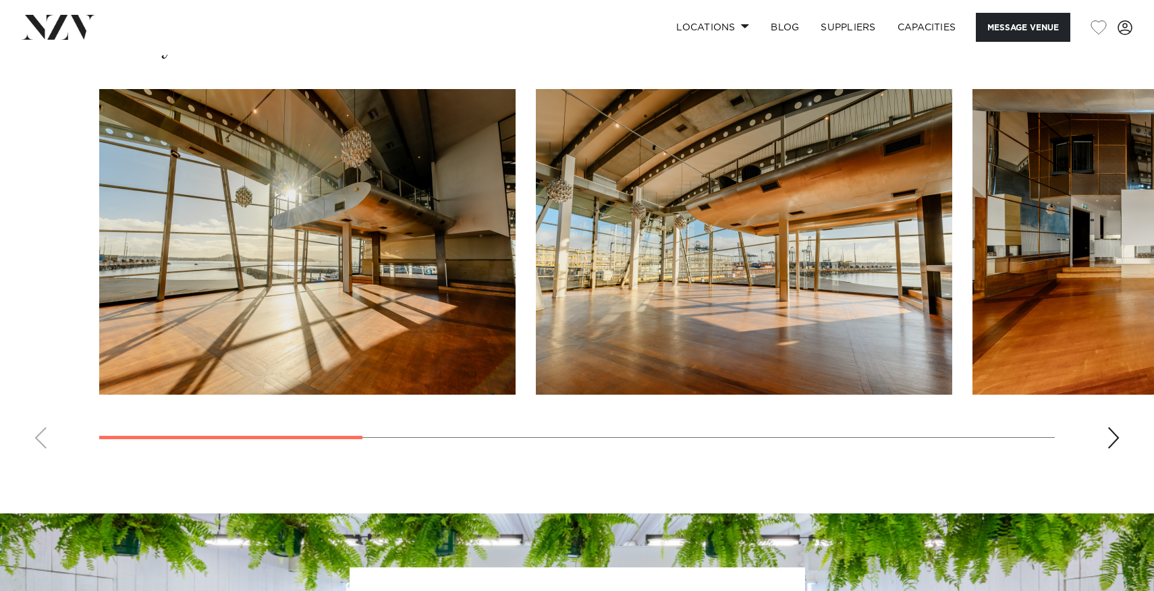
scroll to position [1519, 0]
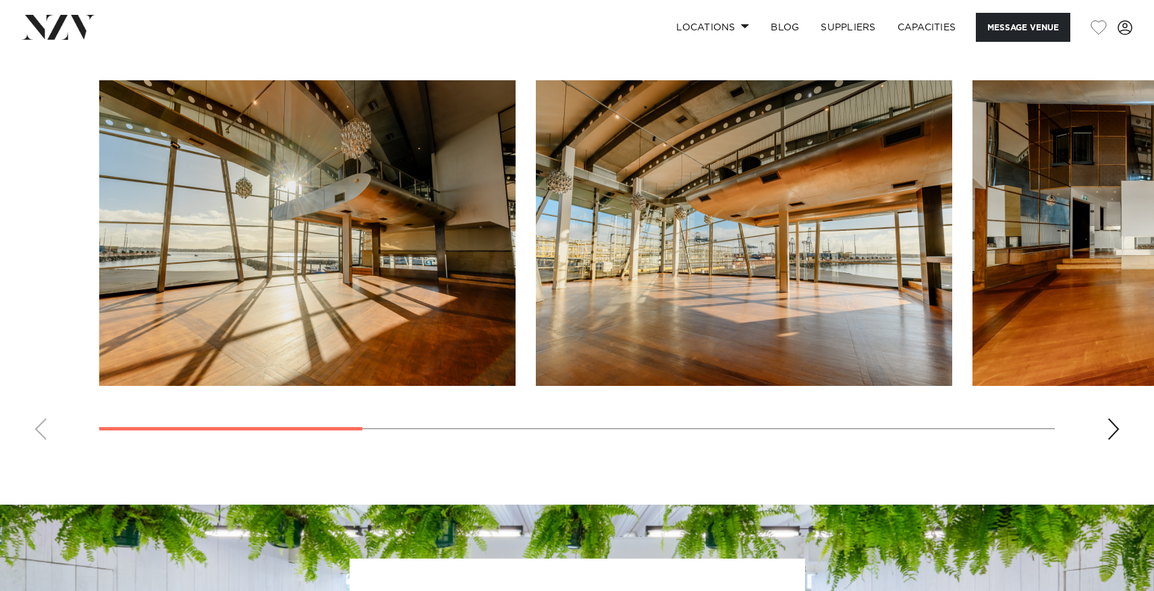
click at [474, 249] on img "1 / 8" at bounding box center [307, 233] width 416 height 306
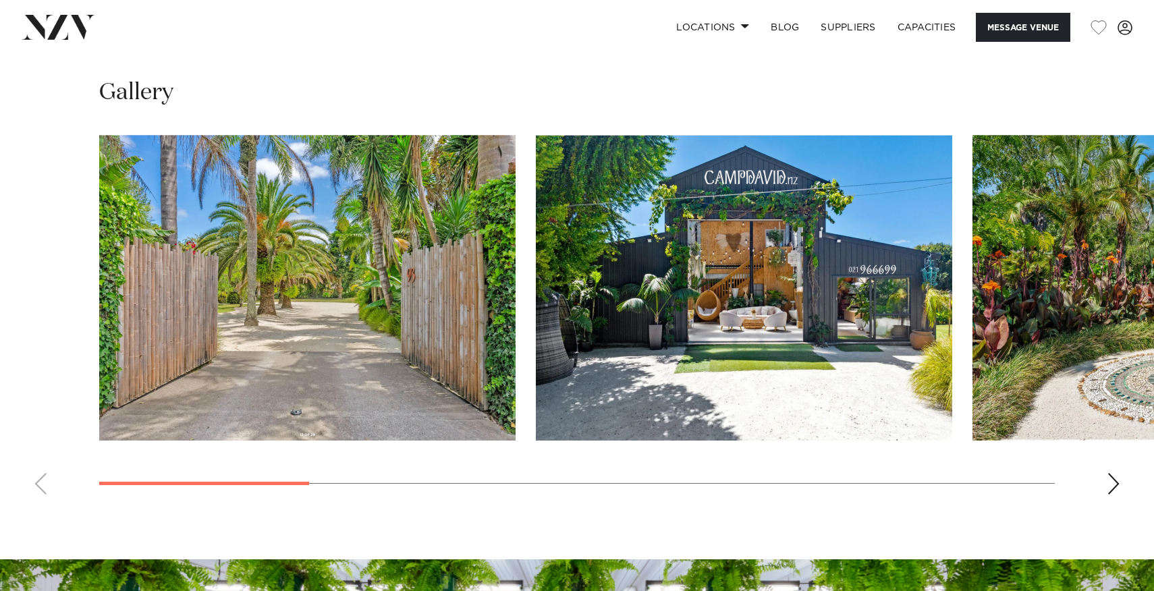
scroll to position [1201, 0]
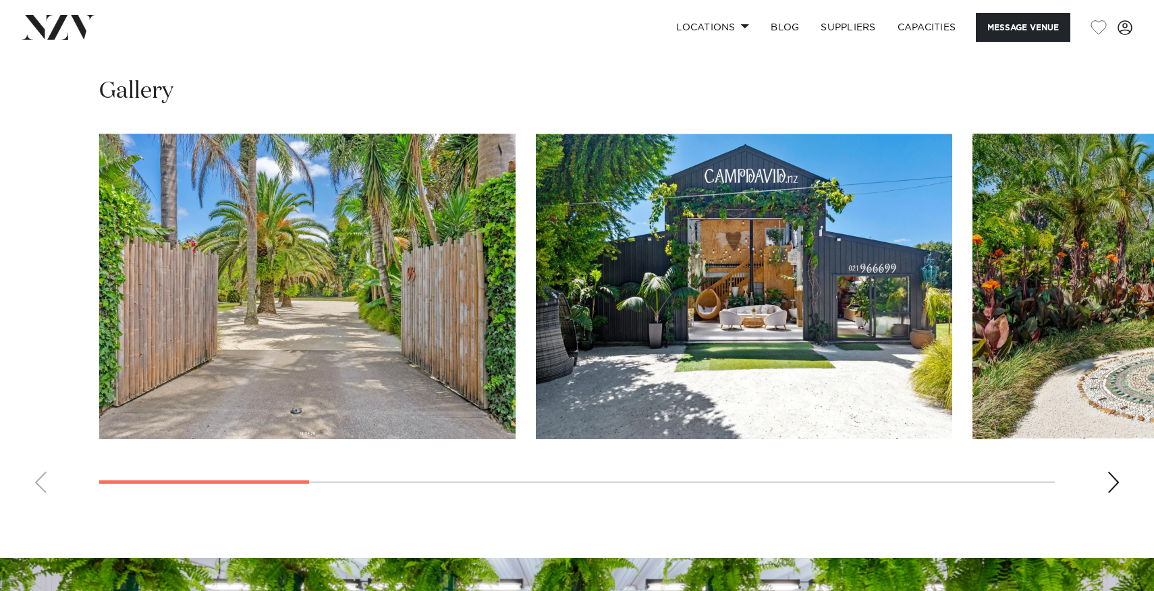
click at [1114, 483] on div "Next slide" at bounding box center [1112, 483] width 13 height 22
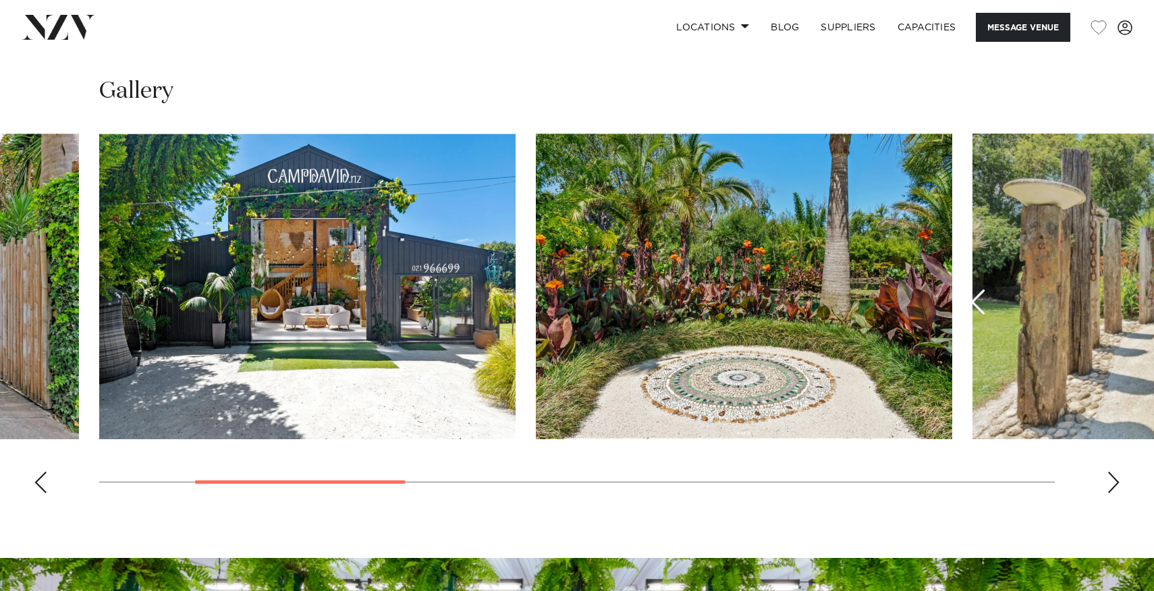
click at [1114, 483] on div "Next slide" at bounding box center [1112, 483] width 13 height 22
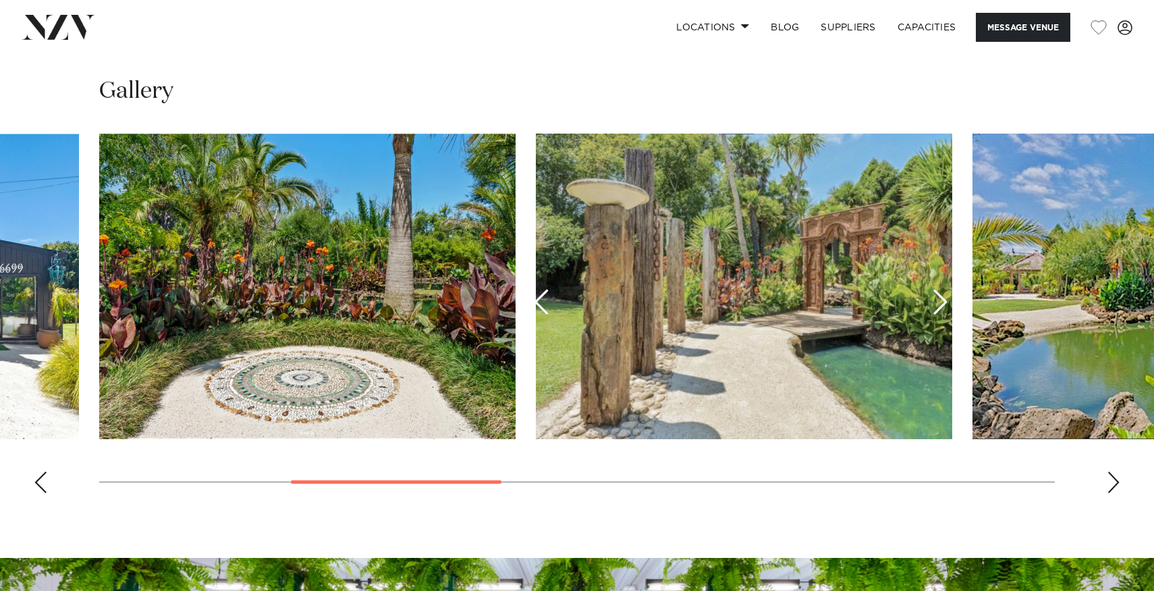
click at [1114, 483] on div "Next slide" at bounding box center [1112, 483] width 13 height 22
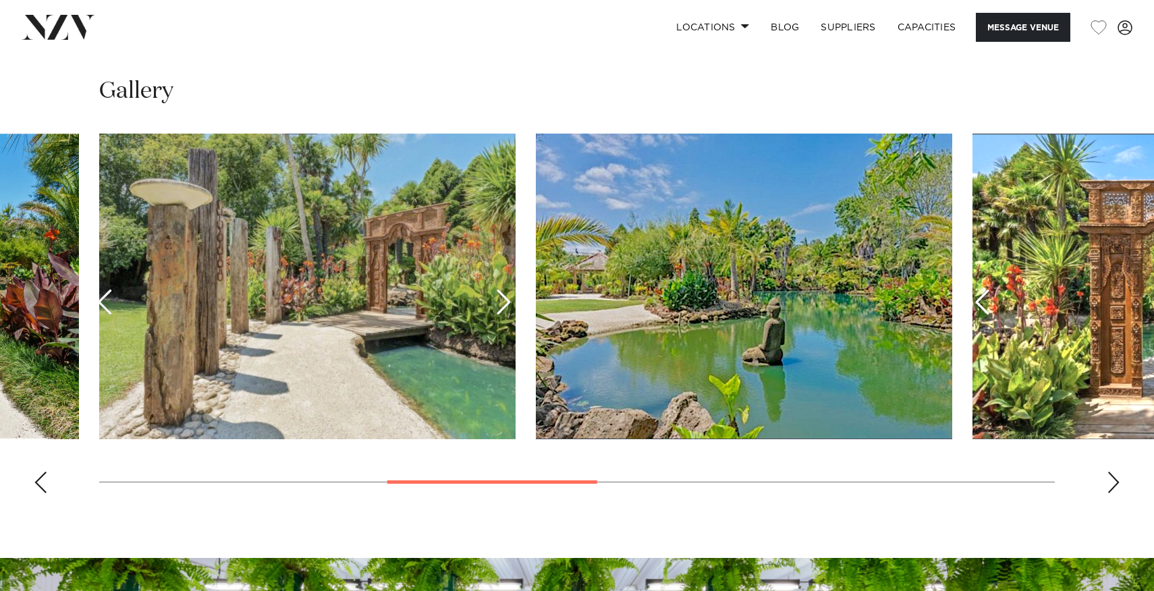
click at [1114, 483] on div "Next slide" at bounding box center [1112, 483] width 13 height 22
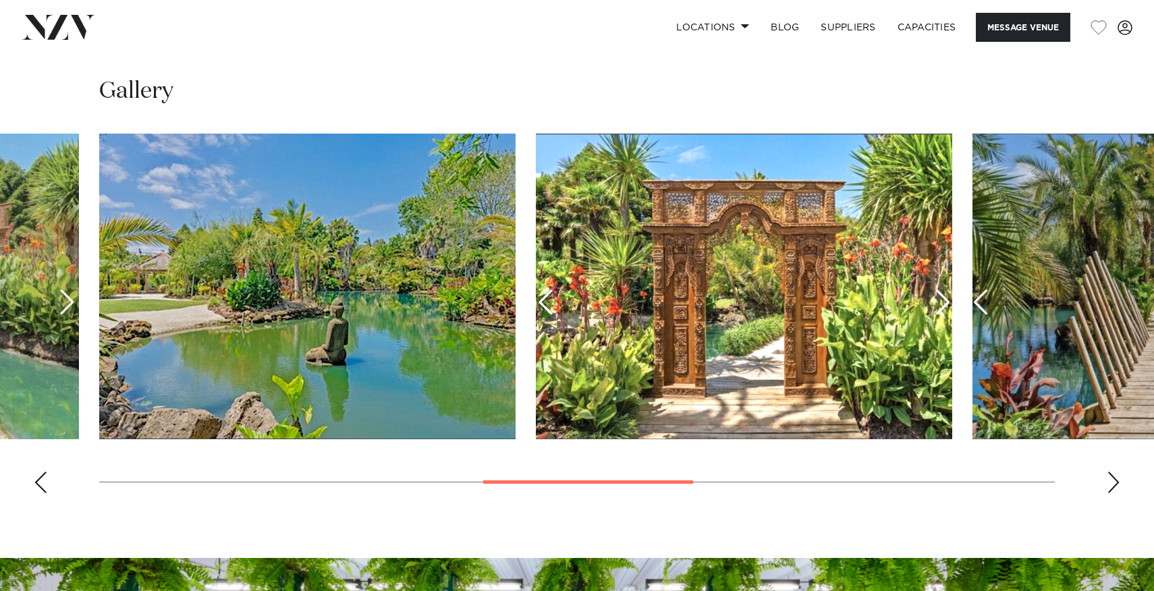
click at [1114, 483] on div "Next slide" at bounding box center [1112, 483] width 13 height 22
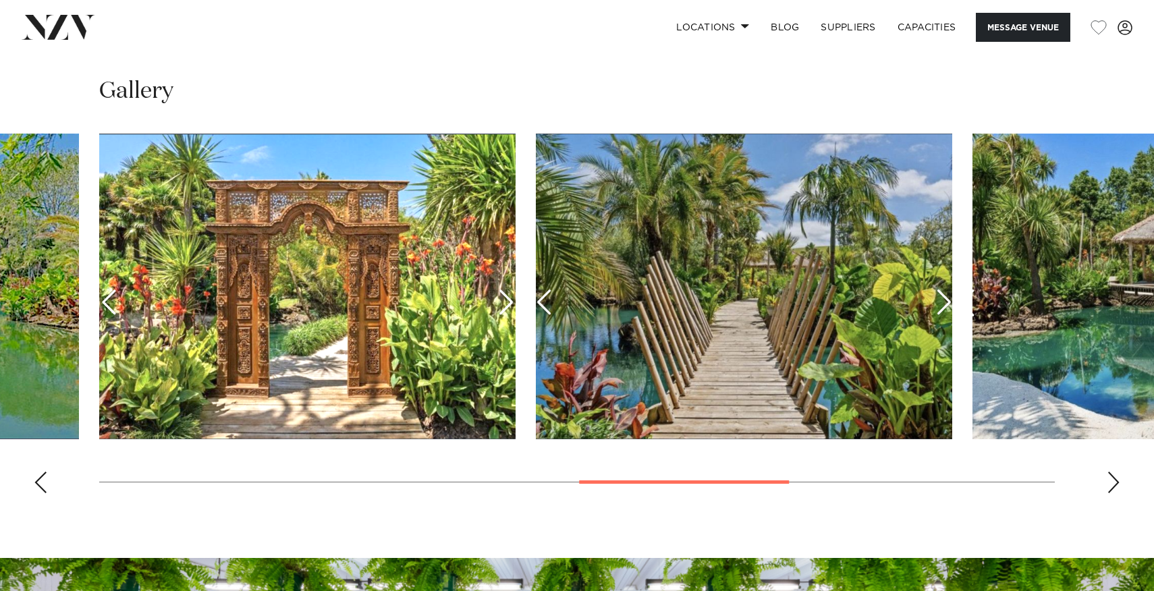
click at [1114, 483] on div "Next slide" at bounding box center [1112, 483] width 13 height 22
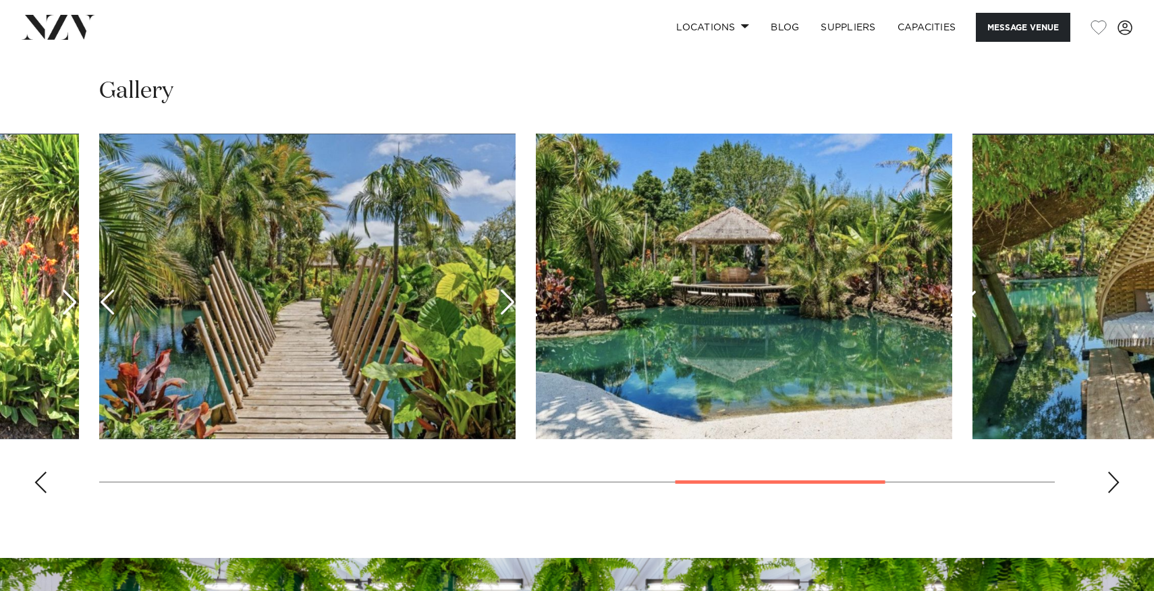
click at [1114, 483] on div "Next slide" at bounding box center [1112, 483] width 13 height 22
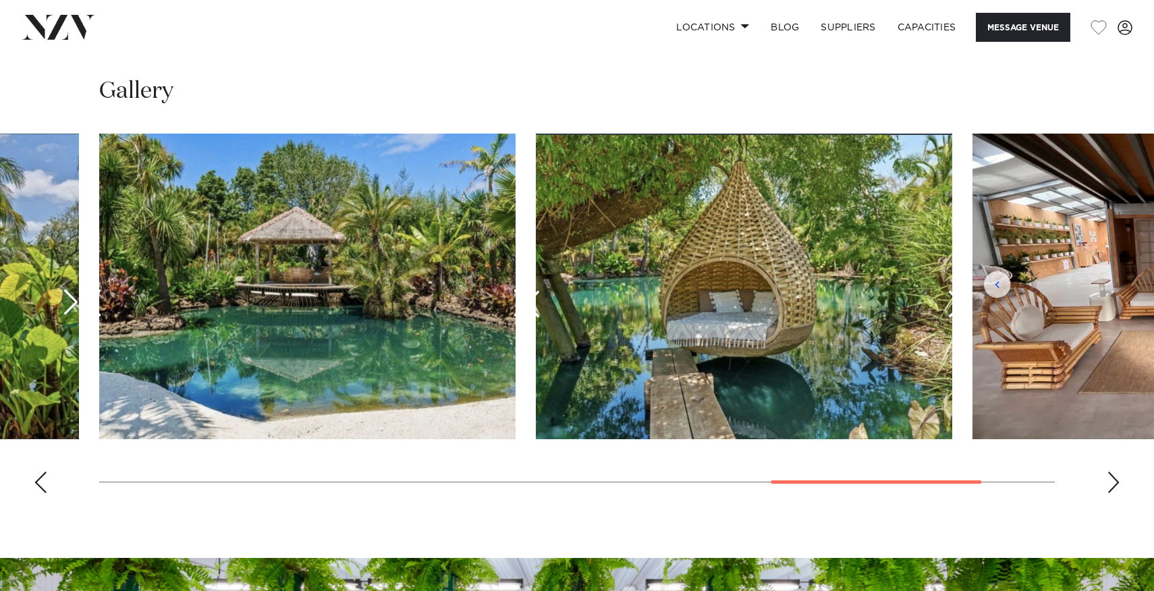
click at [1114, 483] on div "Next slide" at bounding box center [1112, 483] width 13 height 22
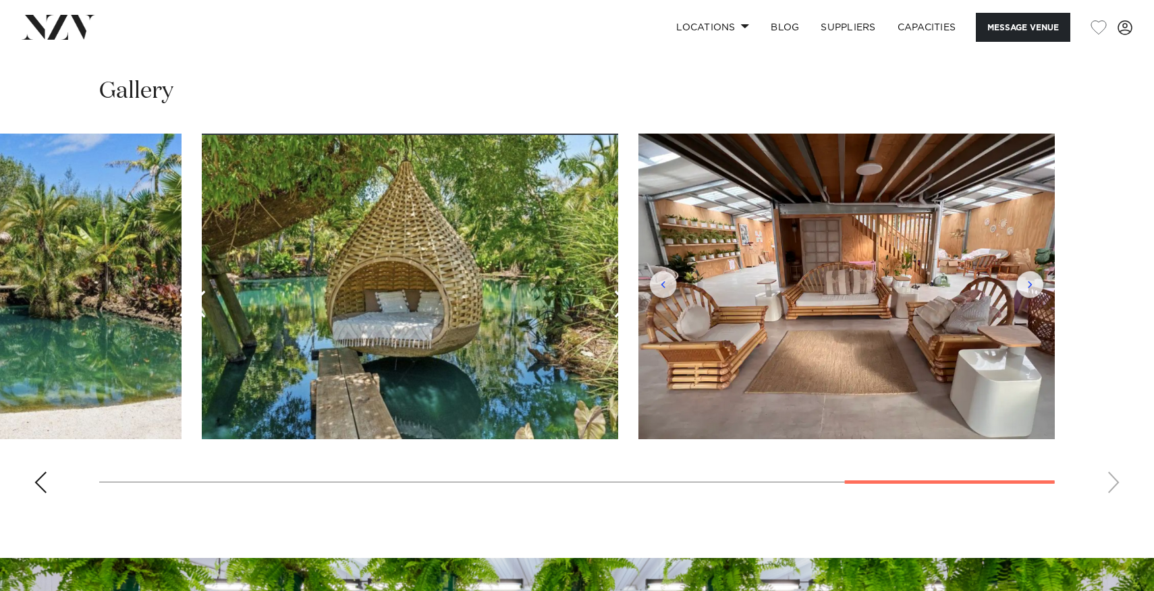
click at [1114, 483] on swiper-container at bounding box center [577, 319] width 1154 height 370
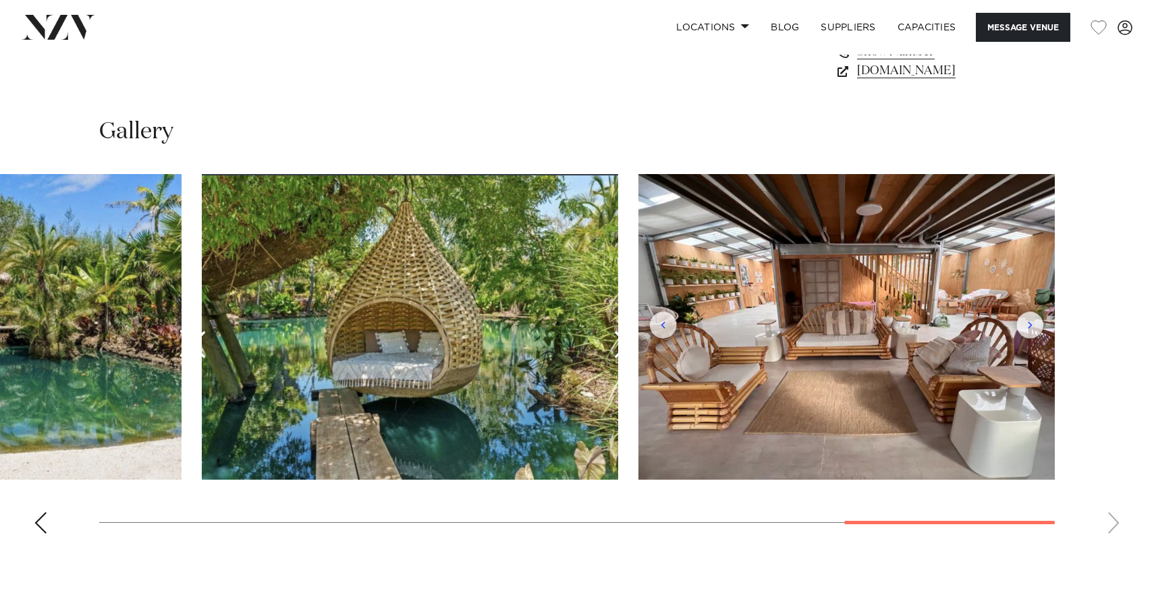
scroll to position [1176, 0]
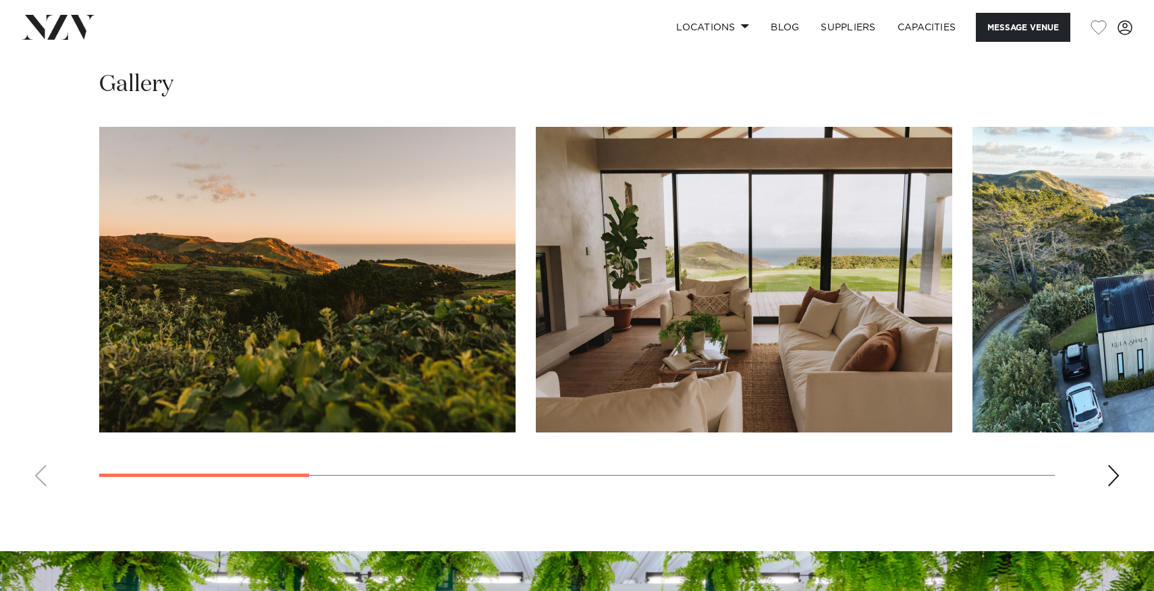
scroll to position [1215, 0]
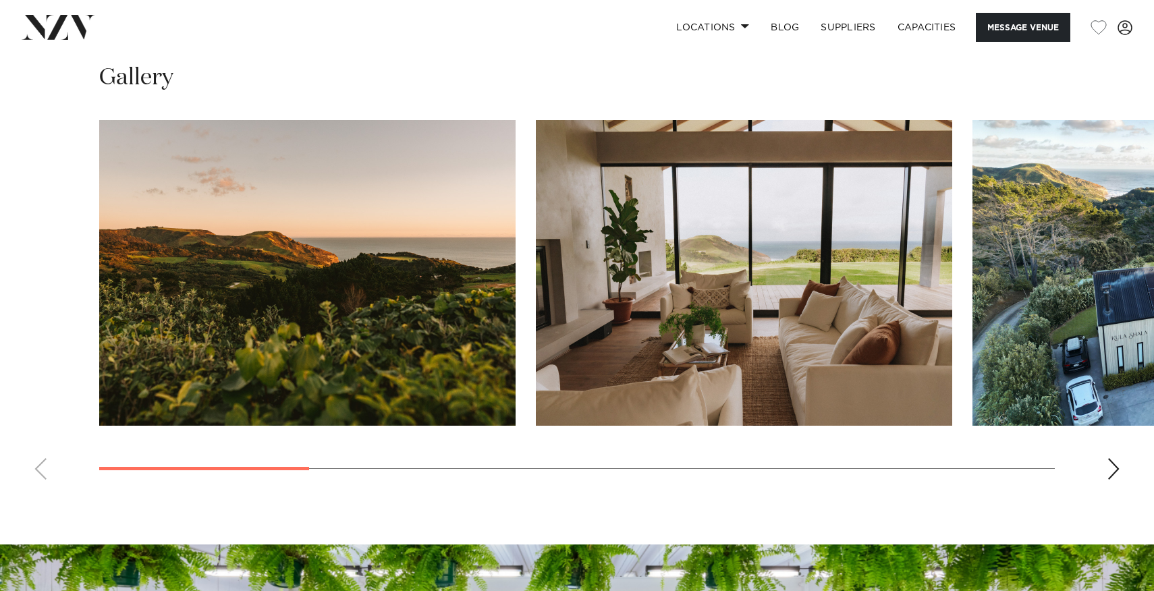
click at [1116, 469] on div "Next slide" at bounding box center [1112, 469] width 13 height 22
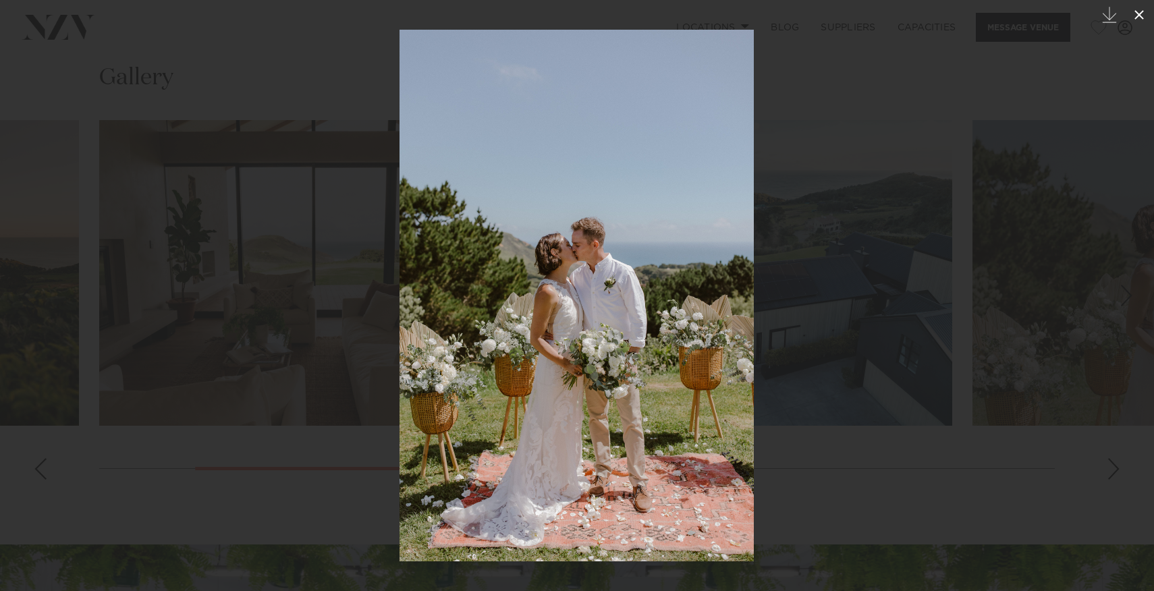
click at [1143, 15] on icon at bounding box center [1139, 15] width 16 height 16
